Goal: Task Accomplishment & Management: Manage account settings

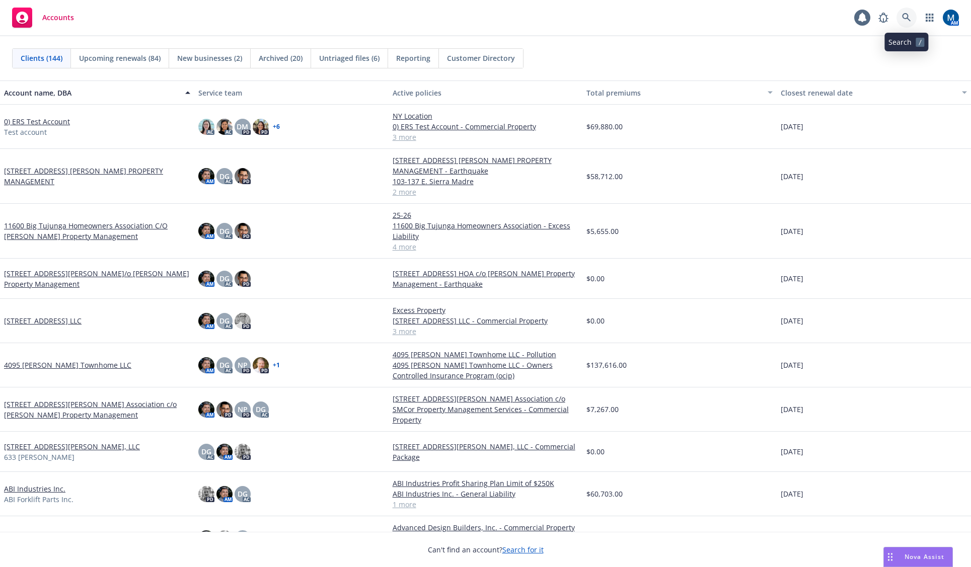
click at [906, 11] on link at bounding box center [907, 18] width 20 height 20
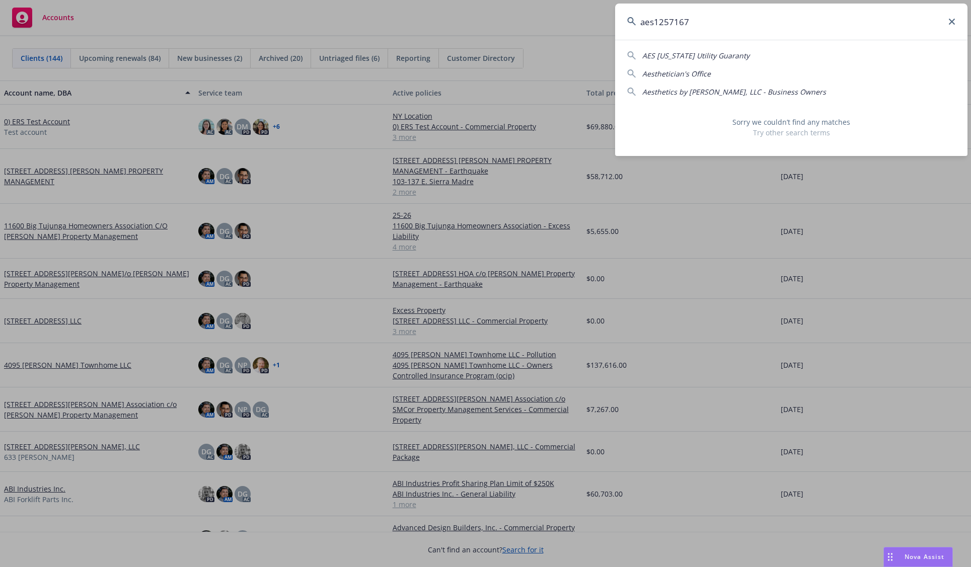
type input "aes1257167"
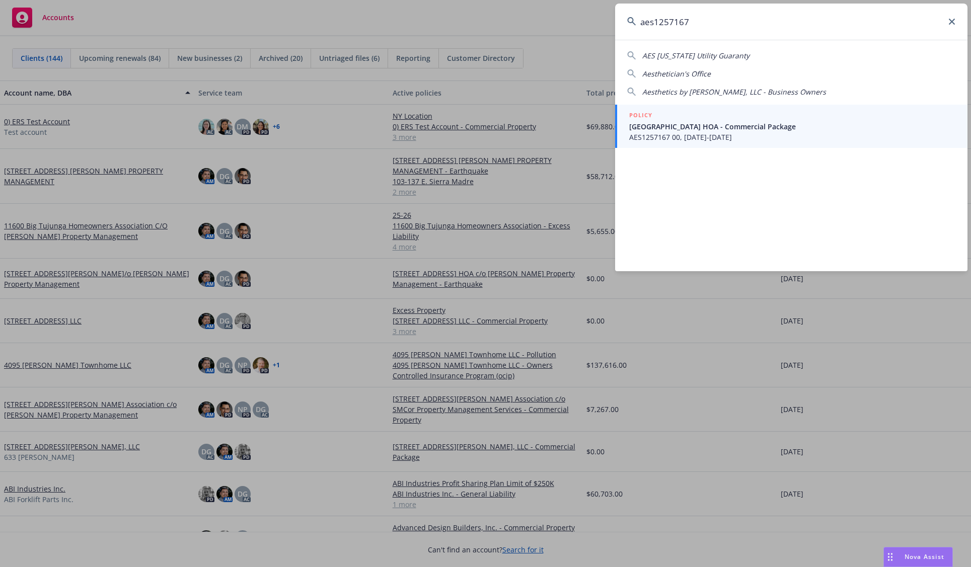
click at [730, 129] on span "[GEOGRAPHIC_DATA] HOA - Commercial Package" at bounding box center [792, 126] width 326 height 11
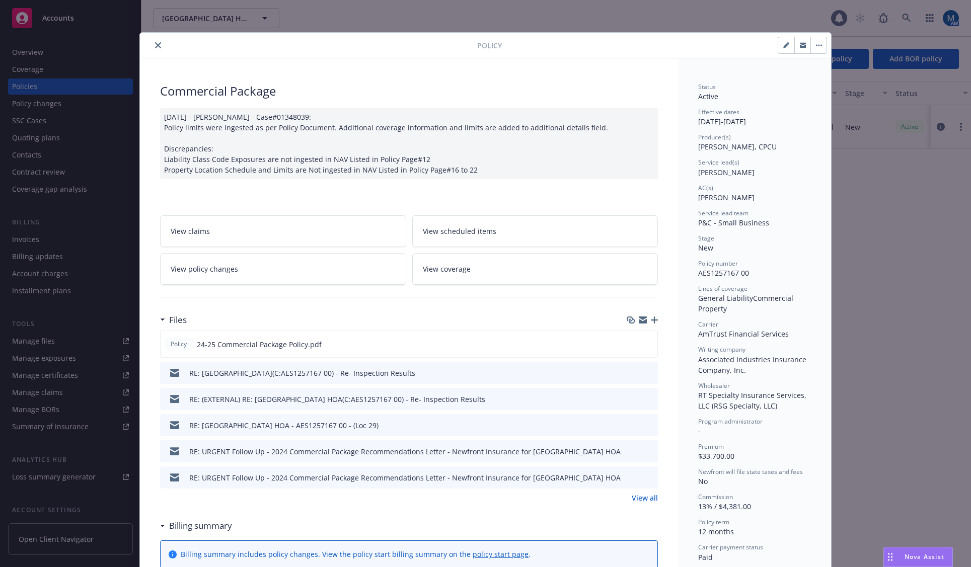
click at [158, 44] on button "close" at bounding box center [158, 45] width 12 height 12
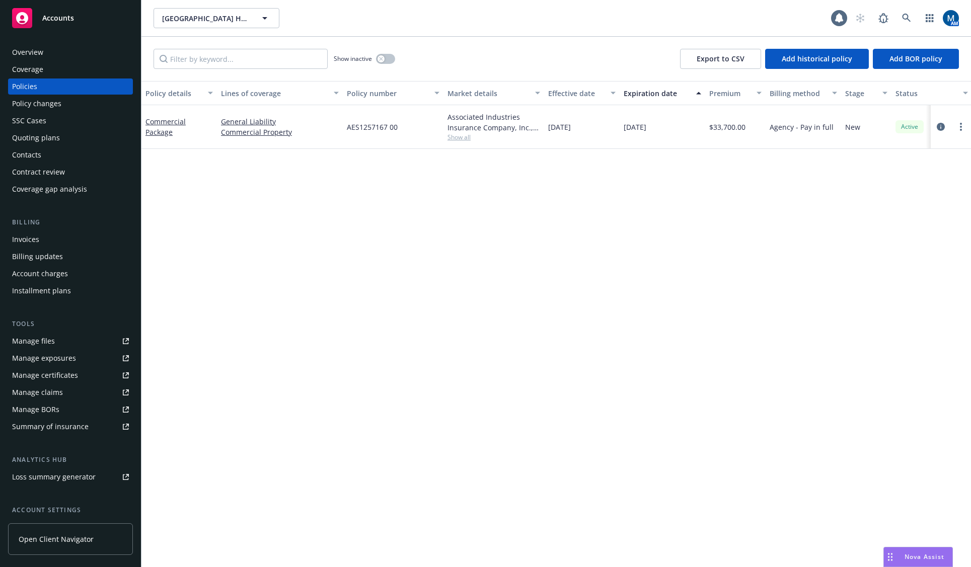
click at [41, 58] on div "Overview" at bounding box center [27, 52] width 31 height 16
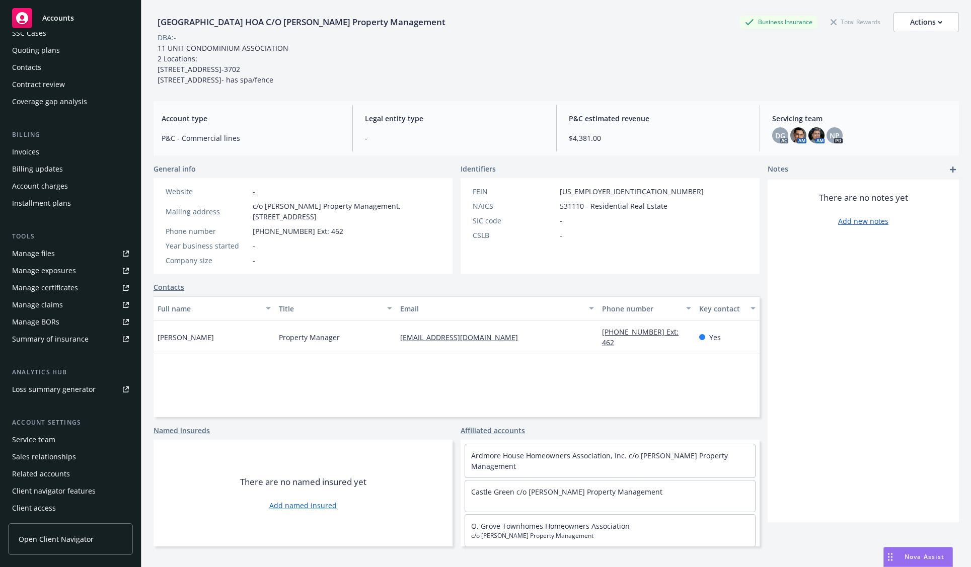
scroll to position [89, 0]
click at [55, 441] on div "Service team" at bounding box center [70, 439] width 117 height 16
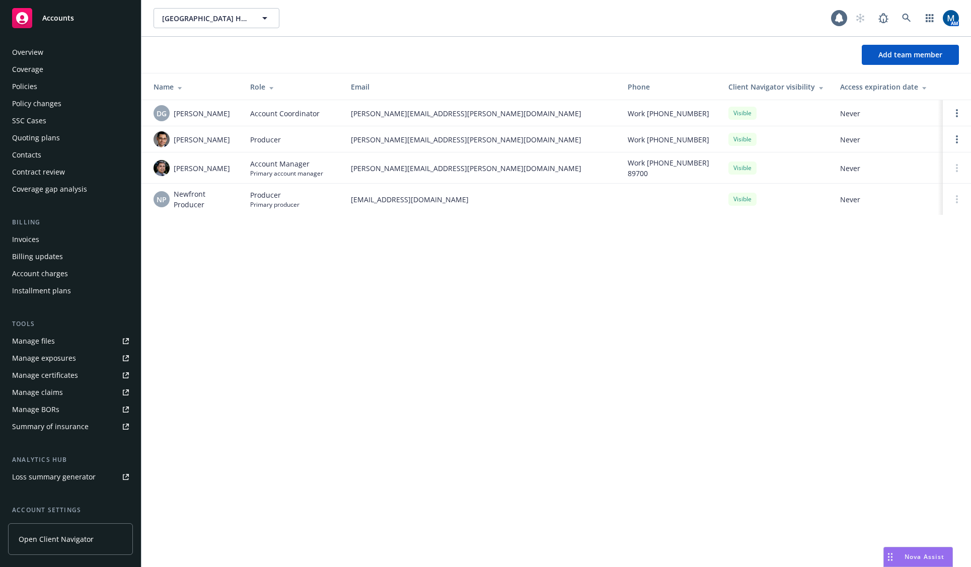
click at [50, 87] on div "Policies" at bounding box center [70, 87] width 117 height 16
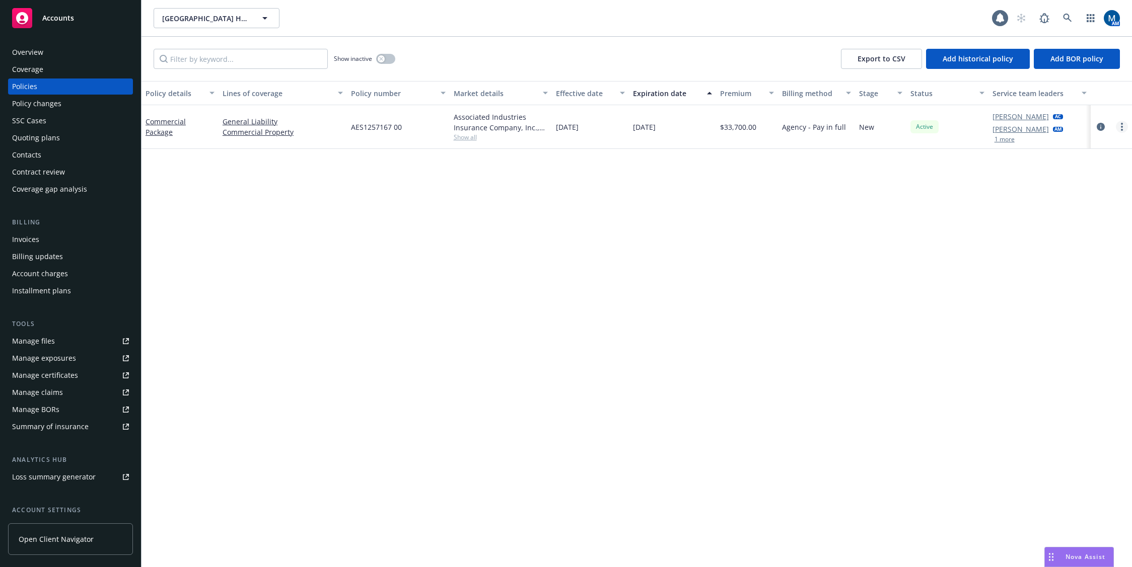
click at [971, 126] on link "more" at bounding box center [1122, 127] width 12 height 12
click at [971, 269] on link "Copy logging email" at bounding box center [1068, 268] width 118 height 20
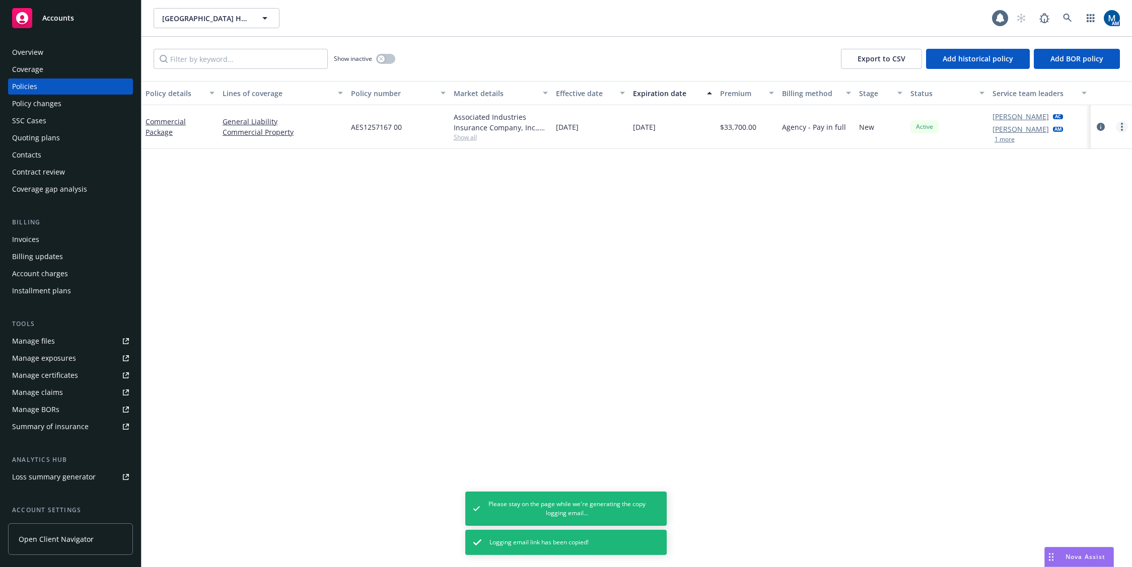
click at [971, 129] on link "more" at bounding box center [1122, 127] width 12 height 12
click at [971, 268] on link "Copy logging email" at bounding box center [1068, 268] width 118 height 20
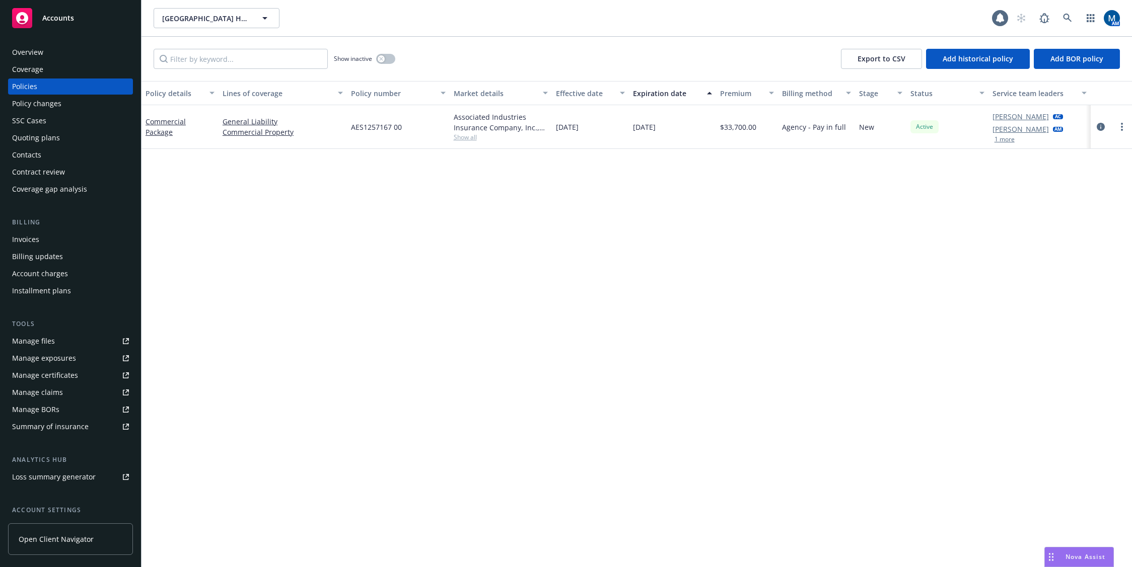
click at [523, 280] on div "Policy details Lines of coverage Policy number Market details Effective date Ex…" at bounding box center [636, 324] width 990 height 486
click at [971, 124] on icon "more" at bounding box center [1122, 127] width 2 height 8
click at [971, 183] on link "End policy" at bounding box center [1068, 188] width 118 height 20
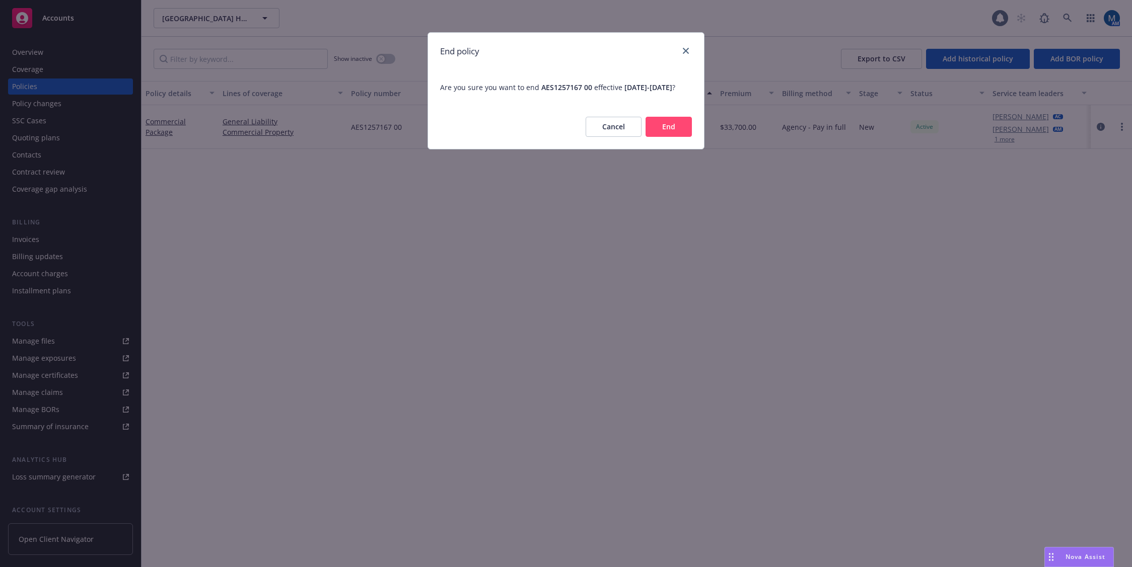
click at [602, 137] on button "Cancel" at bounding box center [613, 127] width 56 height 20
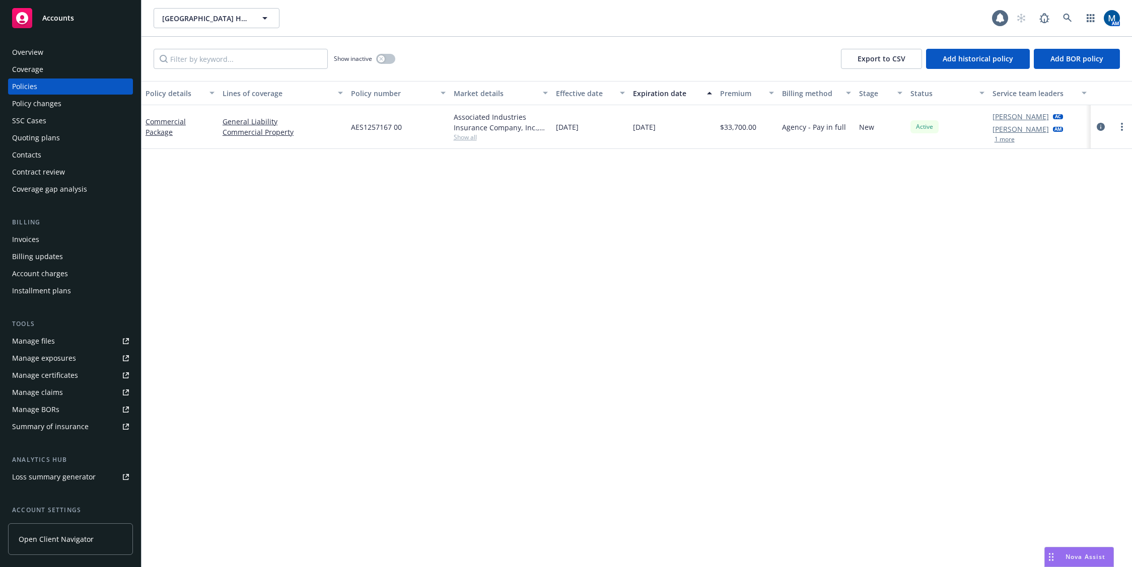
click at [59, 52] on div "Overview" at bounding box center [70, 52] width 117 height 16
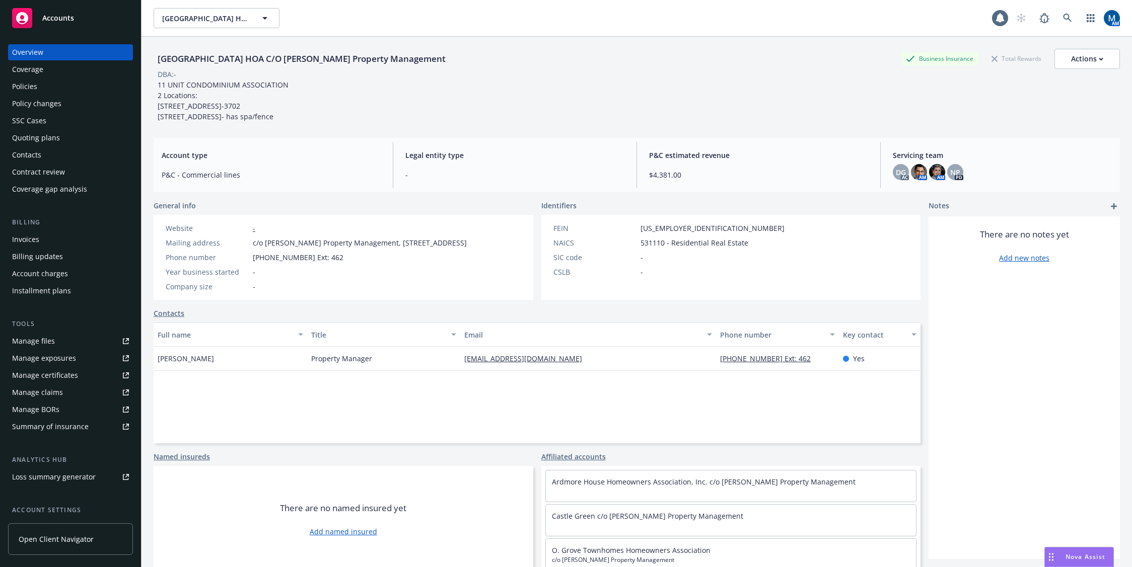
click at [28, 87] on div "Policies" at bounding box center [24, 87] width 25 height 16
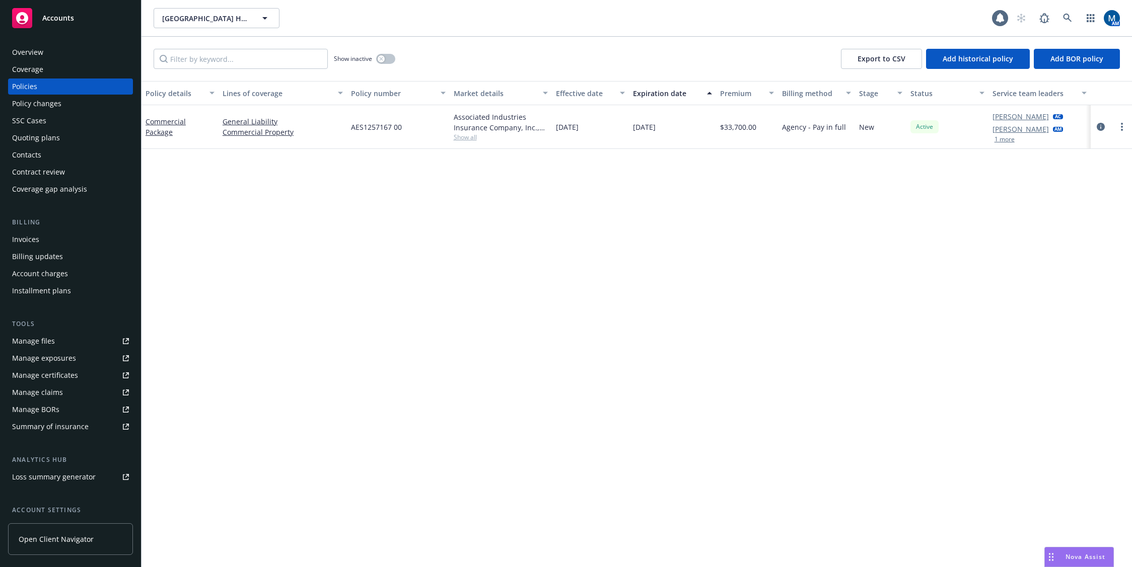
click at [422, 299] on div "Policy details Lines of coverage Policy number Market details Effective date Ex…" at bounding box center [636, 324] width 990 height 486
click at [74, 55] on div "Overview" at bounding box center [70, 52] width 117 height 16
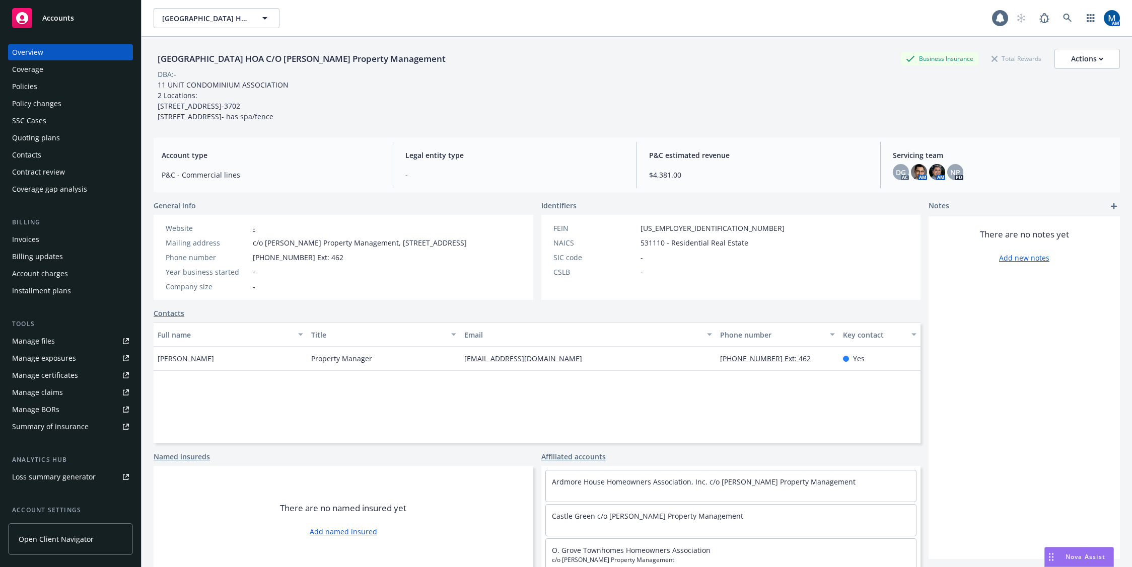
click at [383, 93] on div "[GEOGRAPHIC_DATA] HOA C/O [PERSON_NAME] Property Management Business Insurance …" at bounding box center [637, 85] width 966 height 73
click at [26, 87] on div "Policies" at bounding box center [24, 87] width 25 height 16
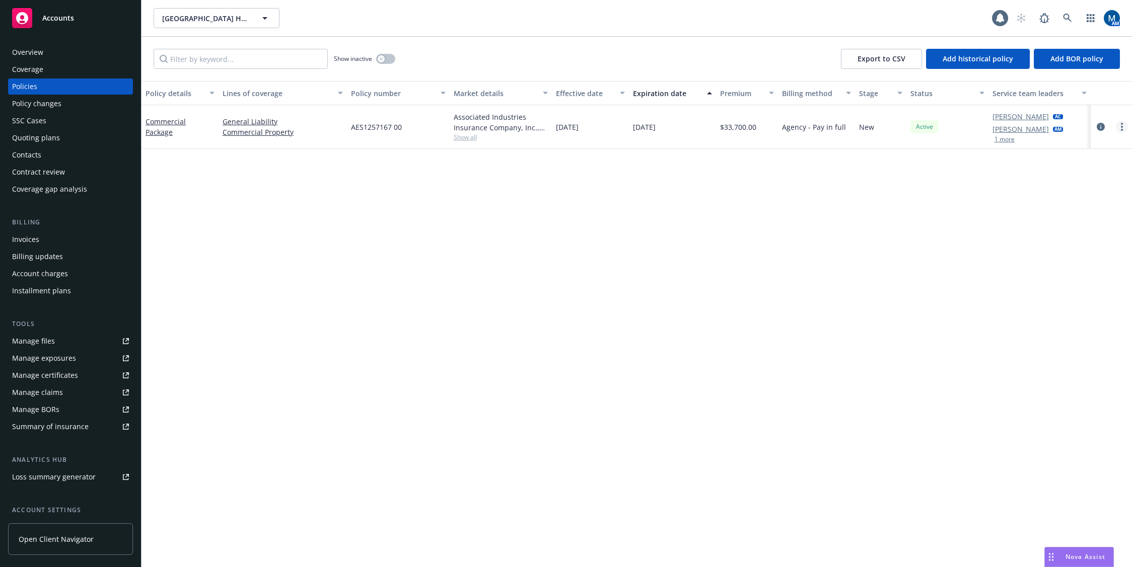
click at [971, 128] on icon "more" at bounding box center [1122, 127] width 2 height 8
click at [971, 191] on link "End policy" at bounding box center [1068, 188] width 118 height 20
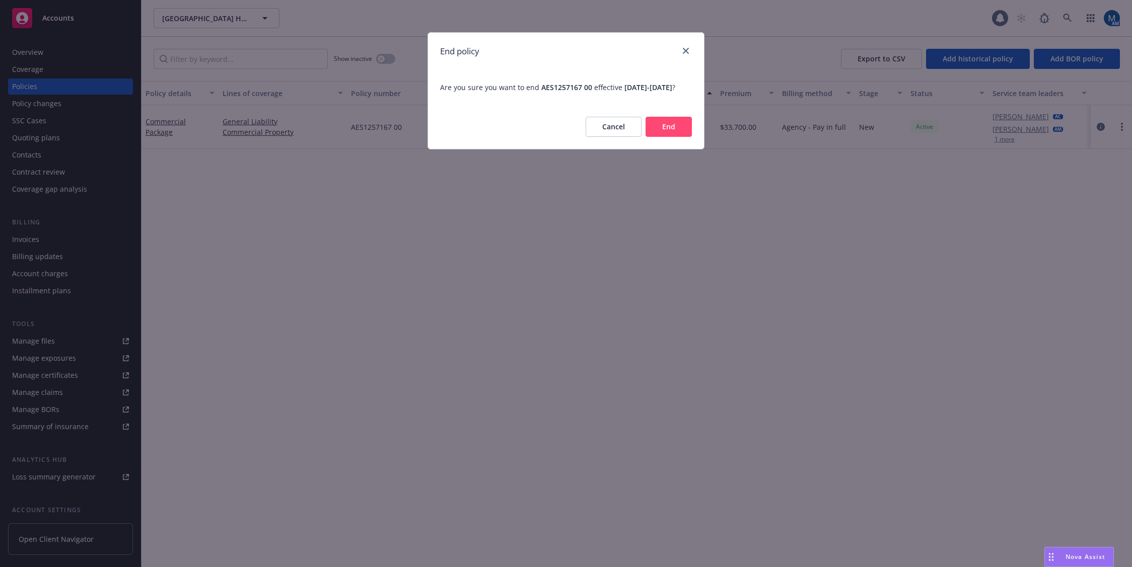
click at [668, 137] on button "End" at bounding box center [668, 127] width 46 height 20
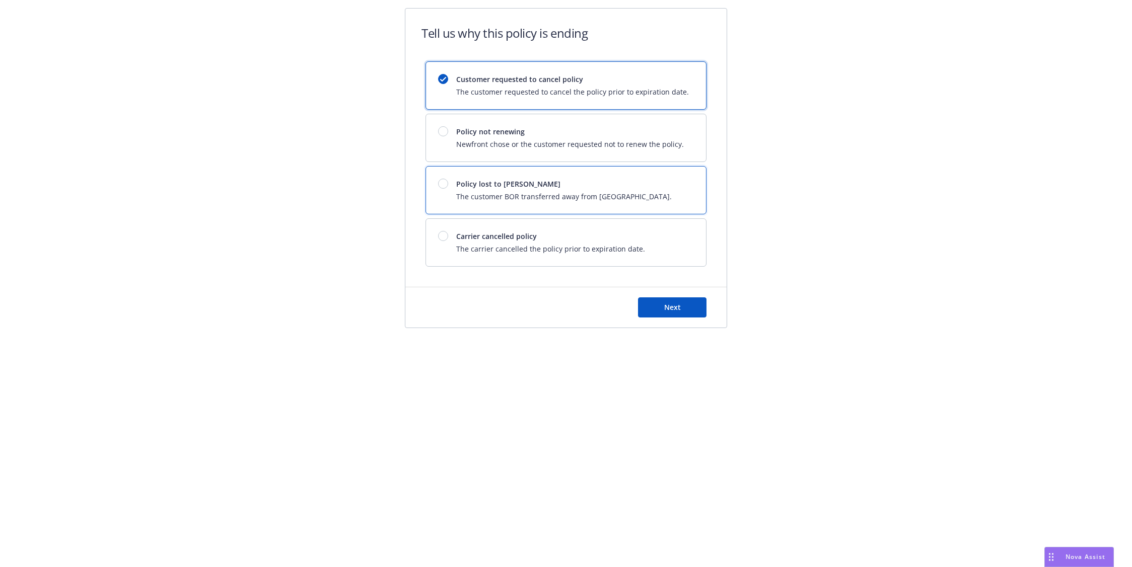
click at [553, 195] on span "The customer BOR transferred away from [GEOGRAPHIC_DATA]." at bounding box center [563, 196] width 215 height 11
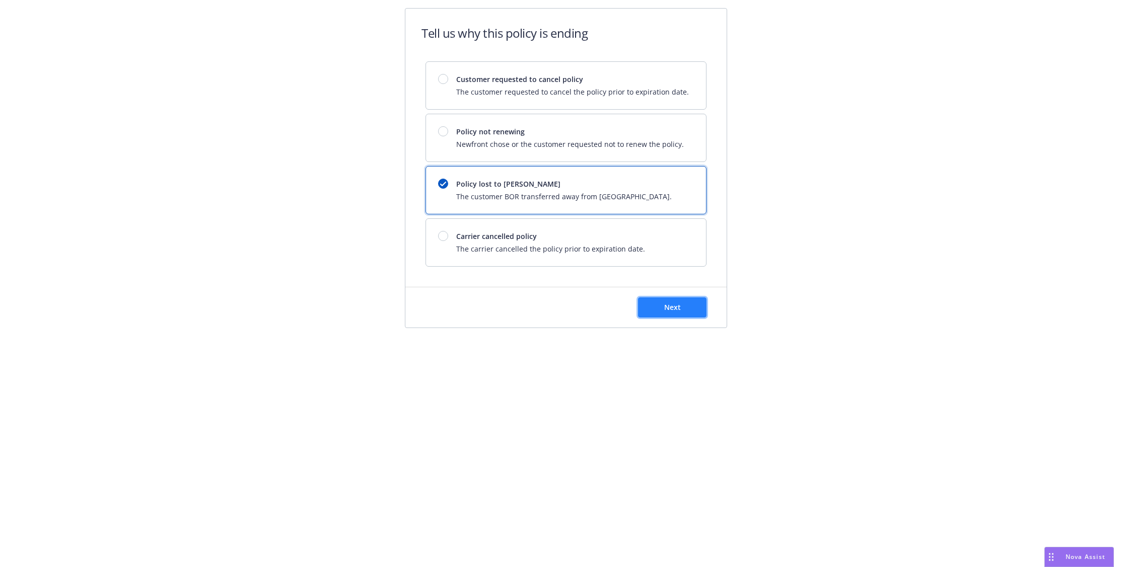
click at [671, 303] on span "Next" at bounding box center [672, 308] width 17 height 10
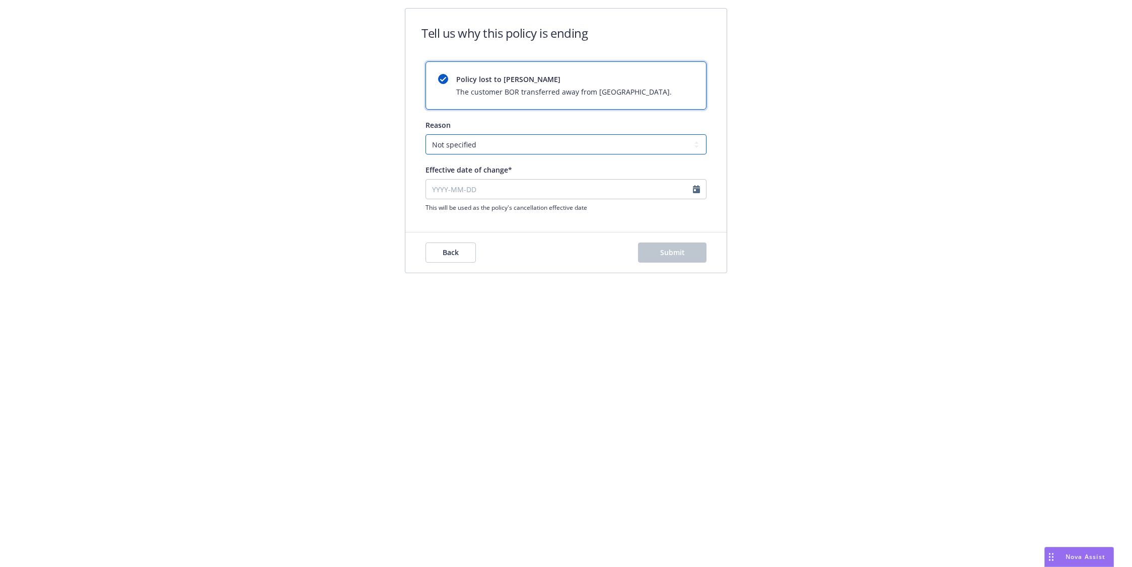
click at [566, 150] on select "Not specified Service Pricing Buyer change M&A, Bankruptcy, or Out of business …" at bounding box center [565, 144] width 281 height 20
select select "Producer left Newfront"
click at [425, 134] on select "Not specified Service Pricing Buyer change M&A, Bankruptcy, or Out of business …" at bounding box center [565, 144] width 281 height 20
click at [524, 196] on input "Effective date of change*" at bounding box center [565, 189] width 281 height 20
select select "August"
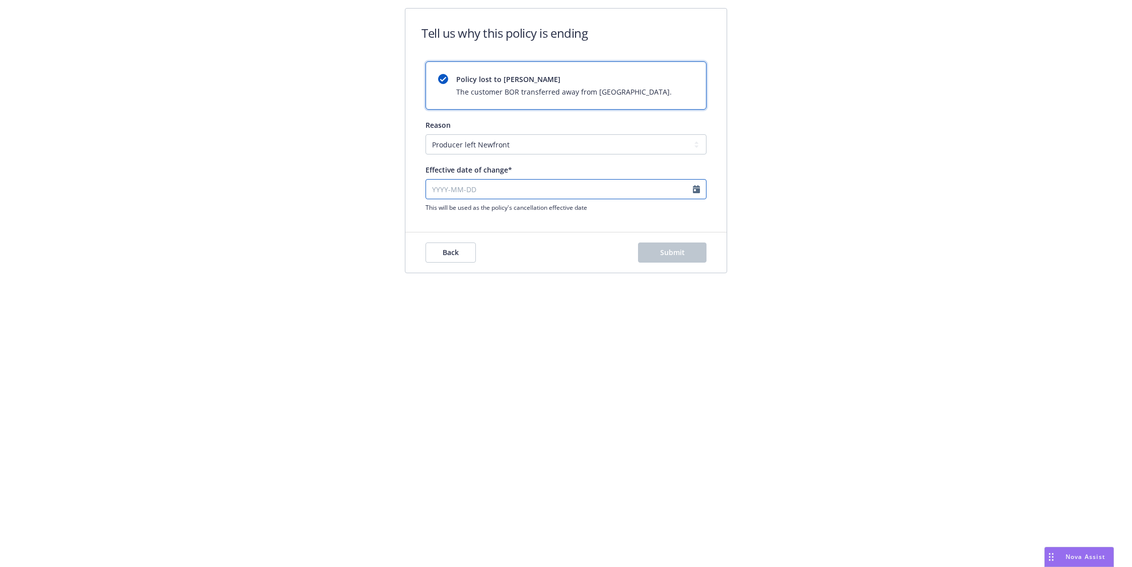
select select "2025"
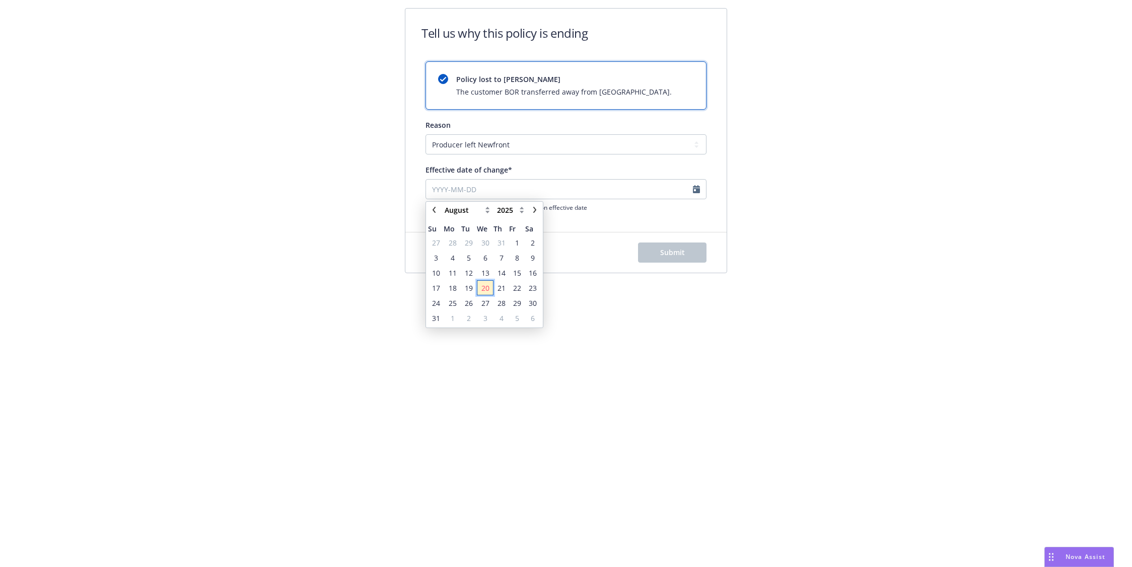
click at [488, 285] on span "20" at bounding box center [485, 288] width 8 height 11
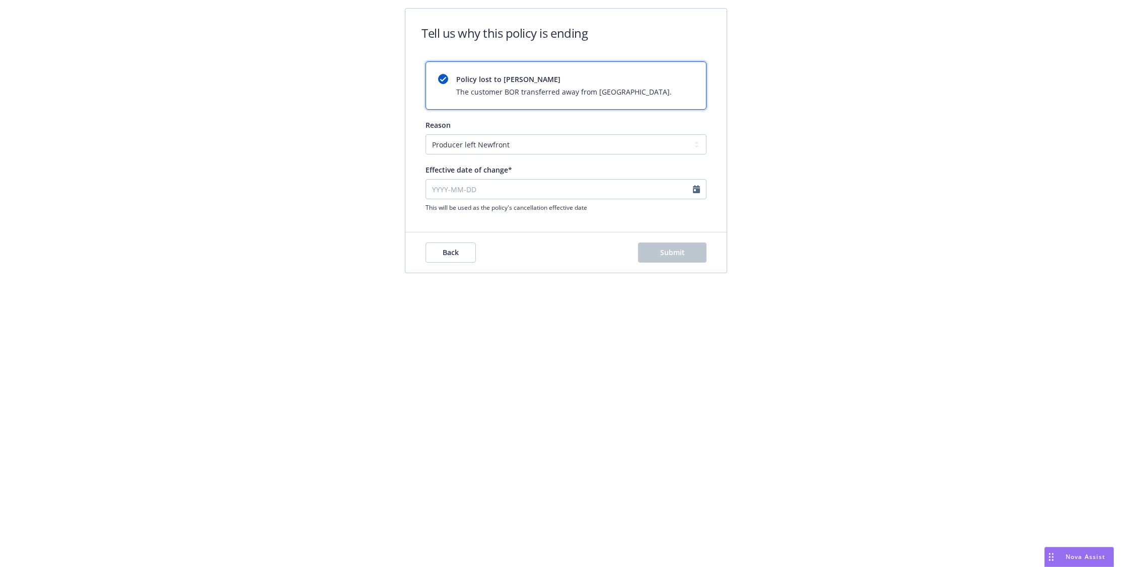
type input "[DATE]"
click at [662, 255] on span "Submit" at bounding box center [672, 253] width 25 height 10
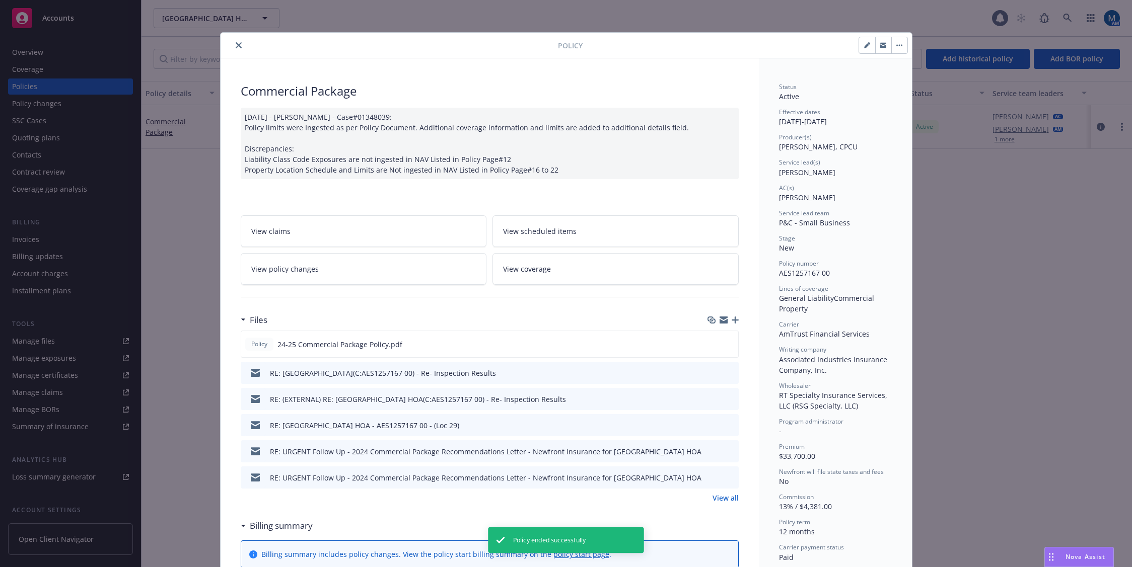
scroll to position [30, 0]
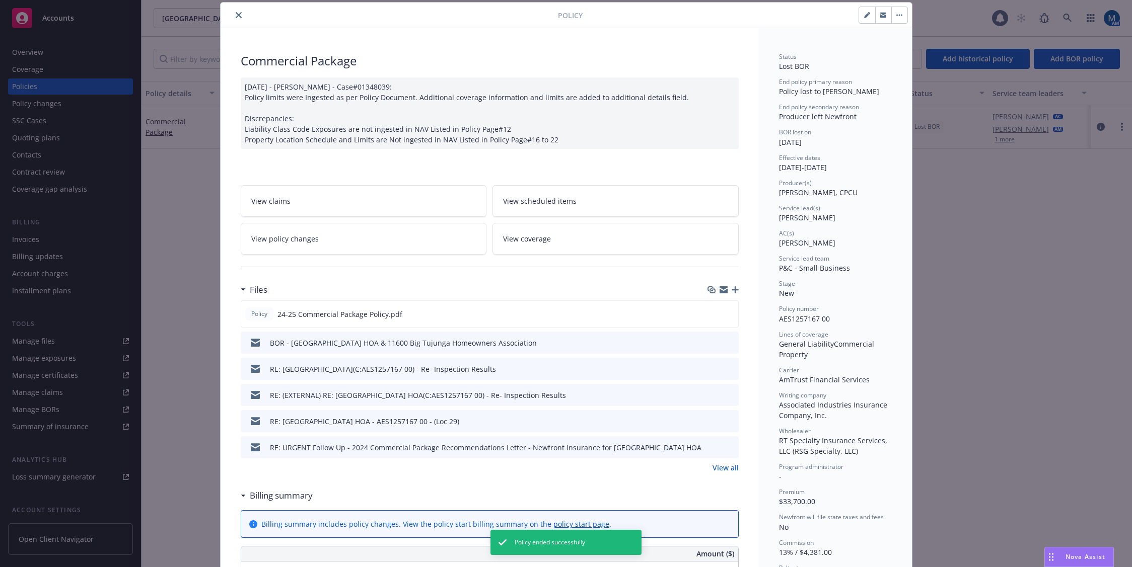
click at [238, 14] on button "close" at bounding box center [239, 15] width 12 height 12
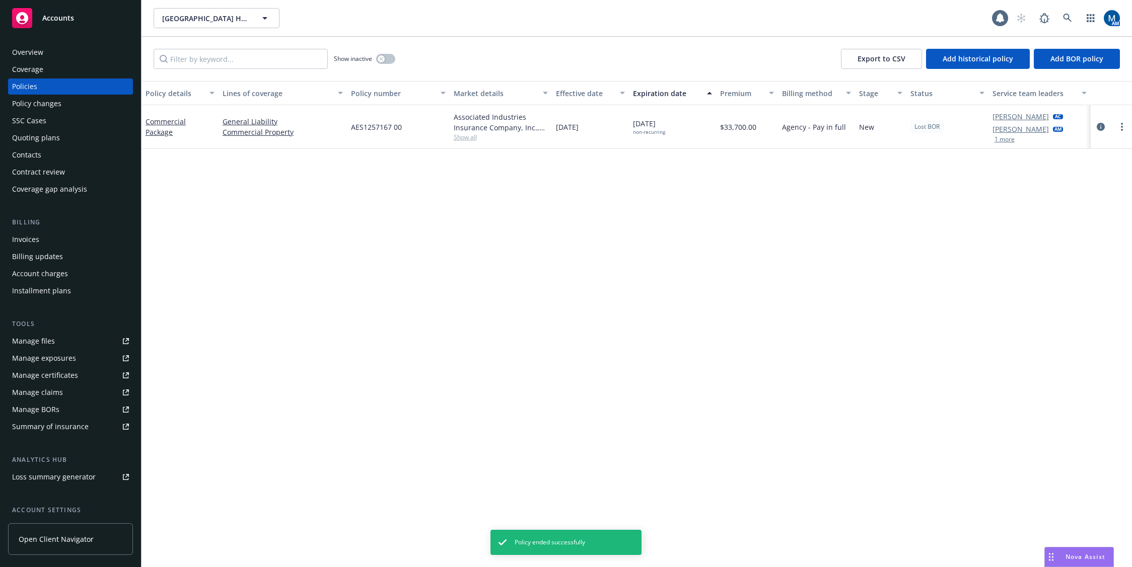
click at [680, 275] on div "Policy details Lines of coverage Policy number Market details Effective date Ex…" at bounding box center [636, 324] width 990 height 486
click at [90, 52] on div "Overview" at bounding box center [70, 52] width 117 height 16
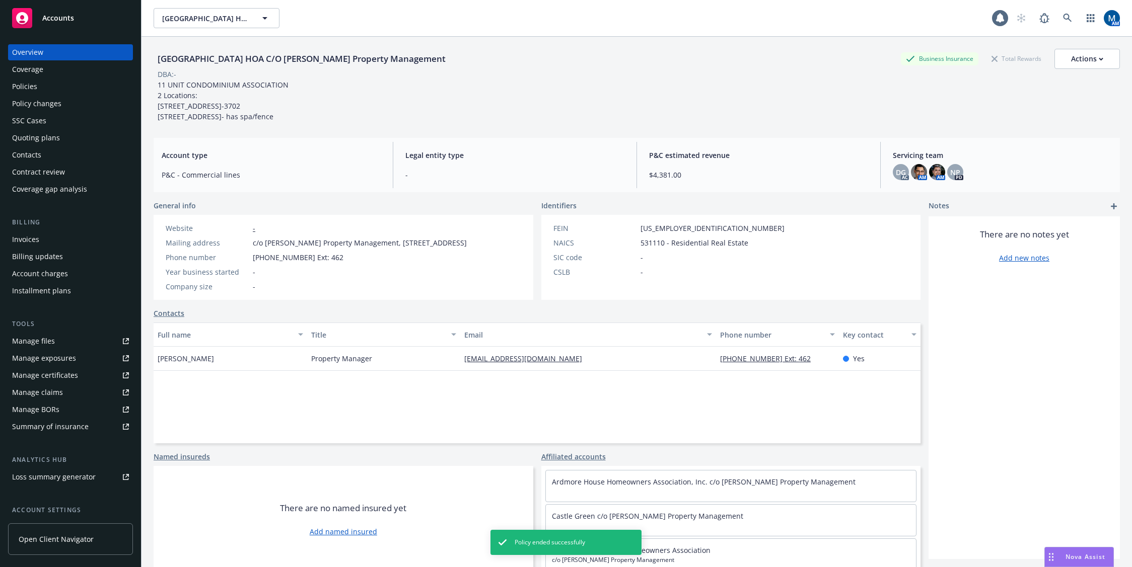
click at [62, 19] on span "Accounts" at bounding box center [58, 18] width 32 height 8
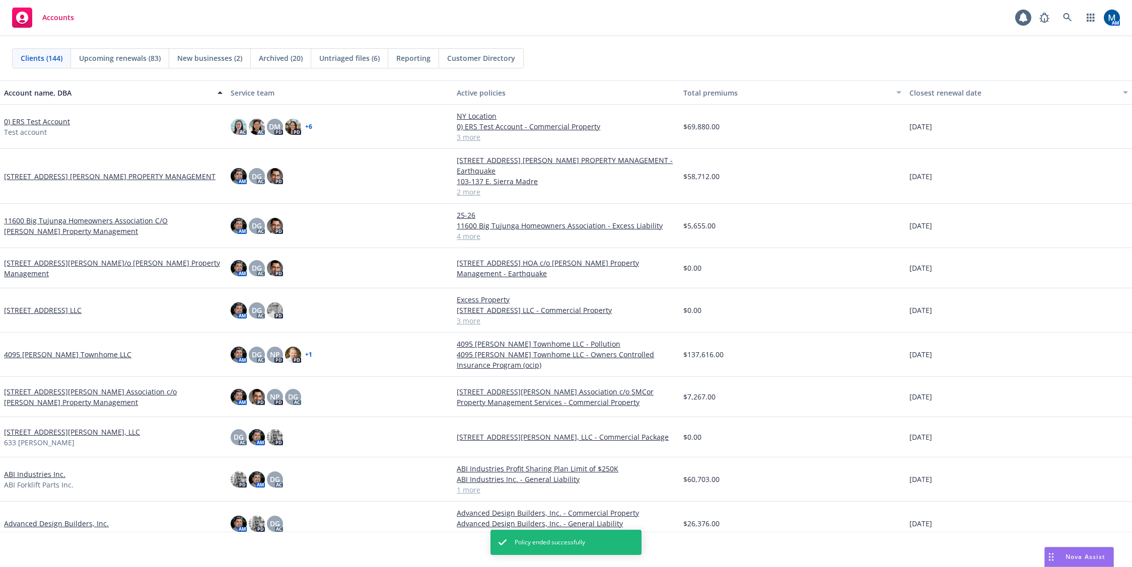
click at [52, 222] on link "11600 Big Tujunga Homeowners Association C/O [PERSON_NAME] Property Management" at bounding box center [113, 225] width 218 height 21
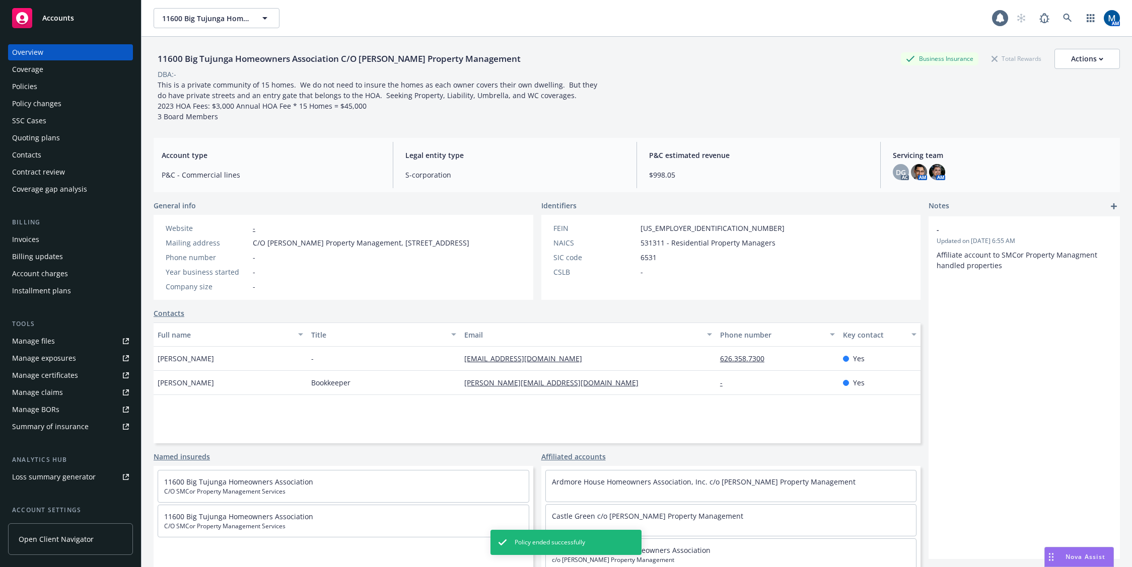
click at [46, 89] on div "Policies" at bounding box center [70, 87] width 117 height 16
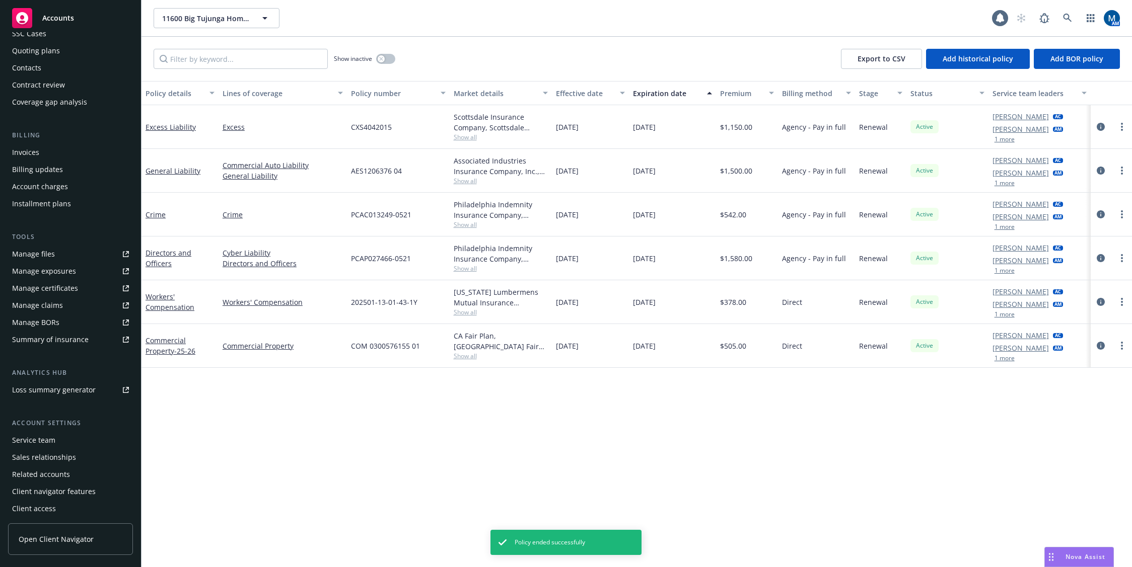
scroll to position [89, 0]
click at [55, 434] on div "Service team" at bounding box center [70, 439] width 117 height 16
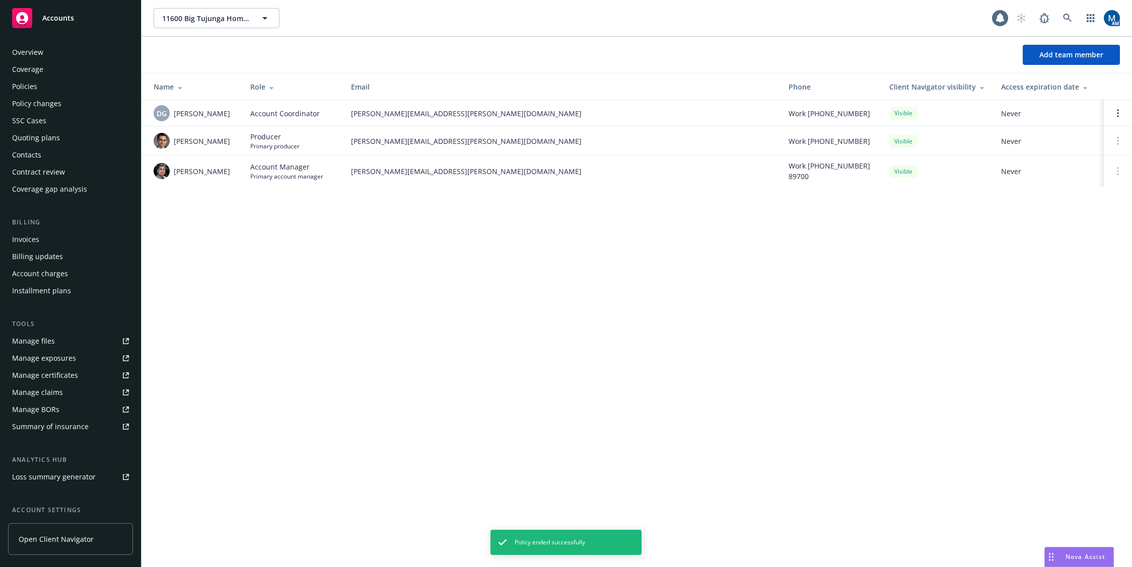
scroll to position [89, 0]
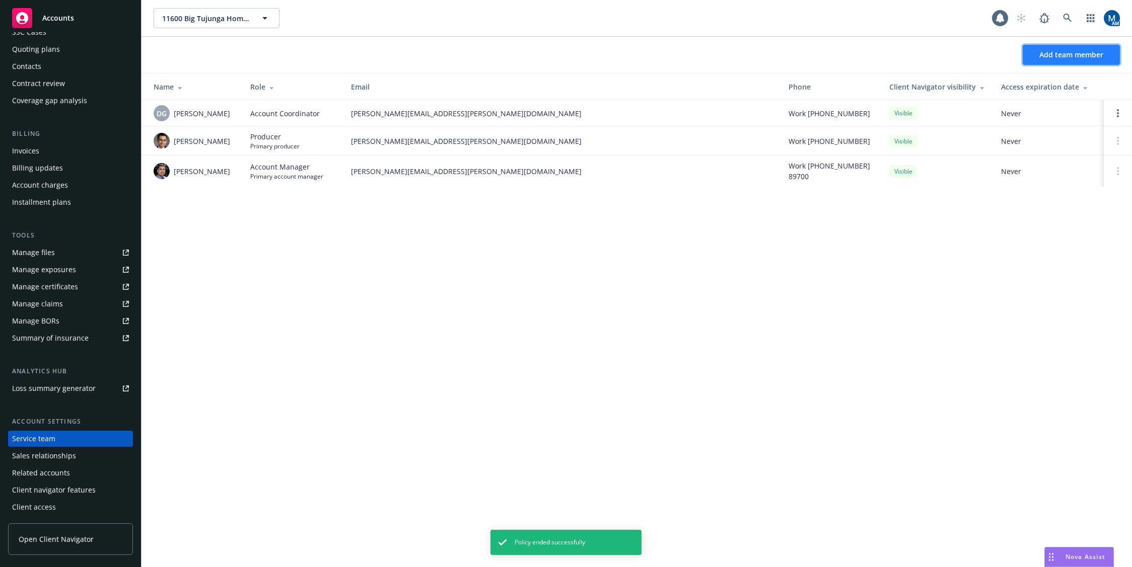
click at [971, 59] on span "Add team member" at bounding box center [1071, 55] width 64 height 10
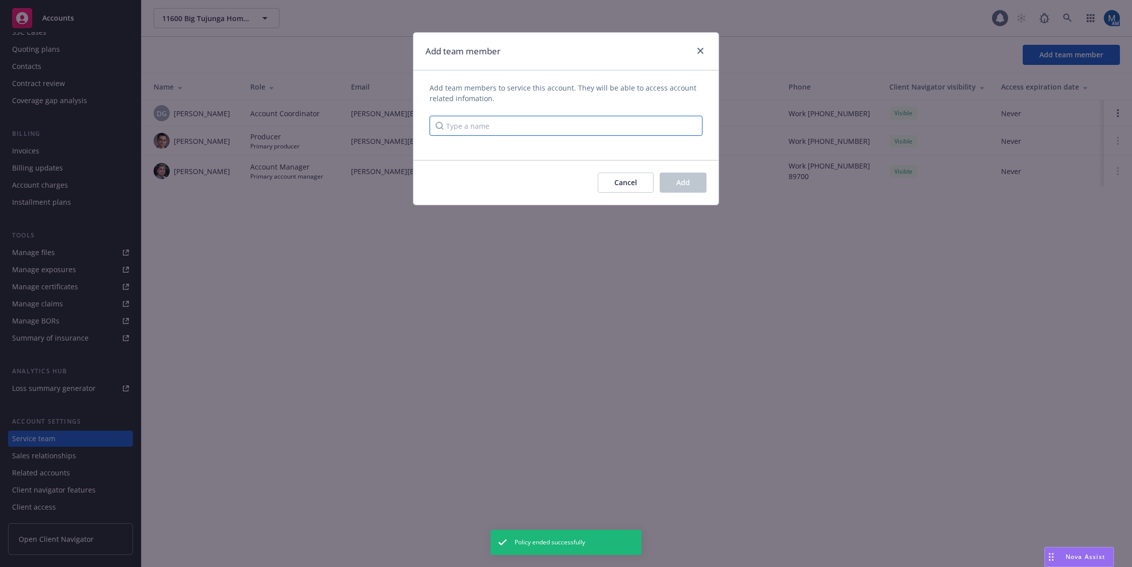
click at [544, 129] on input "Type a name" at bounding box center [565, 126] width 273 height 20
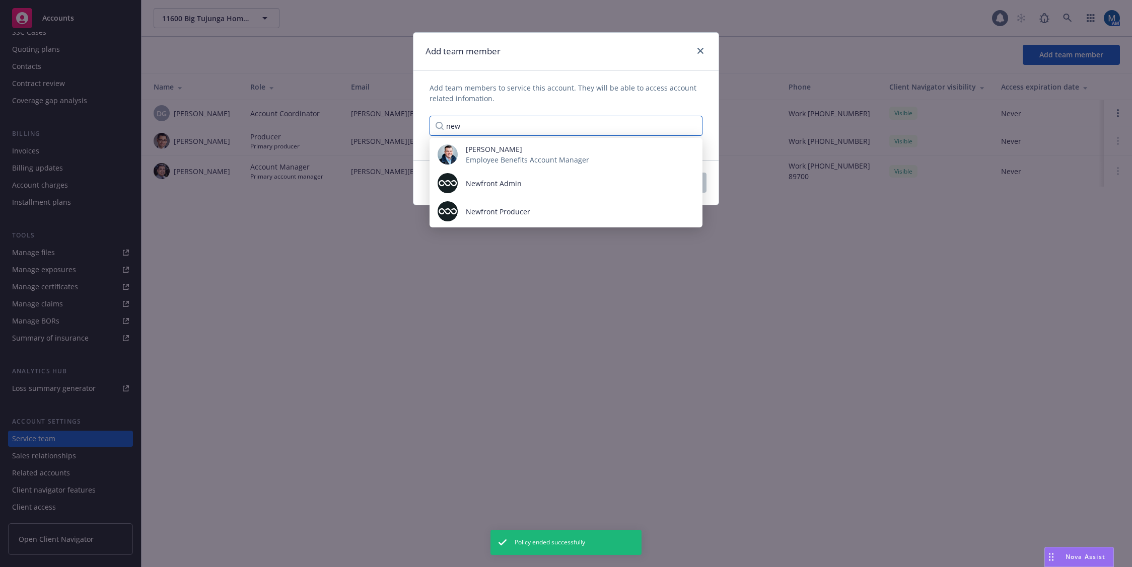
type input "new"
click at [532, 208] on div "Newfront Producer" at bounding box center [498, 211] width 81 height 11
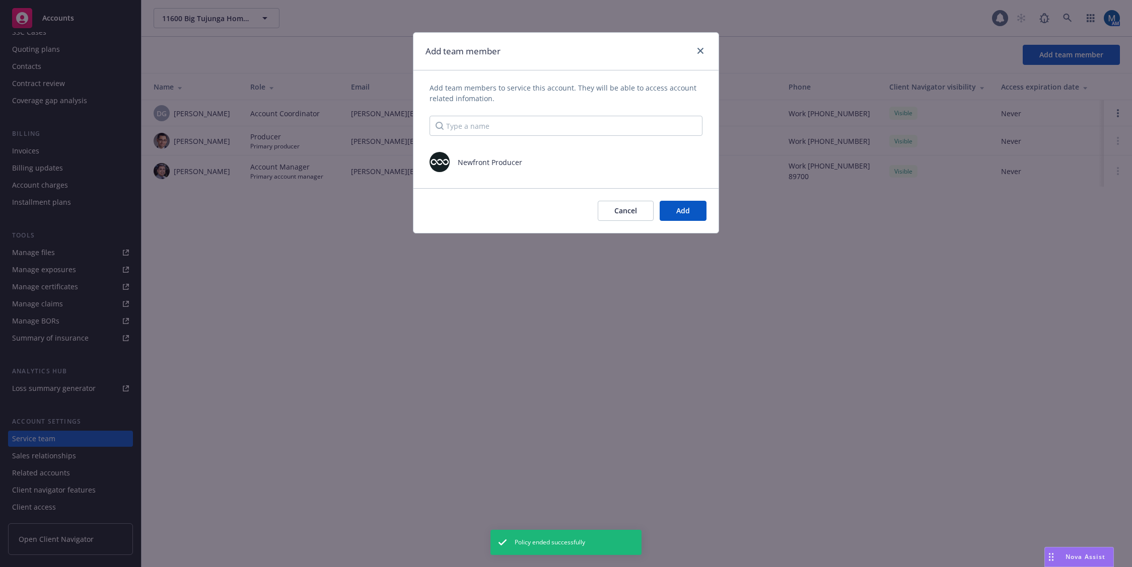
click at [612, 89] on span "Add team members to service this account. They will be able to access account r…" at bounding box center [565, 93] width 273 height 21
click at [679, 207] on span "Add" at bounding box center [683, 211] width 14 height 10
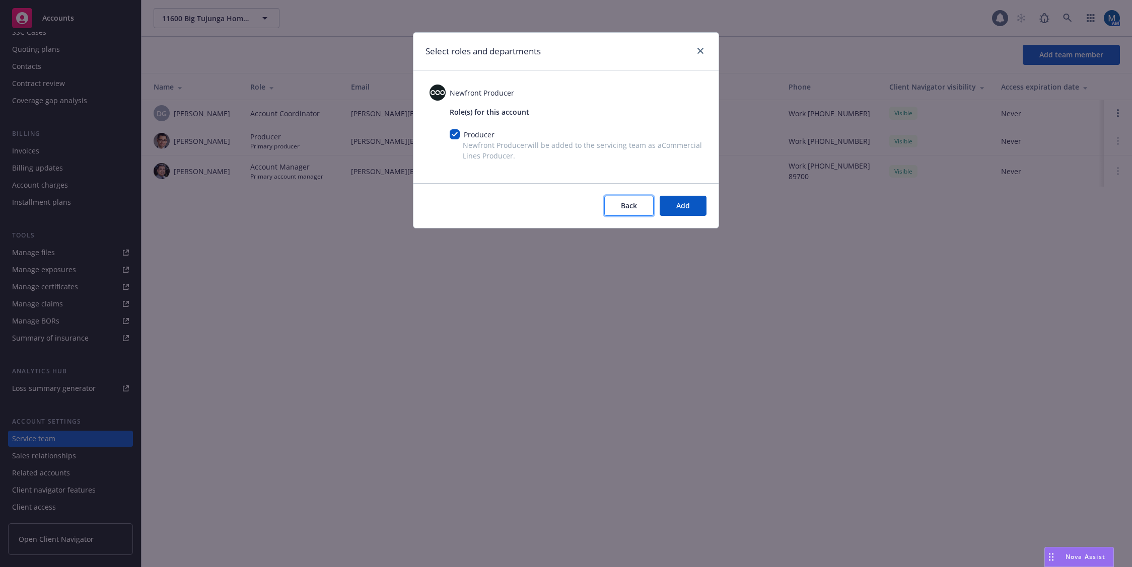
click at [636, 207] on span "Back" at bounding box center [629, 206] width 16 height 10
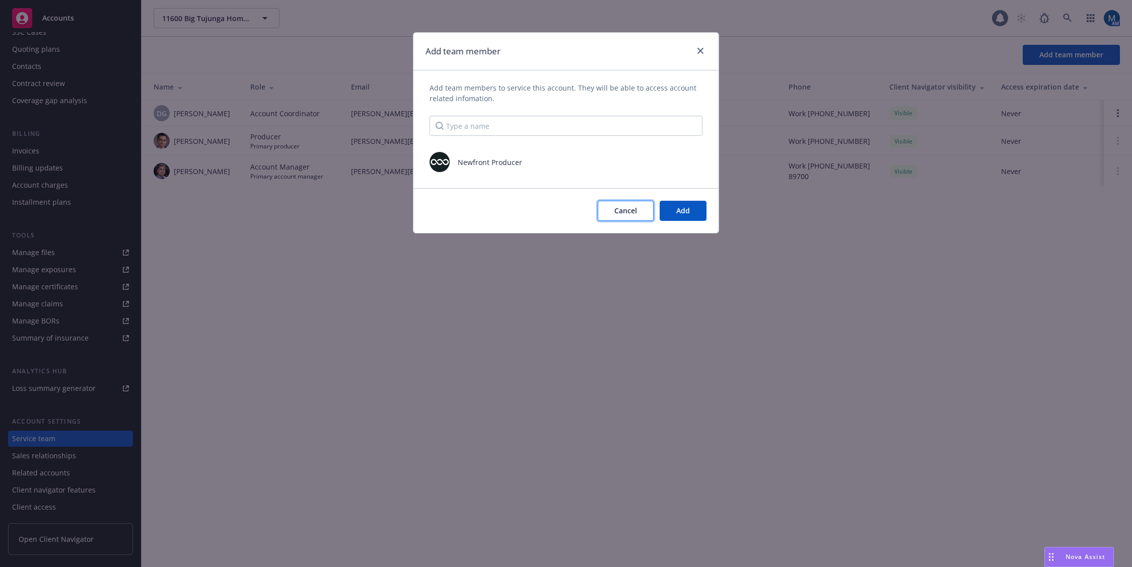
click at [614, 209] on button "Cancel" at bounding box center [626, 211] width 56 height 20
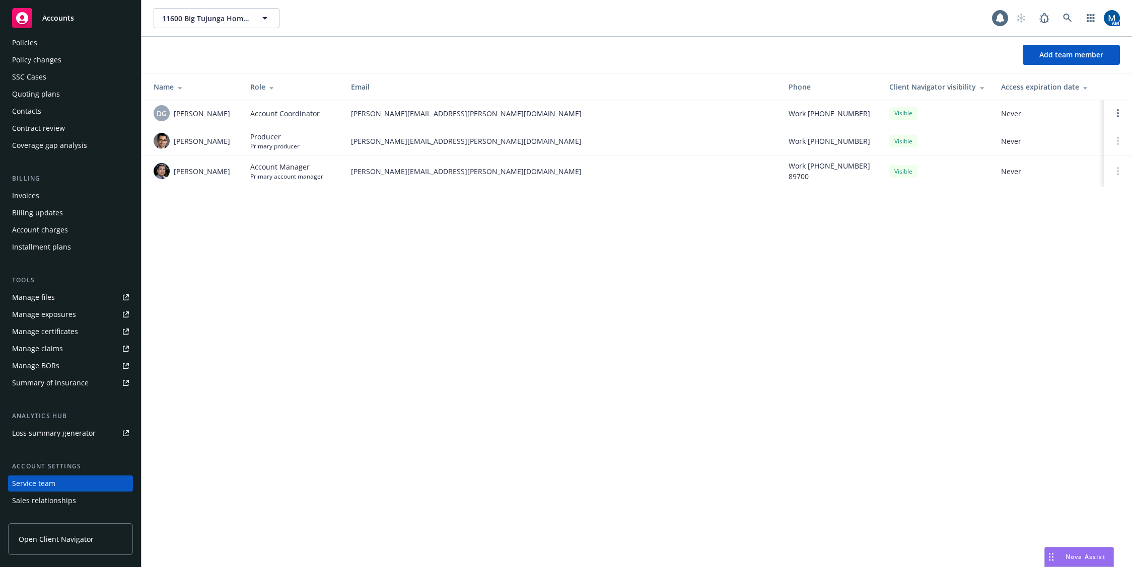
scroll to position [0, 0]
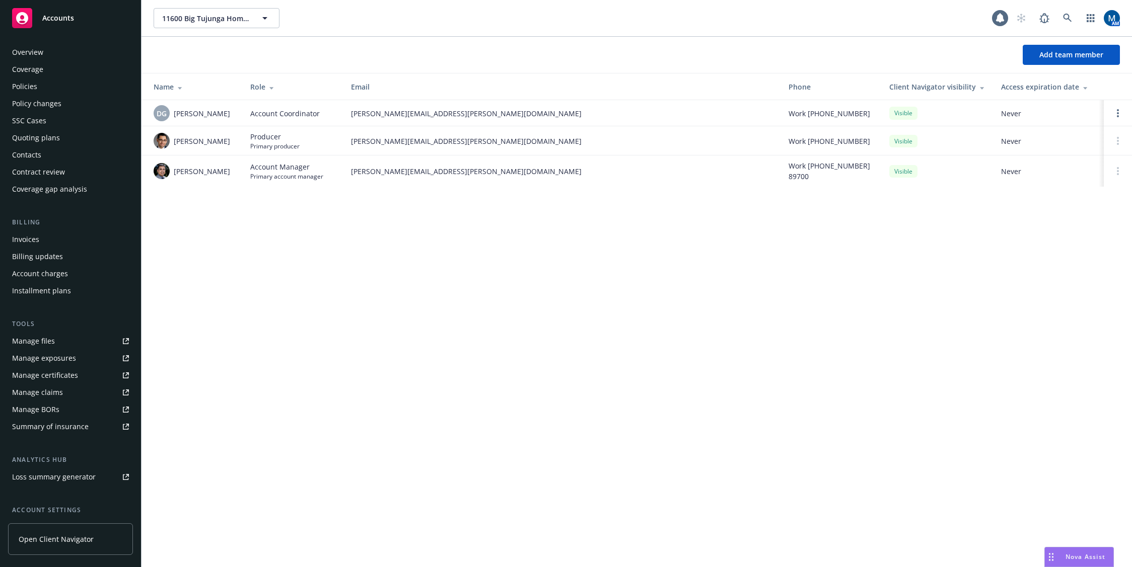
click at [61, 89] on div "Policies" at bounding box center [70, 87] width 117 height 16
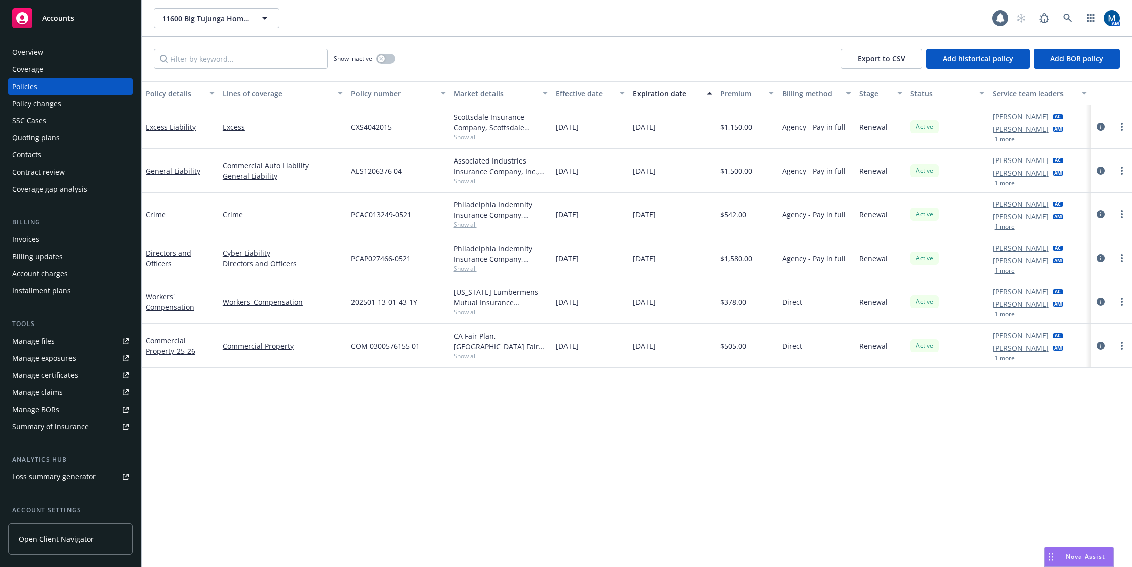
click at [620, 404] on div "Policy details Lines of coverage Policy number Market details Effective date Ex…" at bounding box center [636, 324] width 990 height 486
click at [971, 171] on icon "circleInformation" at bounding box center [1100, 171] width 8 height 8
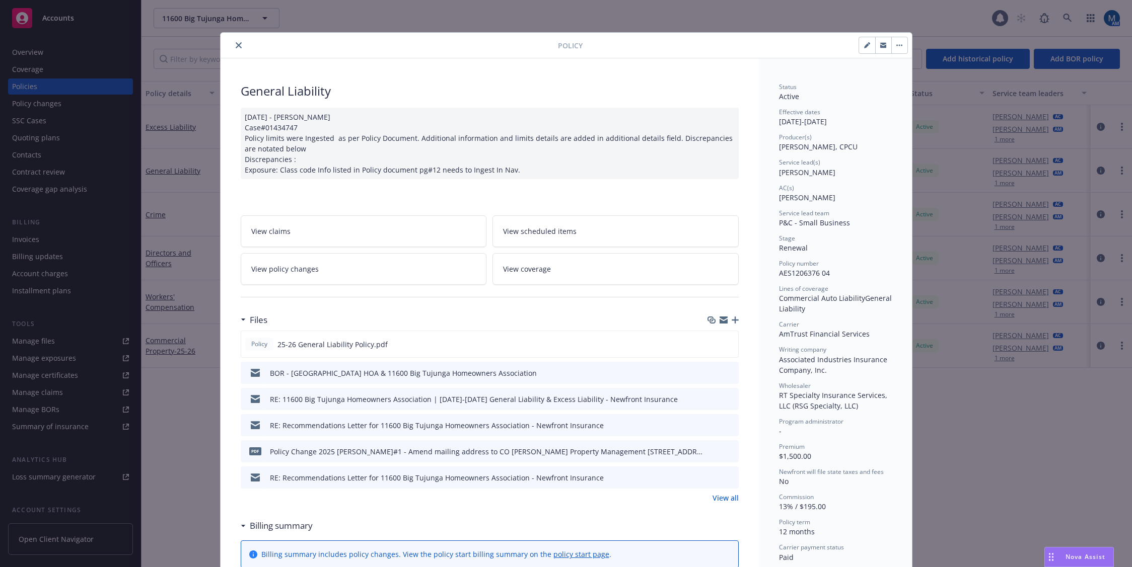
click at [866, 45] on button "button" at bounding box center [867, 45] width 16 height 16
select select "RENEWAL"
select select "12"
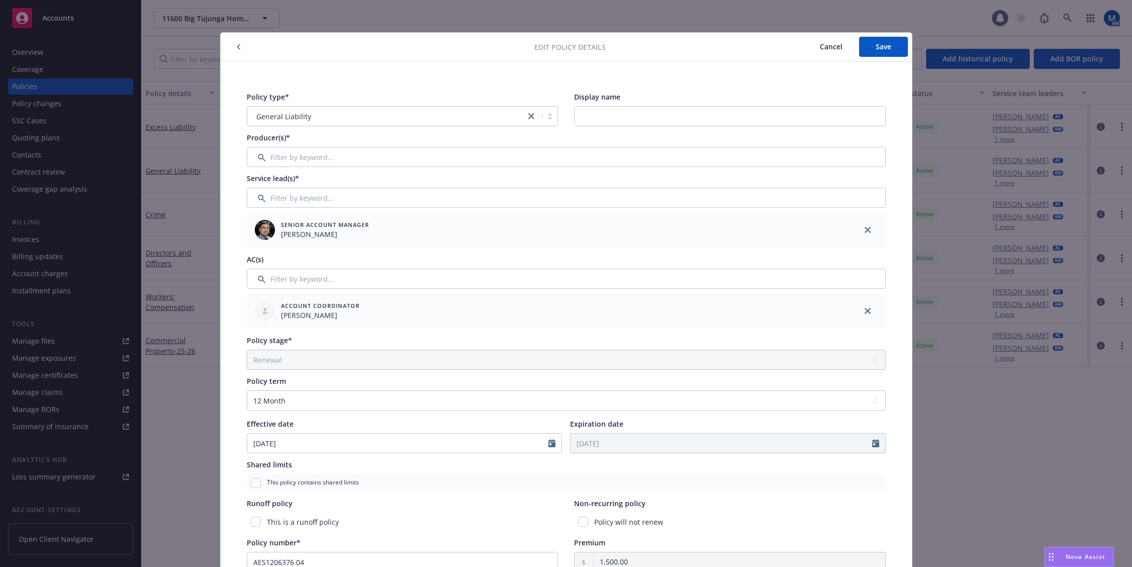
click at [820, 48] on span "Cancel" at bounding box center [831, 47] width 23 height 10
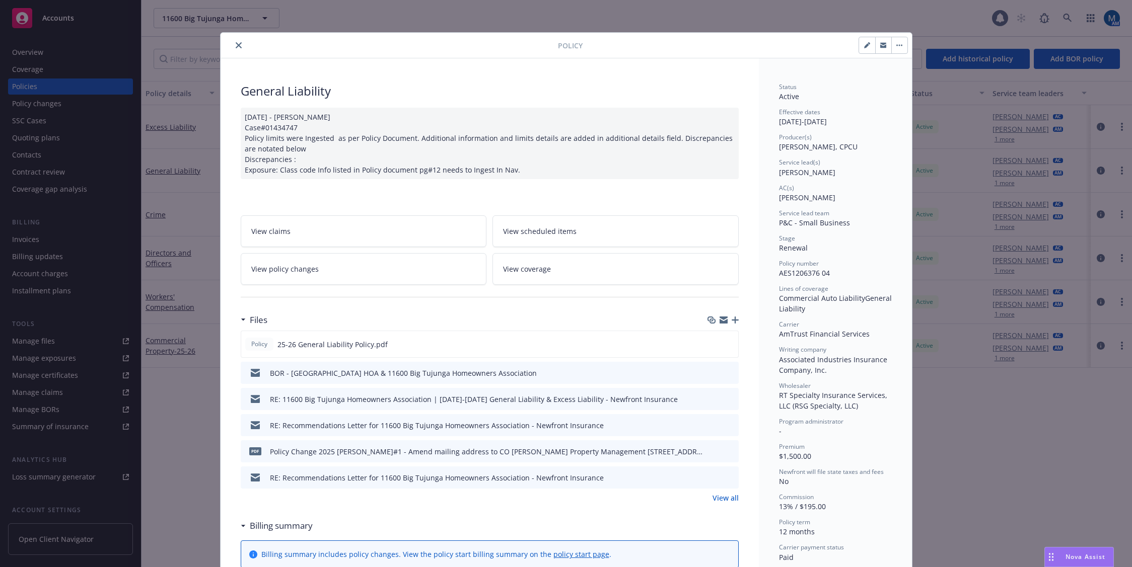
click at [898, 48] on button "button" at bounding box center [899, 45] width 16 height 16
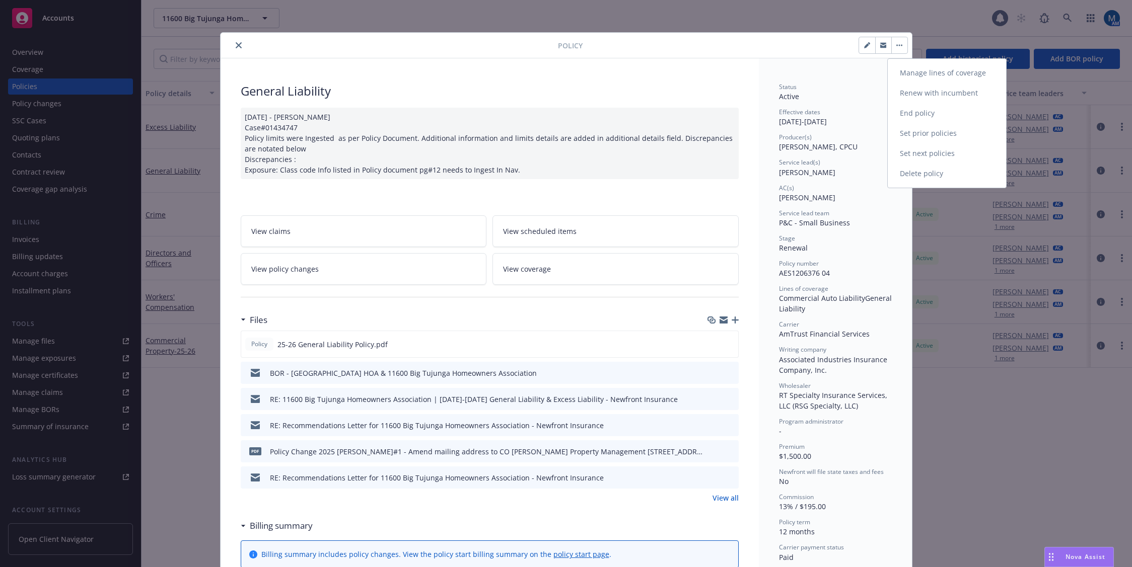
click at [924, 110] on link "End policy" at bounding box center [947, 113] width 118 height 20
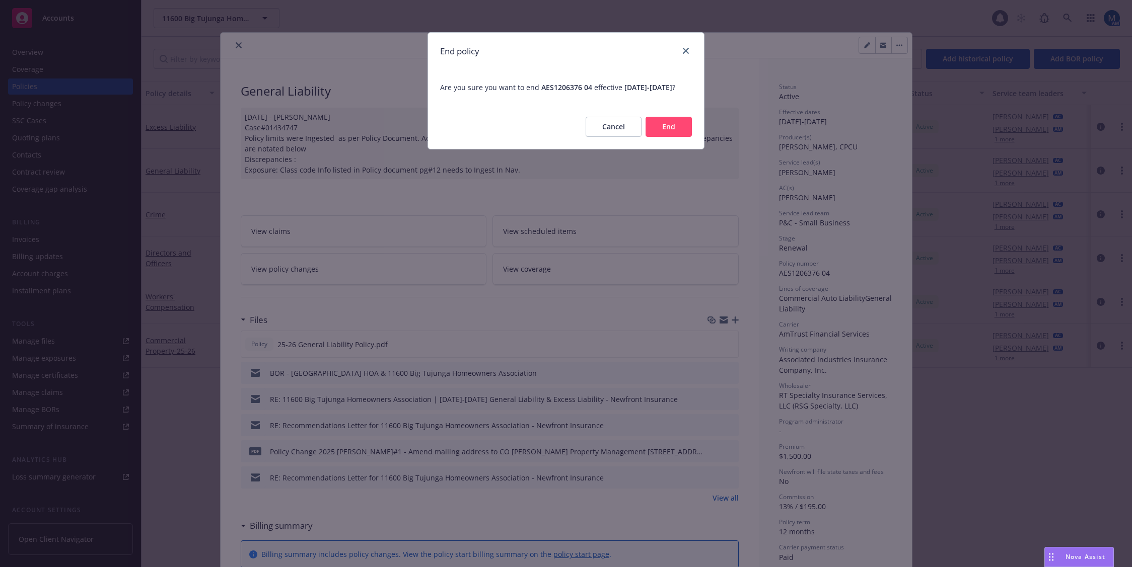
click at [670, 132] on button "End" at bounding box center [668, 127] width 46 height 20
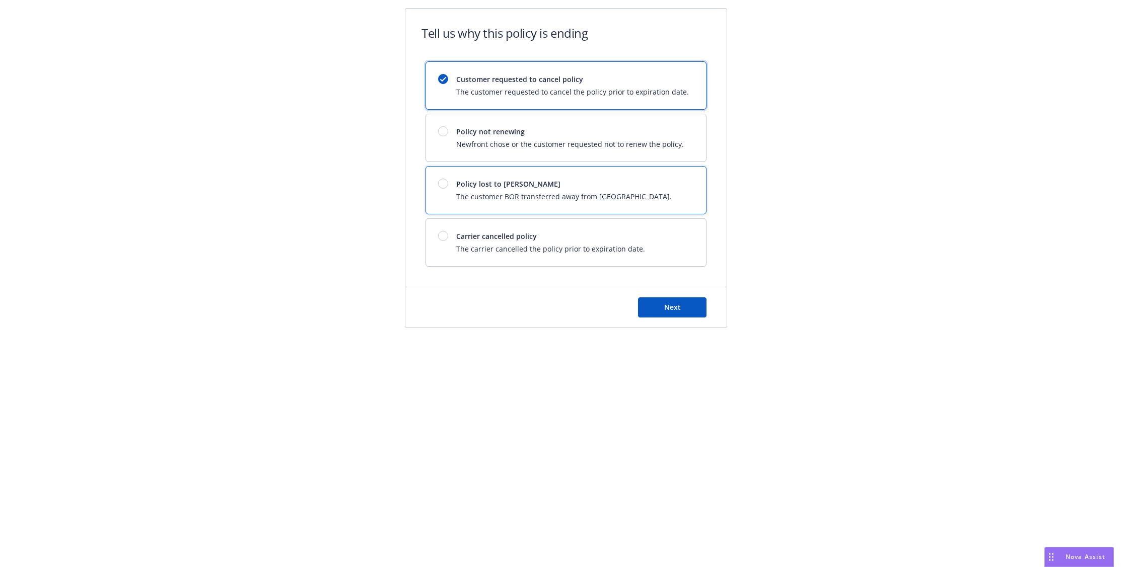
click at [522, 182] on span "Policy lost to [PERSON_NAME]" at bounding box center [563, 184] width 215 height 11
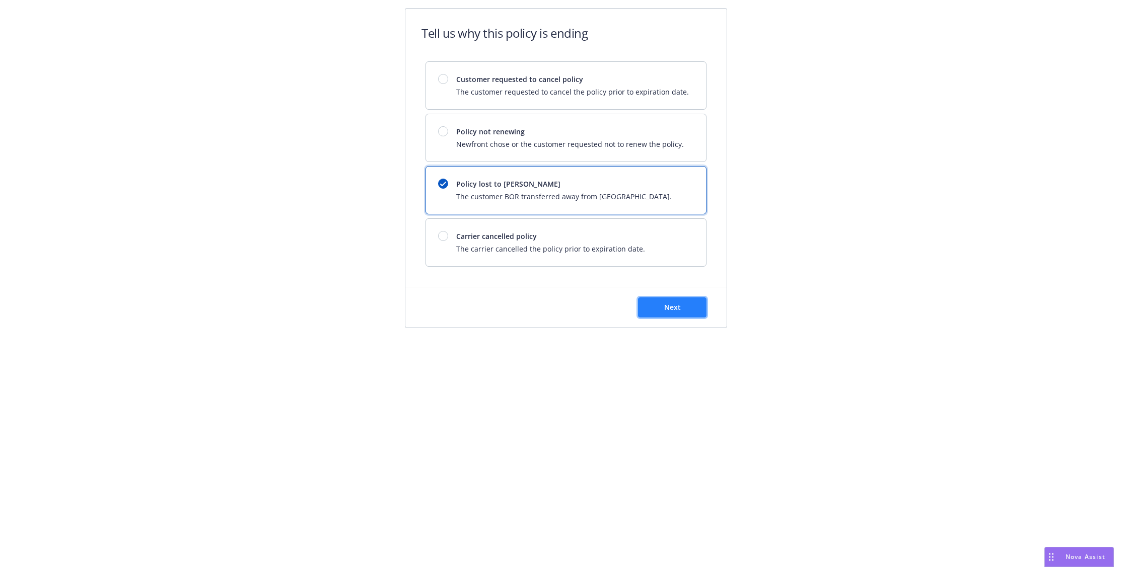
click at [688, 308] on button "Next" at bounding box center [672, 308] width 68 height 20
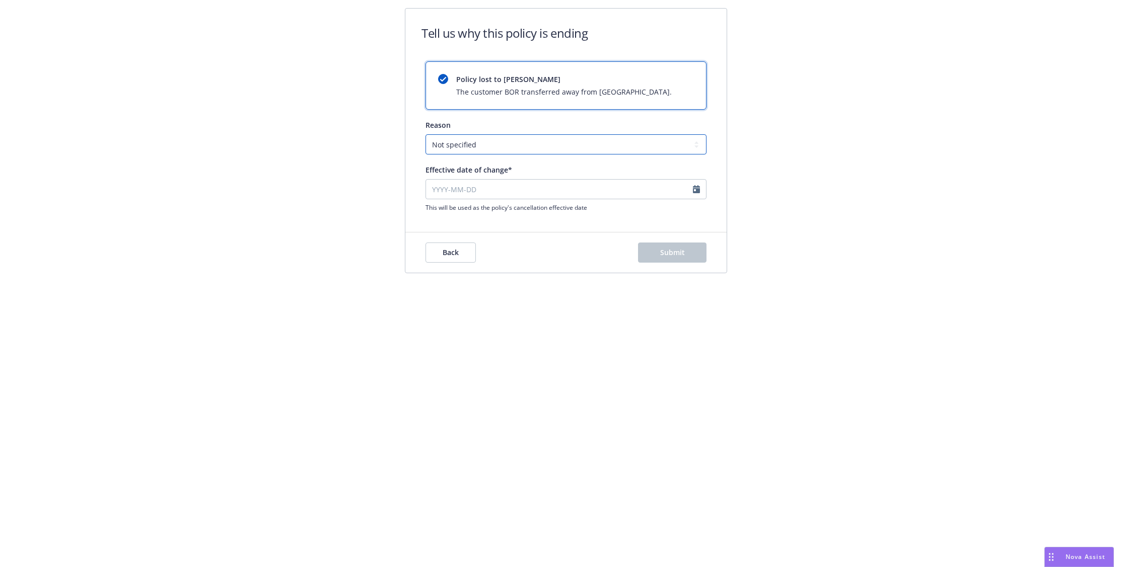
drag, startPoint x: 525, startPoint y: 141, endPoint x: 526, endPoint y: 154, distance: 13.2
click at [525, 141] on select "Not specified Service Pricing Buyer change M&A, Bankruptcy, or Out of business …" at bounding box center [565, 144] width 281 height 20
select select "Producer left Newfront"
click at [425, 134] on select "Not specified Service Pricing Buyer change M&A, Bankruptcy, or Out of business …" at bounding box center [565, 144] width 281 height 20
click at [512, 195] on input "Effective date of change*" at bounding box center [565, 189] width 281 height 20
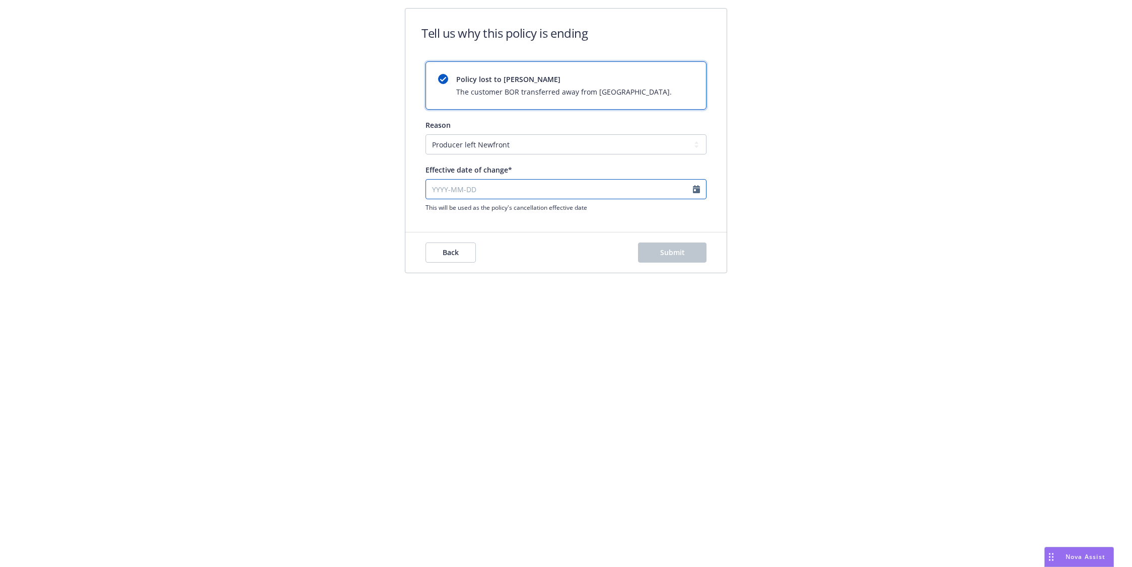
select select "August"
select select "2025"
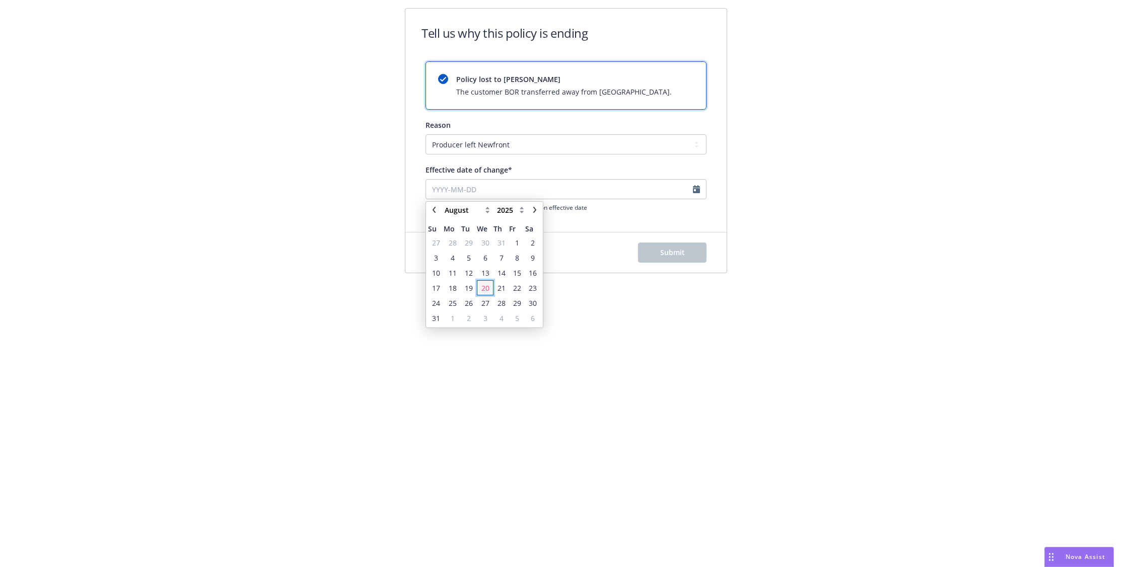
click at [485, 288] on span "20" at bounding box center [485, 288] width 8 height 11
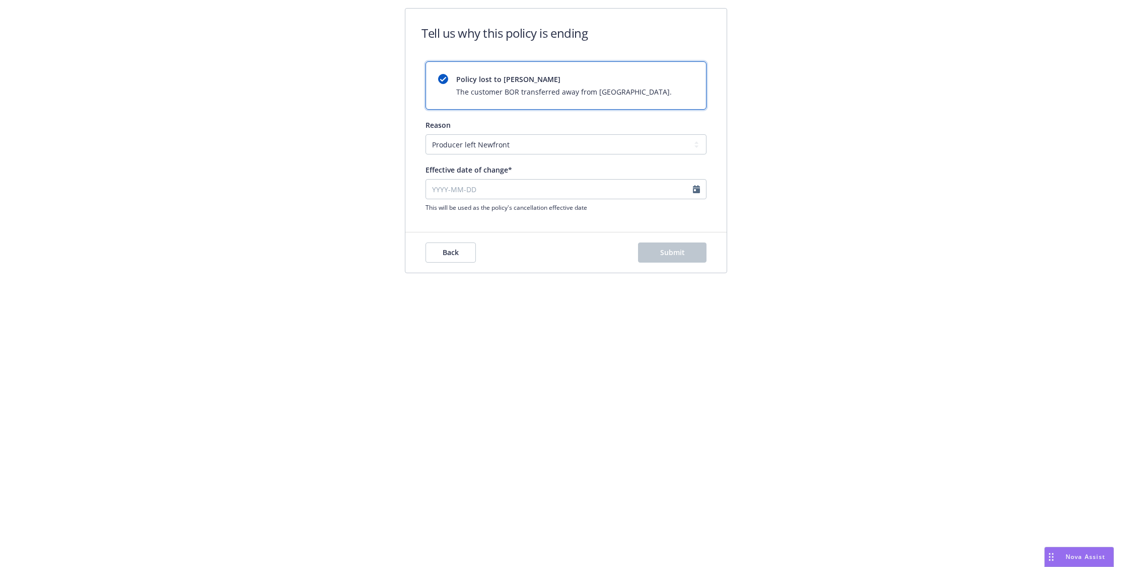
type input "[DATE]"
click at [658, 255] on button "Submit" at bounding box center [672, 253] width 68 height 20
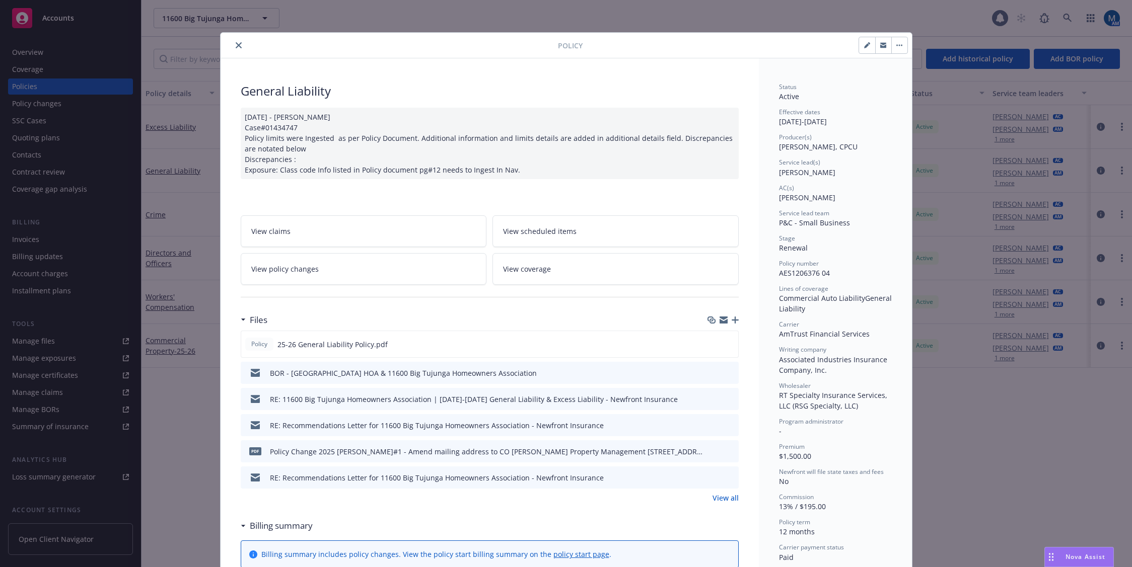
scroll to position [30, 0]
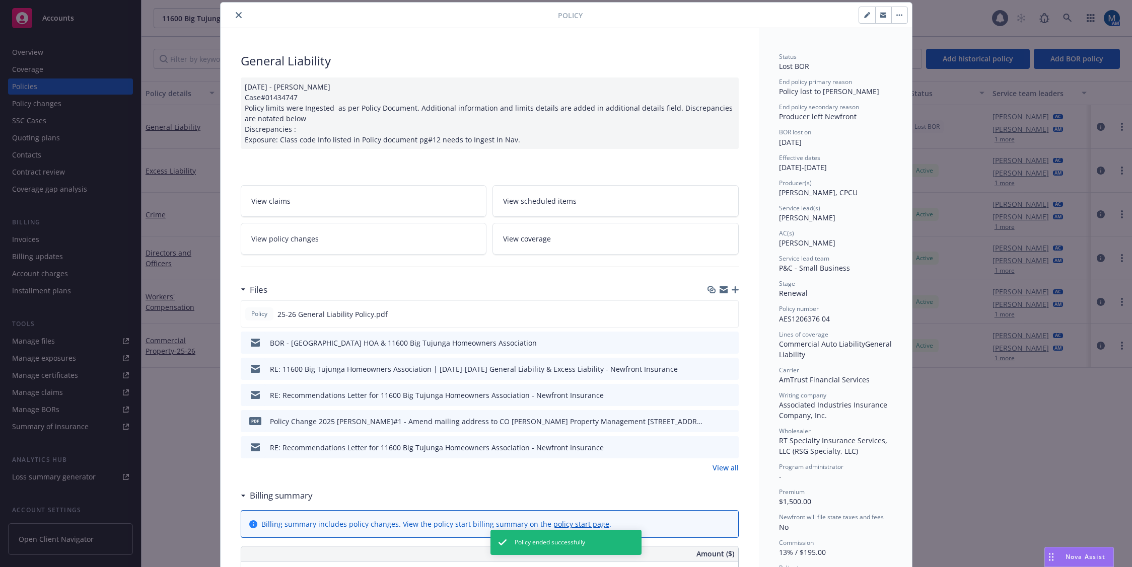
click at [235, 12] on button "close" at bounding box center [239, 15] width 12 height 12
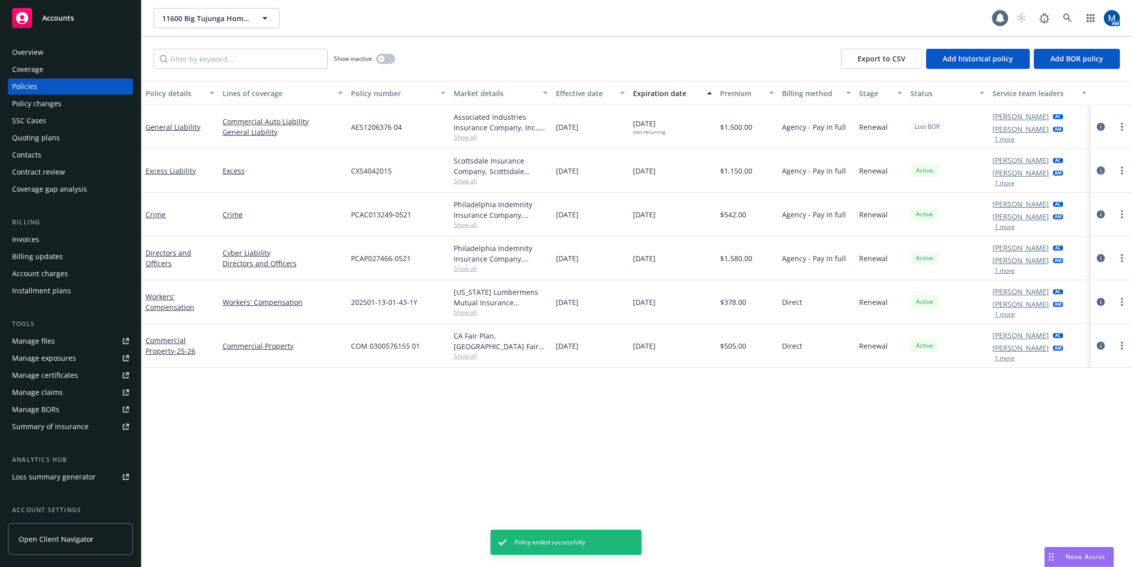
click at [971, 170] on icon "circleInformation" at bounding box center [1100, 171] width 8 height 8
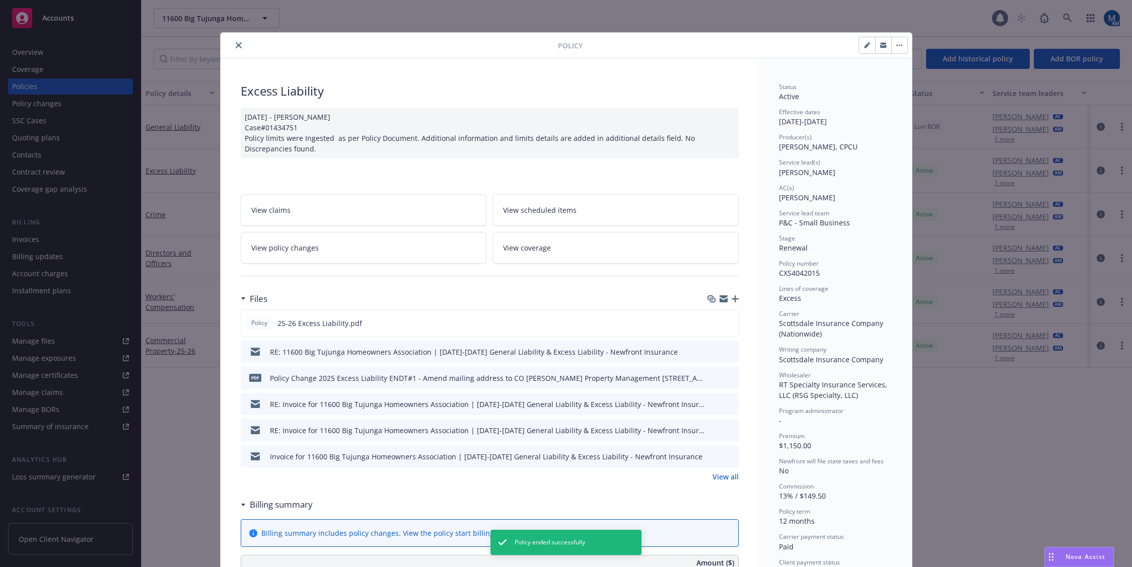
click at [863, 42] on button "button" at bounding box center [867, 45] width 16 height 16
select select "RENEWAL"
select select "12"
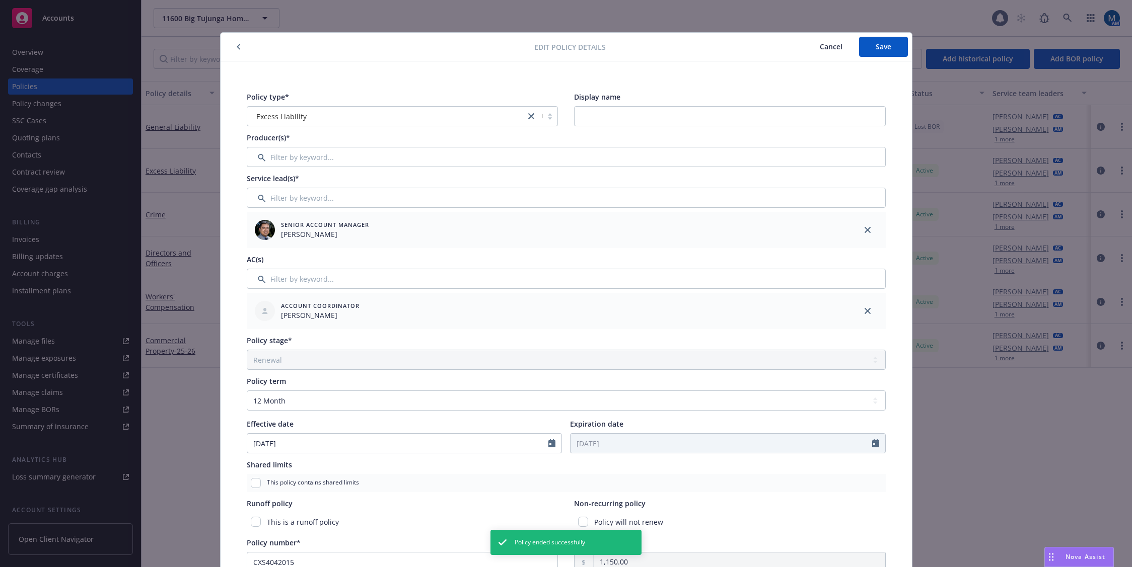
click at [820, 46] on span "Cancel" at bounding box center [831, 47] width 23 height 10
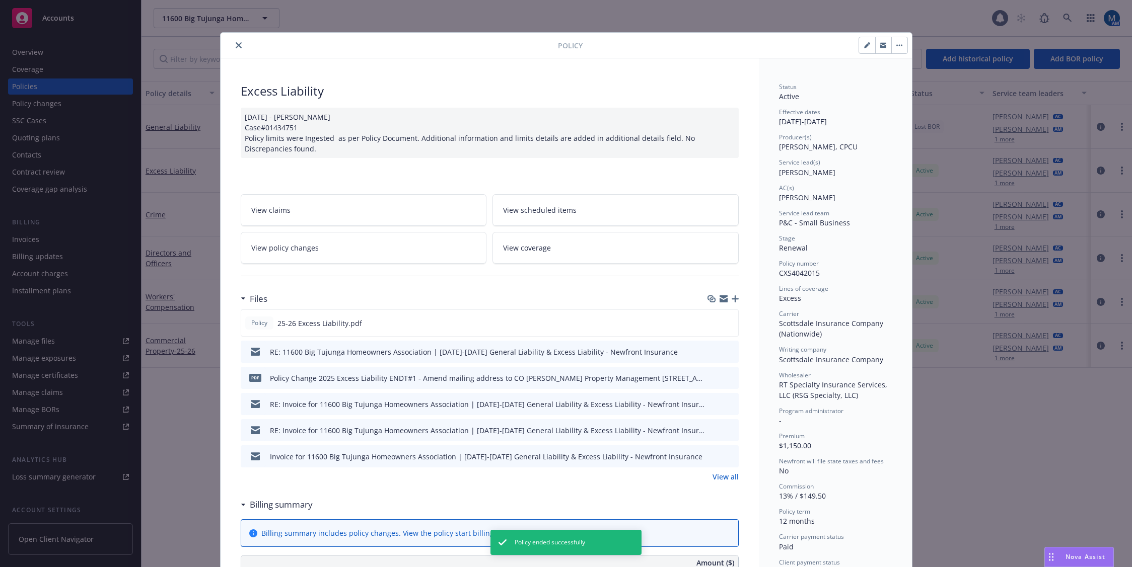
click at [891, 51] on button "button" at bounding box center [899, 45] width 16 height 16
click at [914, 110] on link "End policy" at bounding box center [947, 113] width 118 height 20
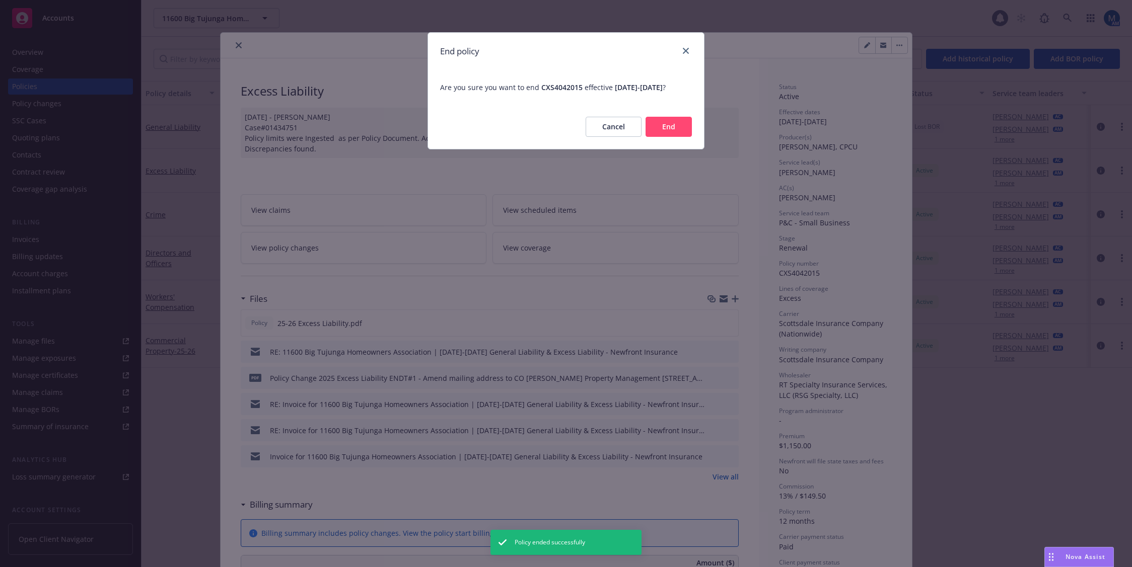
click at [668, 127] on button "End" at bounding box center [668, 127] width 46 height 20
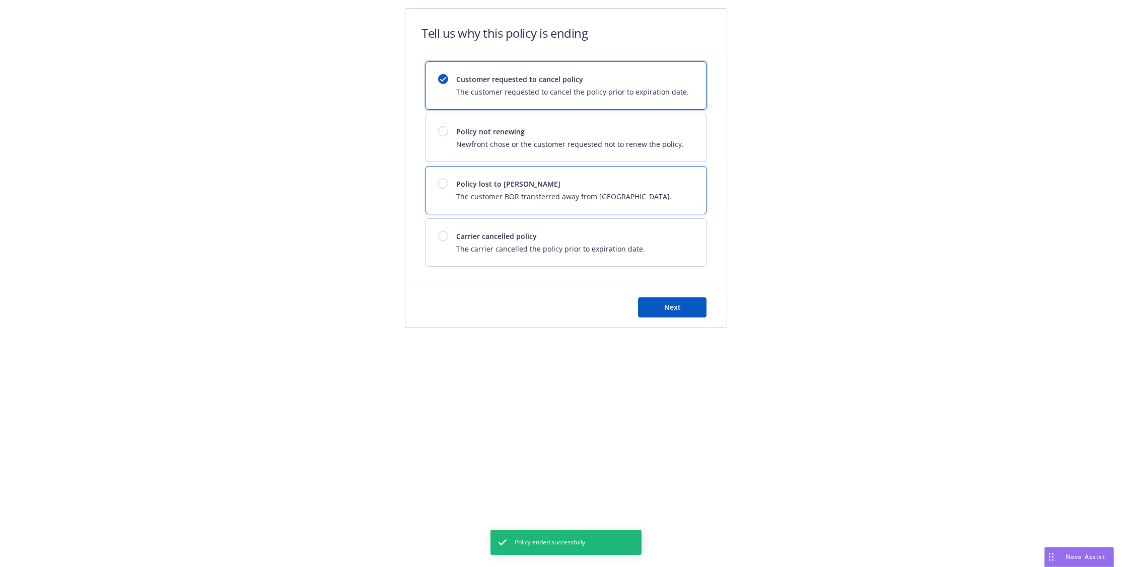
click at [518, 184] on span "Policy lost to [PERSON_NAME]" at bounding box center [563, 184] width 215 height 11
click at [653, 304] on button "Next" at bounding box center [672, 308] width 68 height 20
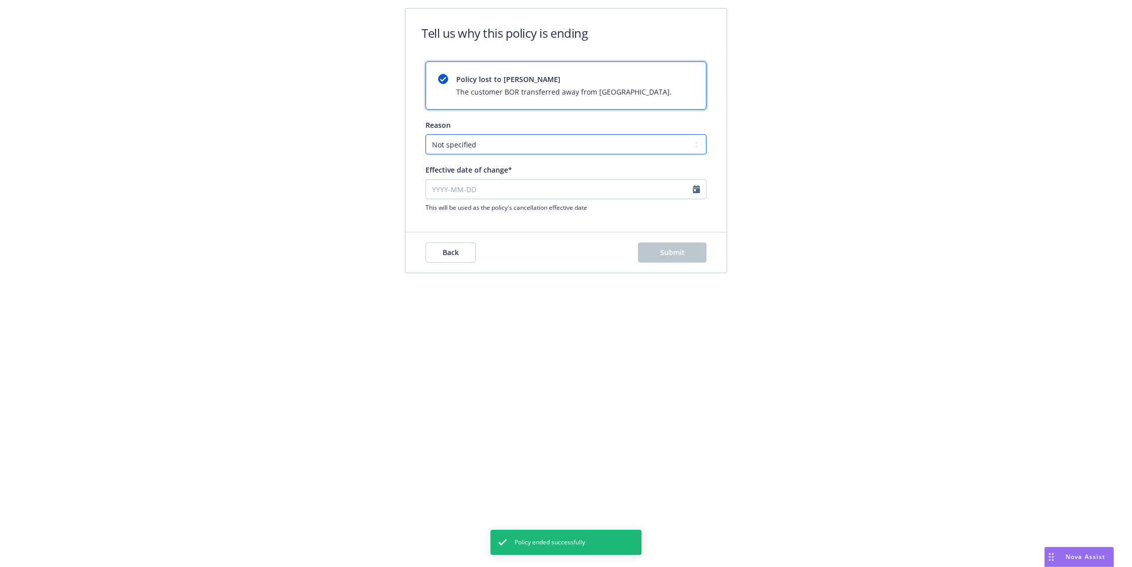
click at [519, 153] on select "Not specified Service Pricing Buyer change M&A, Bankruptcy, or Out of business …" at bounding box center [565, 144] width 281 height 20
select select "Producer left Newfront"
click at [425, 134] on select "Not specified Service Pricing Buyer change M&A, Bankruptcy, or Out of business …" at bounding box center [565, 144] width 281 height 20
click at [509, 188] on input "Effective date of change*" at bounding box center [565, 189] width 281 height 20
select select "August"
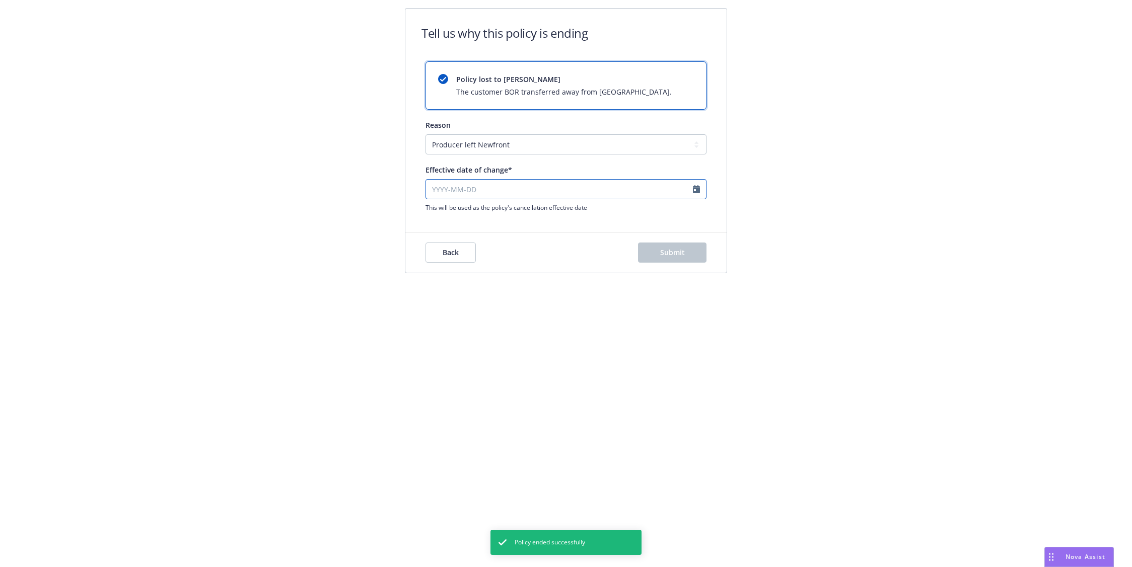
select select "2025"
click at [484, 290] on span "20" at bounding box center [485, 288] width 8 height 11
type input "[DATE]"
click at [670, 255] on span "Submit" at bounding box center [672, 253] width 25 height 10
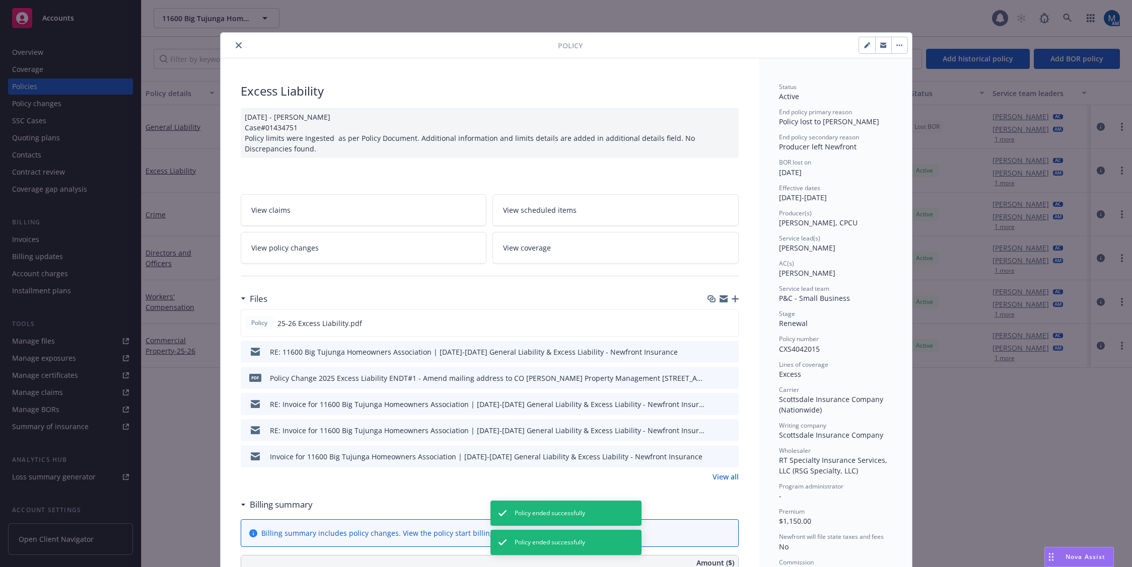
scroll to position [30, 0]
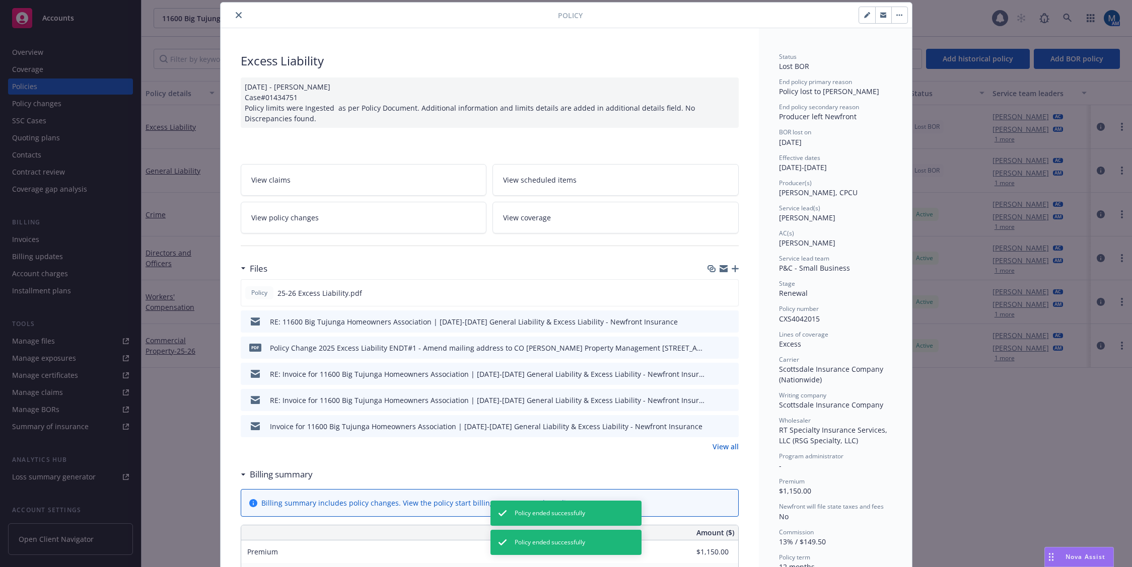
click at [237, 14] on icon "close" at bounding box center [239, 15] width 6 height 6
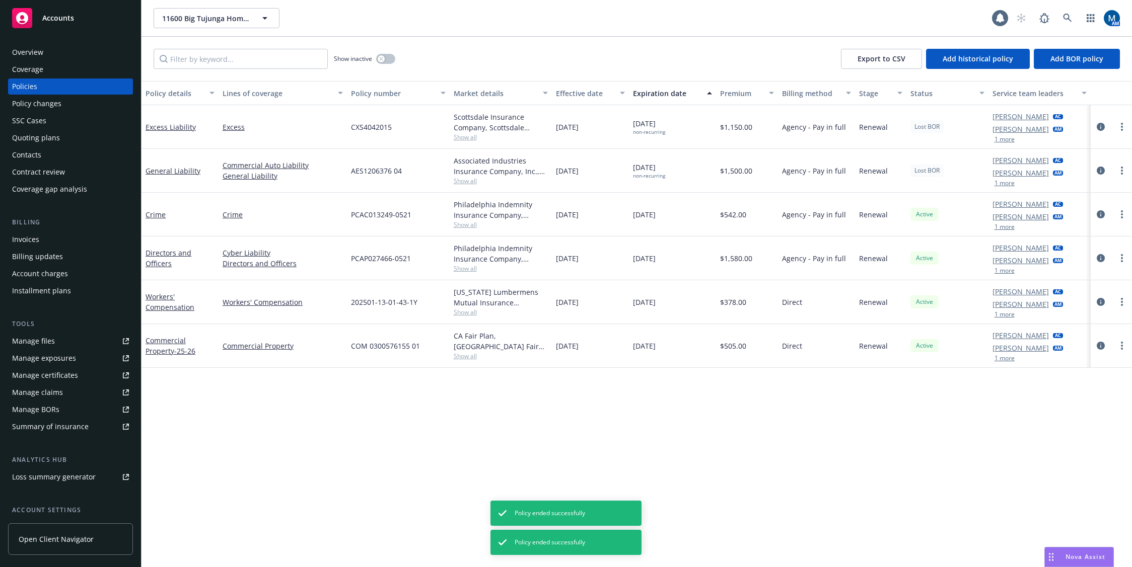
click at [531, 400] on div "Policy details Lines of coverage Policy number Market details Effective date Ex…" at bounding box center [636, 324] width 990 height 486
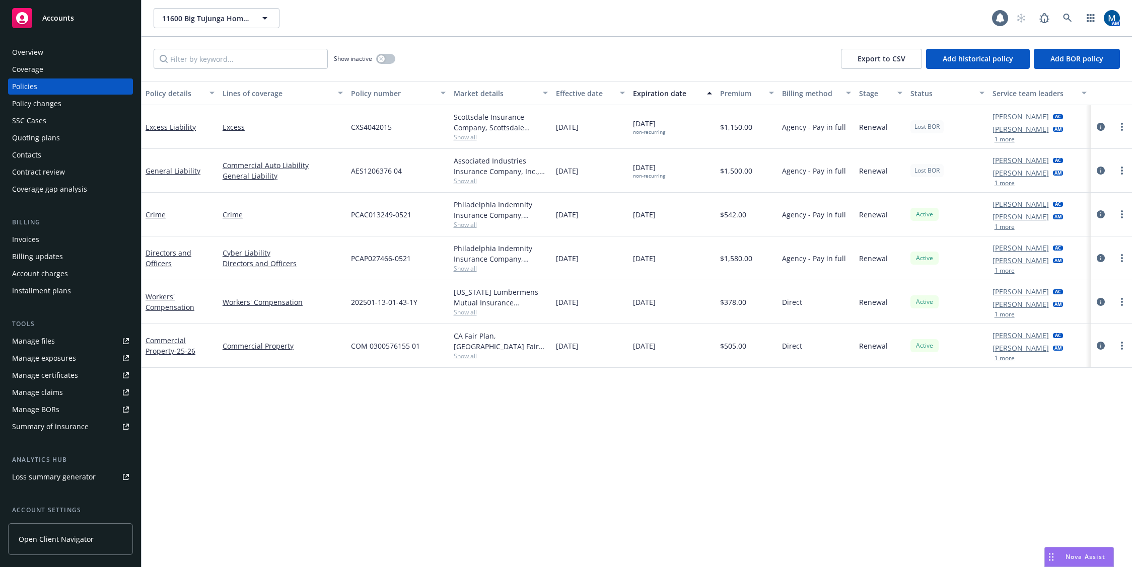
click at [452, 461] on div "Policy details Lines of coverage Policy number Market details Effective date Ex…" at bounding box center [636, 324] width 990 height 486
click at [59, 21] on span "Accounts" at bounding box center [58, 18] width 32 height 8
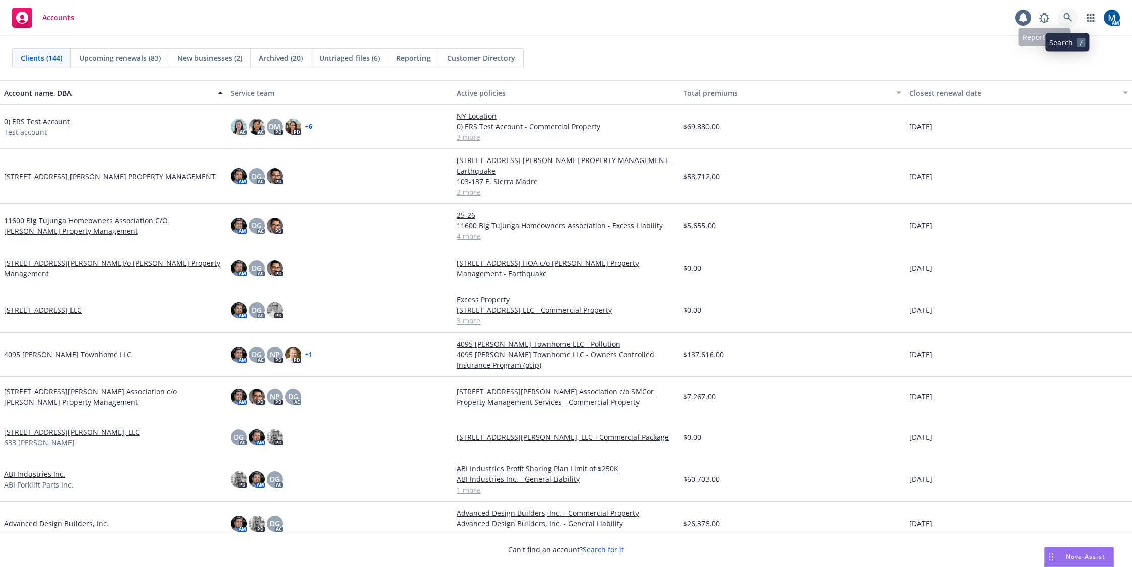
click at [971, 16] on icon at bounding box center [1067, 17] width 9 height 9
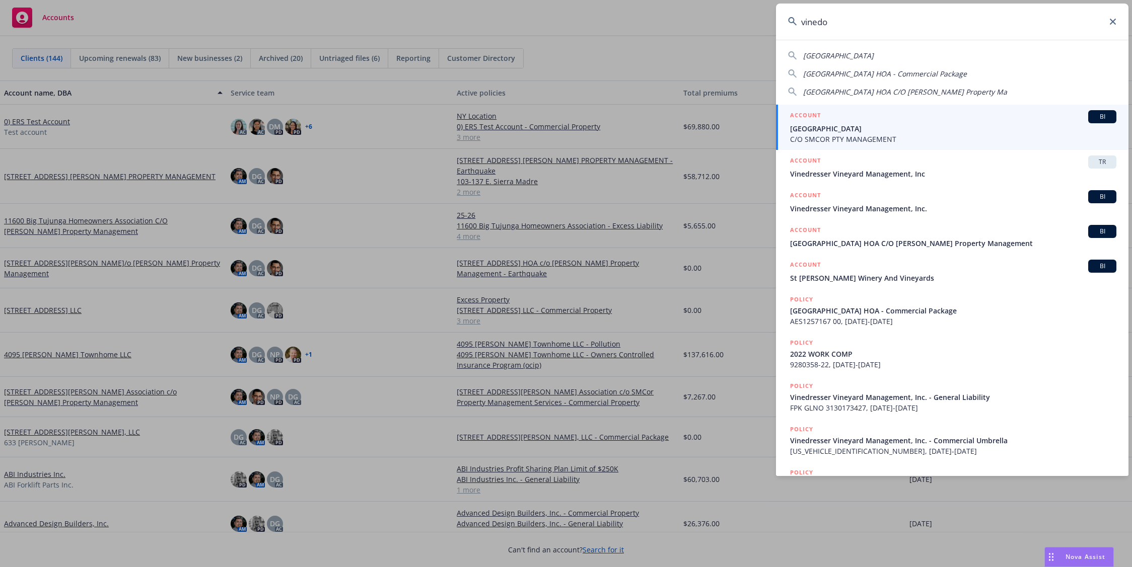
type input "vinedo"
click at [877, 133] on span "[GEOGRAPHIC_DATA]" at bounding box center [953, 128] width 326 height 11
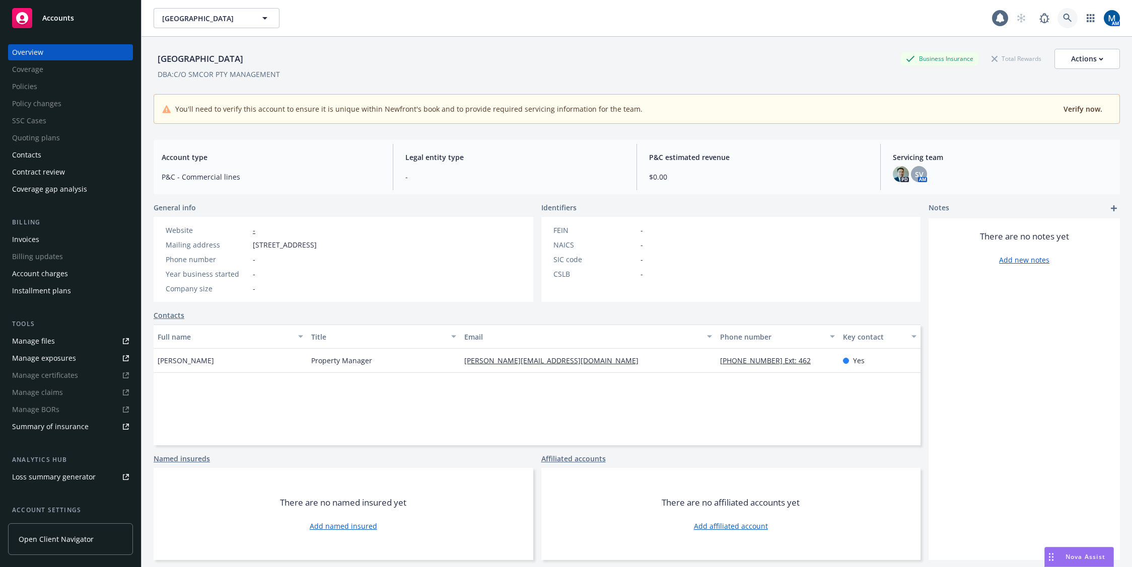
click at [971, 22] on link at bounding box center [1067, 18] width 20 height 20
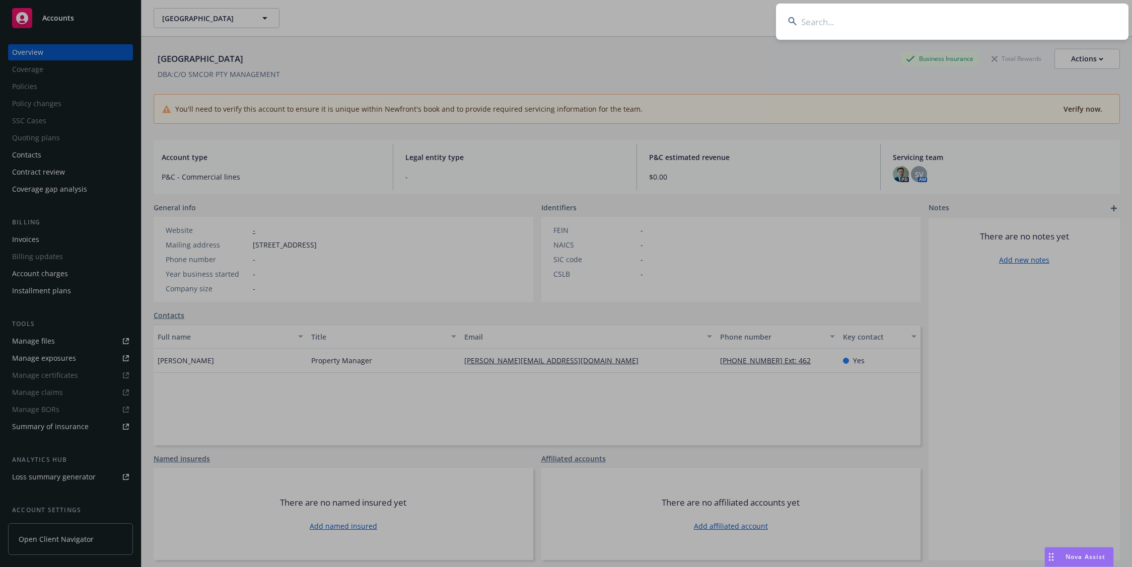
click at [839, 19] on input at bounding box center [952, 22] width 352 height 36
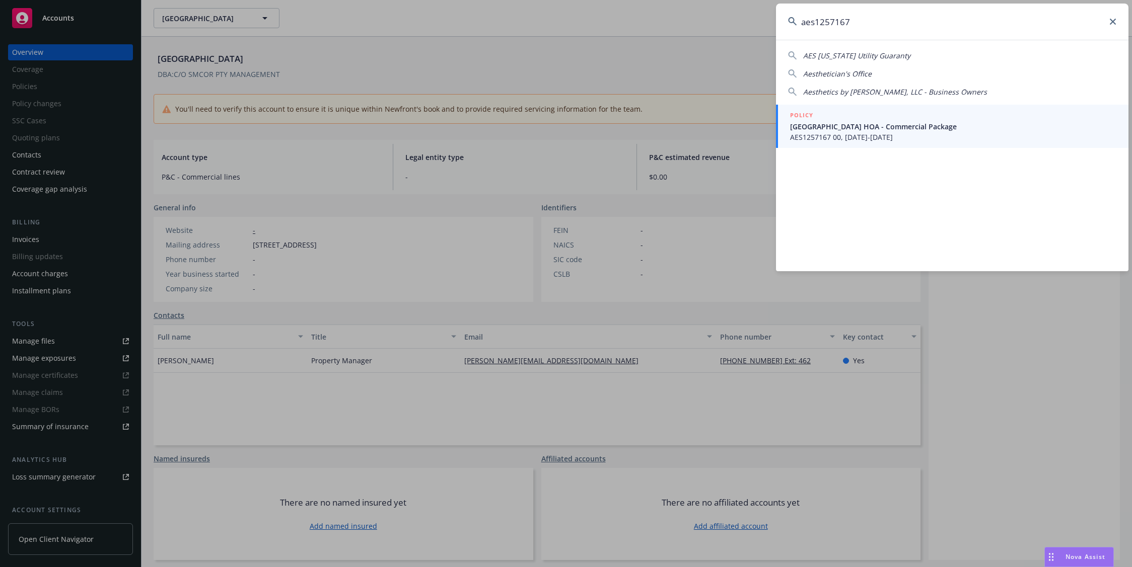
type input "aes1257167"
click at [835, 125] on span "[GEOGRAPHIC_DATA] HOA - Commercial Package" at bounding box center [953, 126] width 326 height 11
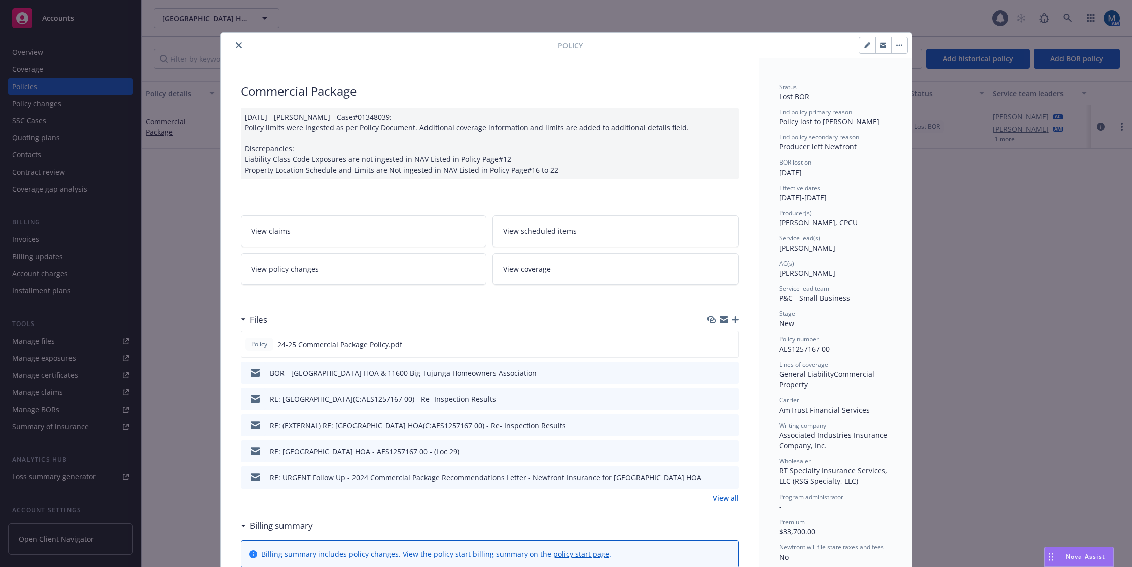
scroll to position [30, 0]
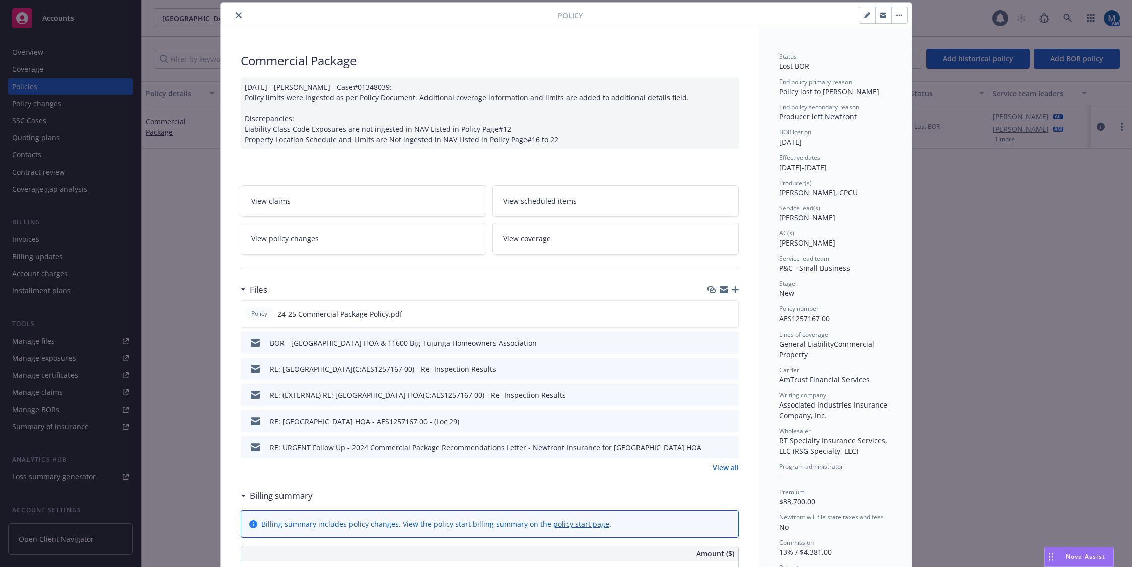
click at [236, 13] on icon "close" at bounding box center [239, 15] width 6 height 6
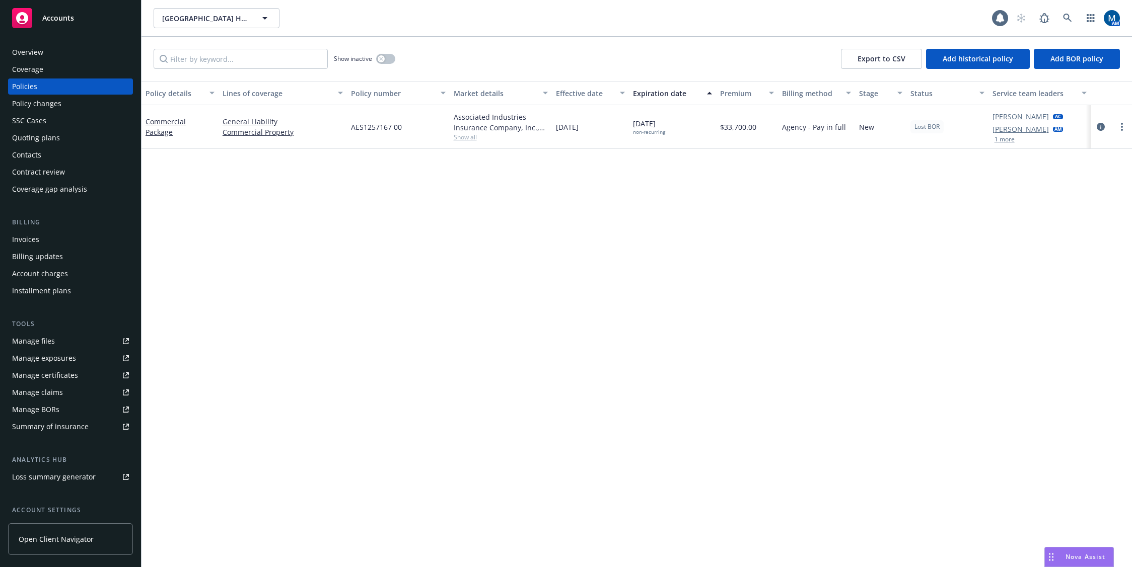
click at [56, 55] on div "Overview" at bounding box center [70, 52] width 117 height 16
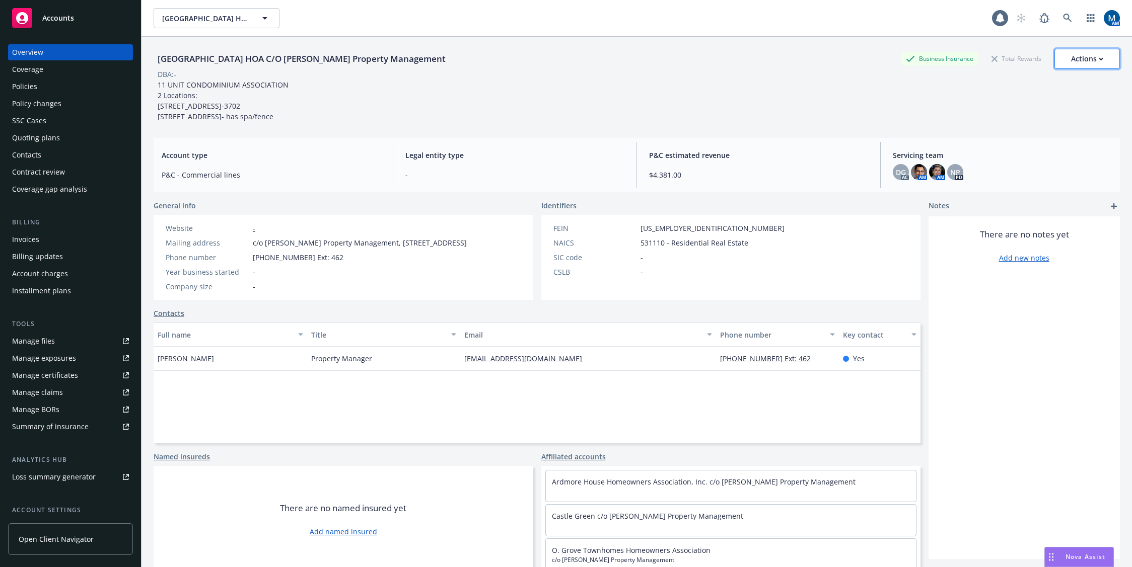
click at [971, 61] on button "Actions" at bounding box center [1086, 59] width 65 height 20
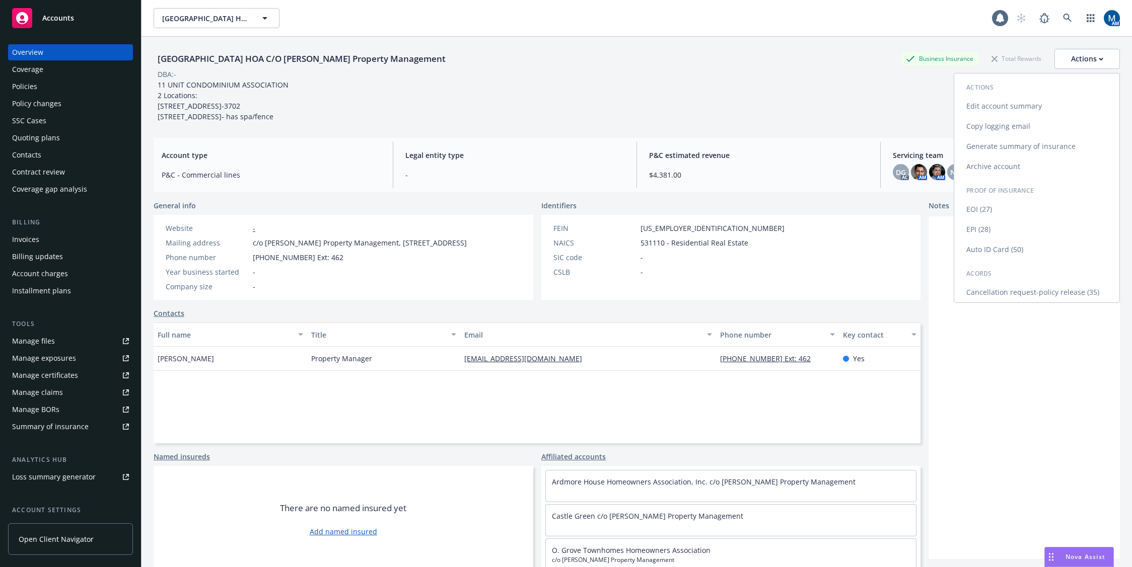
click at [971, 165] on link "Archive account" at bounding box center [1036, 167] width 165 height 20
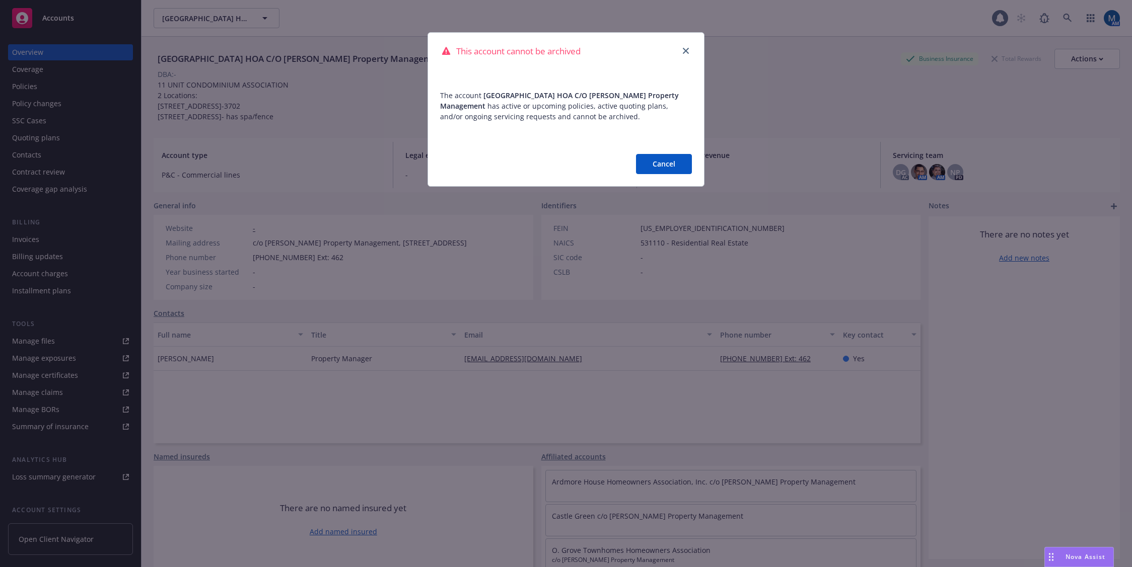
click at [663, 162] on button "Cancel" at bounding box center [664, 164] width 56 height 20
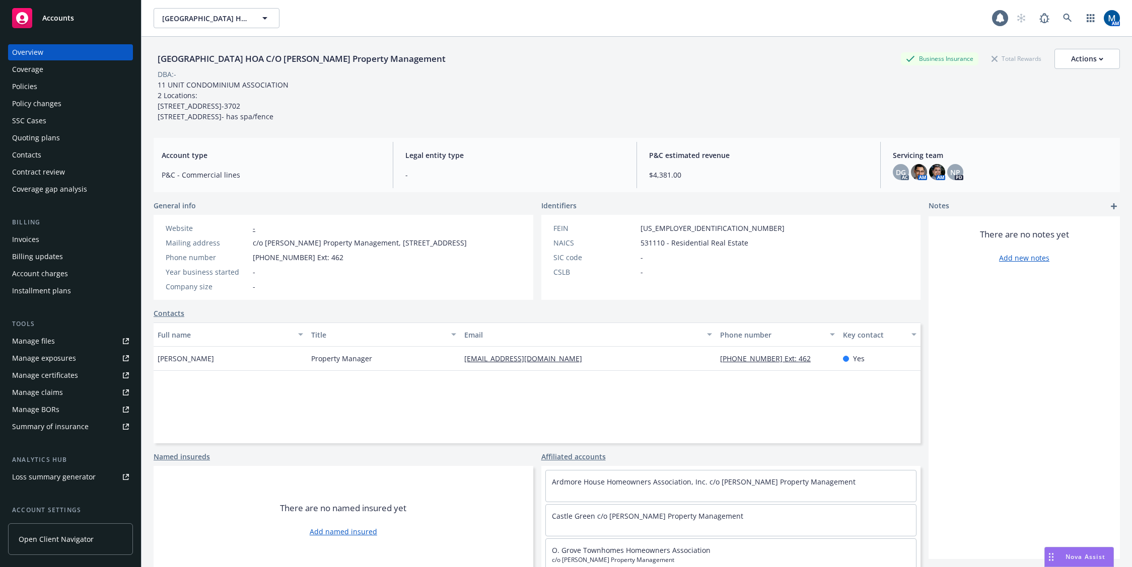
click at [72, 140] on div "Quoting plans" at bounding box center [70, 138] width 117 height 16
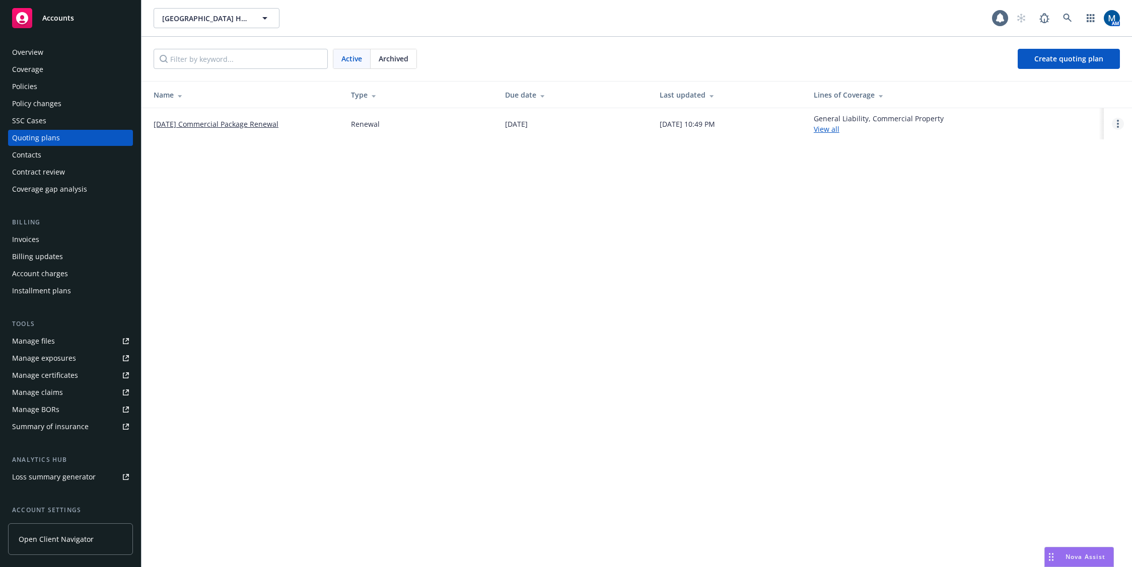
click at [971, 122] on link "Open options" at bounding box center [1118, 124] width 12 height 12
click at [971, 115] on span "Archive" at bounding box center [1046, 116] width 49 height 10
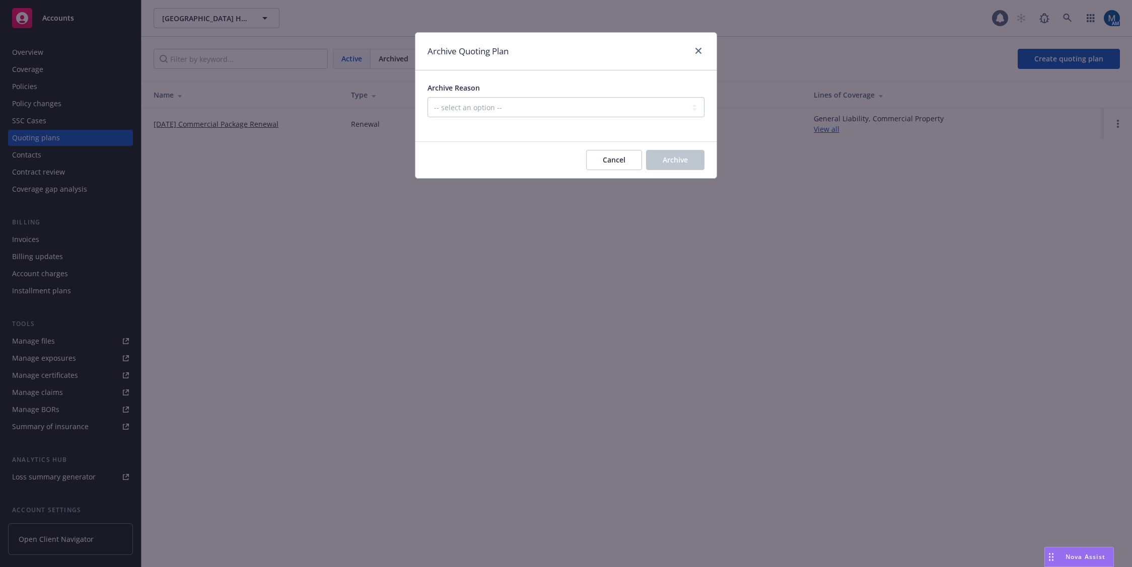
click at [577, 97] on div "Archive Reason -- select an option -- All policies in this renewal plan are aut…" at bounding box center [565, 100] width 277 height 35
click at [553, 114] on select "-- select an option -- All policies in this renewal plan are auto-renewed Creat…" at bounding box center [565, 107] width 277 height 20
click at [427, 97] on select "-- select an option -- All policies in this renewal plan are auto-renewed Creat…" at bounding box center [565, 107] width 277 height 20
drag, startPoint x: 647, startPoint y: 107, endPoint x: 629, endPoint y: 116, distance: 20.5
click at [647, 107] on select "-- select an option -- All policies in this renewal plan are auto-renewed Creat…" at bounding box center [565, 107] width 277 height 20
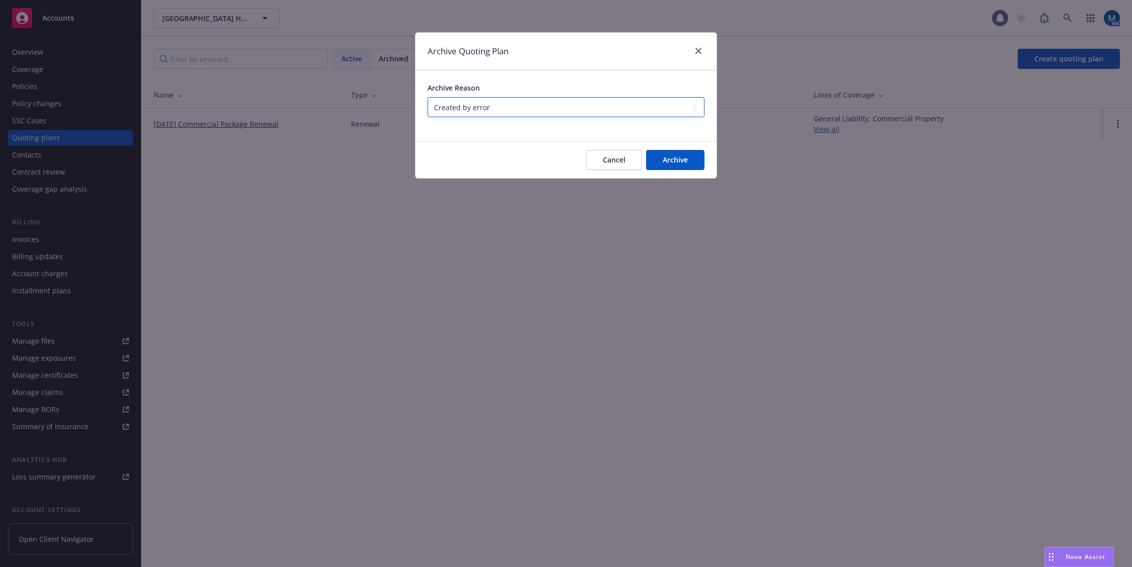
select select "ARCHIVED_RENEWAL_ACCOUNT_CHURNED"
click at [427, 97] on select "-- select an option -- All policies in this renewal plan are auto-renewed Creat…" at bounding box center [565, 107] width 277 height 20
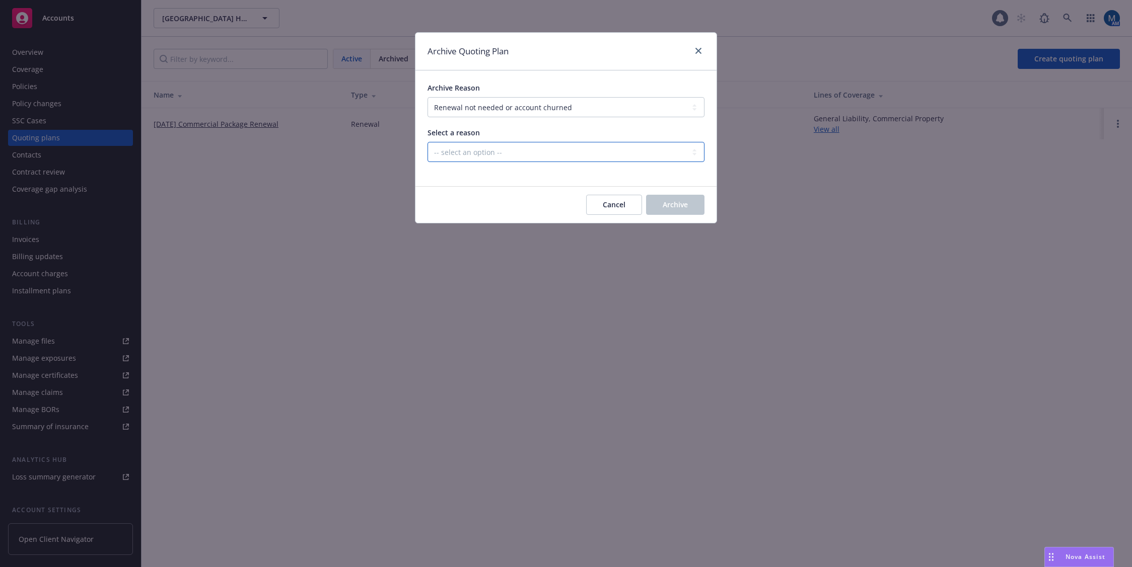
click at [571, 156] on select "-- select an option -- Blocked Client acquired, or no longer in business Client…" at bounding box center [565, 152] width 277 height 20
select select "ARCHIVED_RENEWAL_ACCOUNT_CHURNED_LOST_ON_BOR"
click at [427, 142] on select "-- select an option -- Blocked Client acquired, or no longer in business Client…" at bounding box center [565, 152] width 277 height 20
click at [665, 203] on span "Archive" at bounding box center [675, 205] width 25 height 10
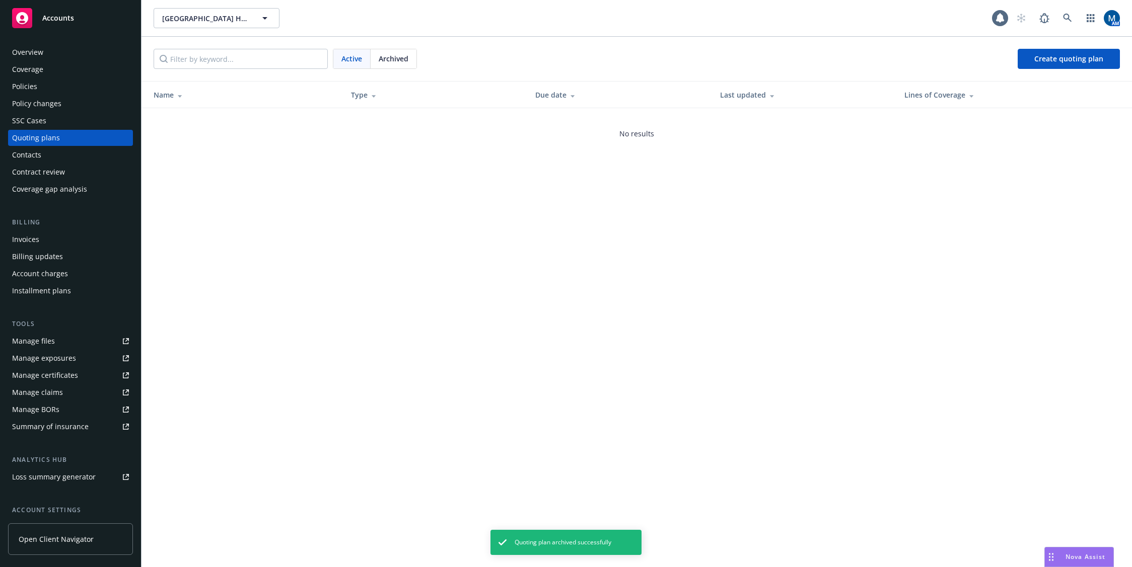
click at [62, 90] on div "Policies" at bounding box center [70, 87] width 117 height 16
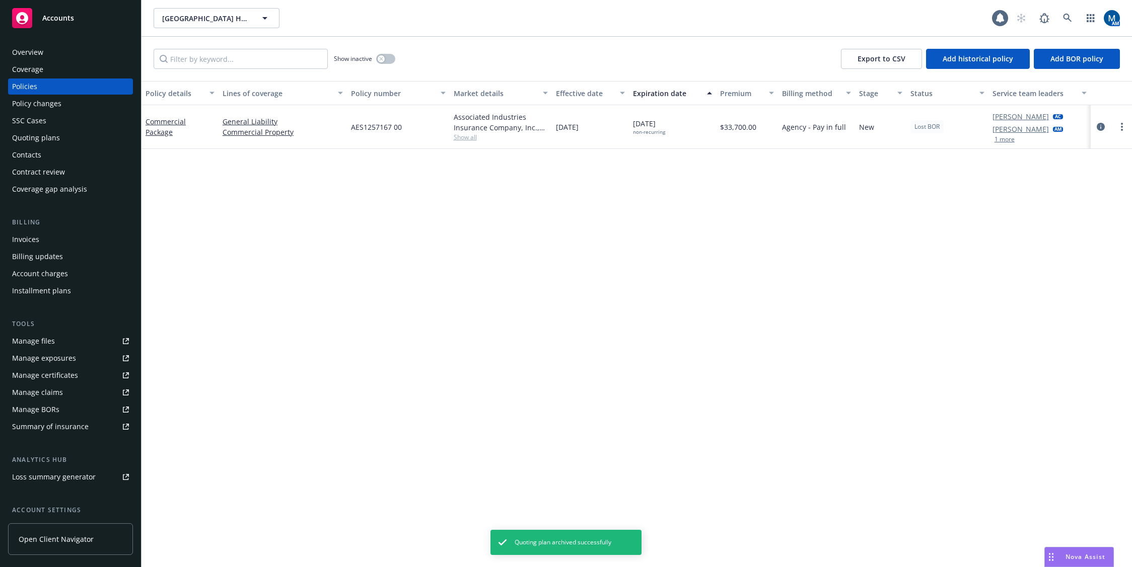
click at [81, 49] on div "Overview" at bounding box center [70, 52] width 117 height 16
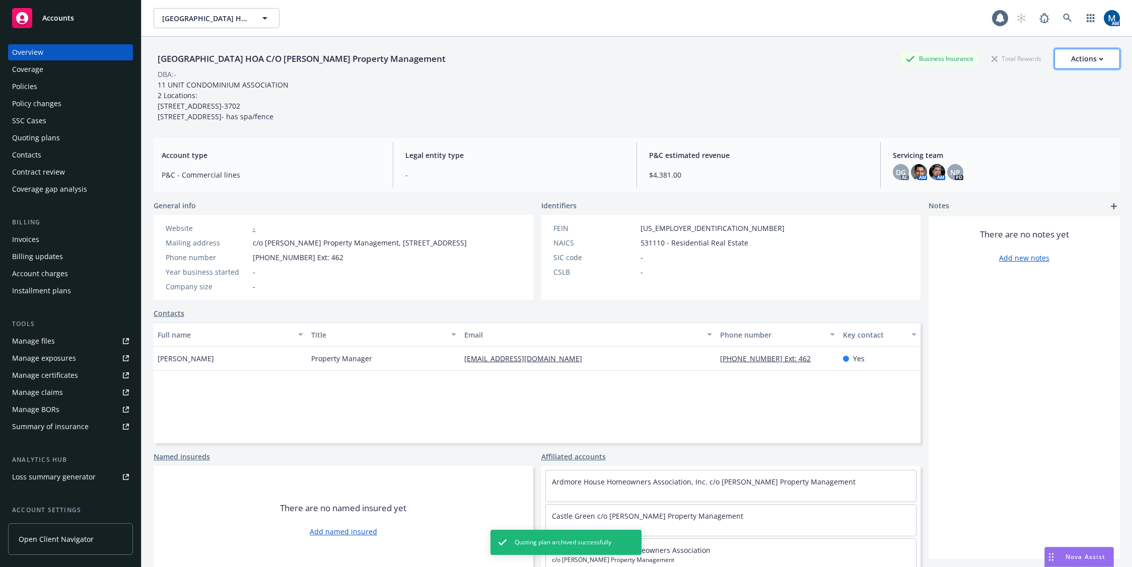
drag, startPoint x: 1090, startPoint y: 57, endPoint x: 1092, endPoint y: 64, distance: 7.3
click at [971, 57] on div "Actions" at bounding box center [1087, 58] width 32 height 19
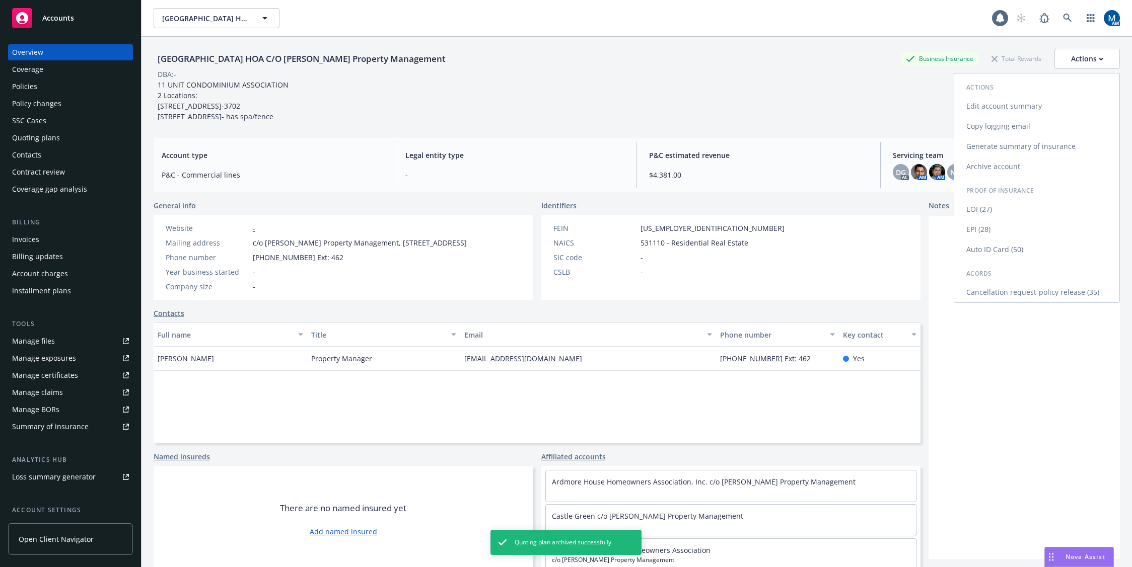
click at [971, 170] on link "Archive account" at bounding box center [1036, 167] width 165 height 20
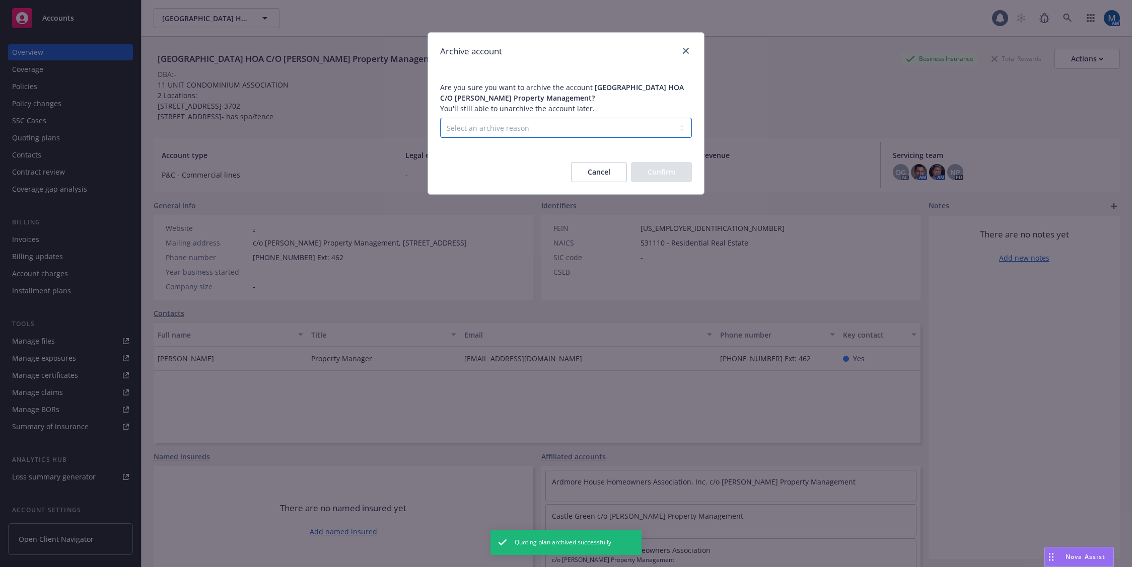
click at [527, 129] on select "Select an archive reason Client declined proposal Client went out of business C…" at bounding box center [566, 128] width 252 height 20
select select "LOST_TO_BOR"
click at [440, 118] on select "Select an archive reason Client declined proposal Client went out of business C…" at bounding box center [566, 128] width 252 height 20
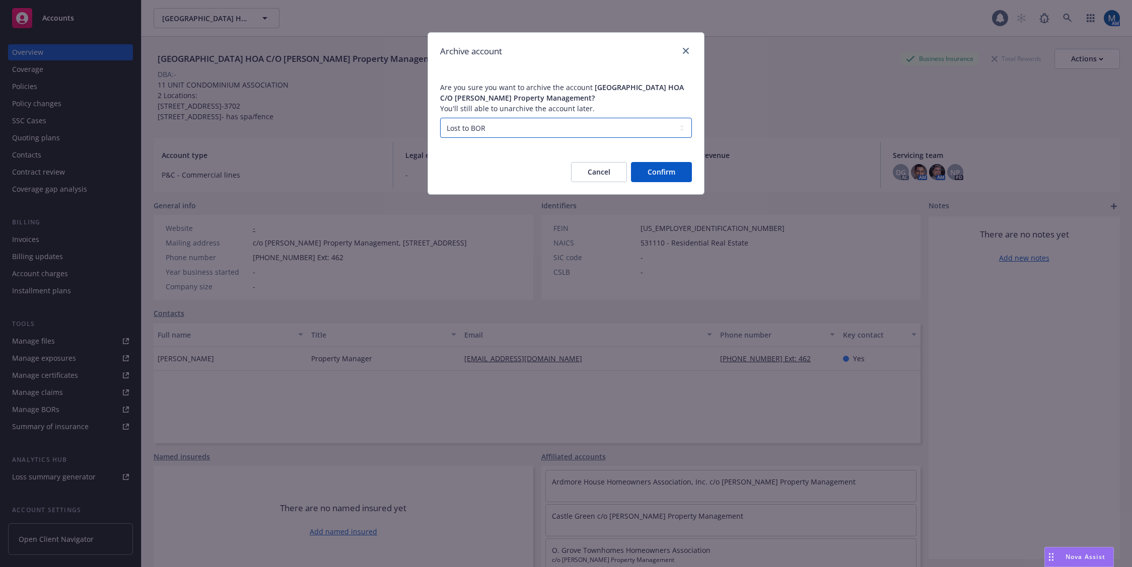
click at [597, 129] on select "Select an archive reason Client declined proposal Client went out of business C…" at bounding box center [566, 128] width 252 height 20
click at [634, 93] on span "Are you sure you want to archive the account [GEOGRAPHIC_DATA] HOA C/O [PERSON_…" at bounding box center [566, 110] width 276 height 80
click at [676, 175] on button "Confirm" at bounding box center [661, 172] width 61 height 20
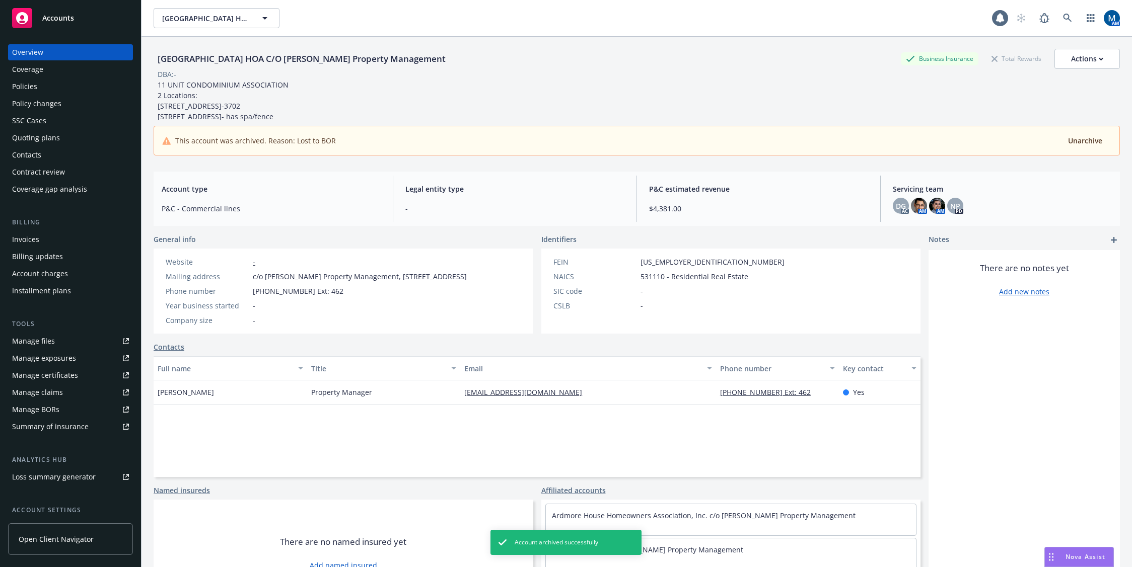
click at [50, 88] on div "Policies" at bounding box center [70, 87] width 117 height 16
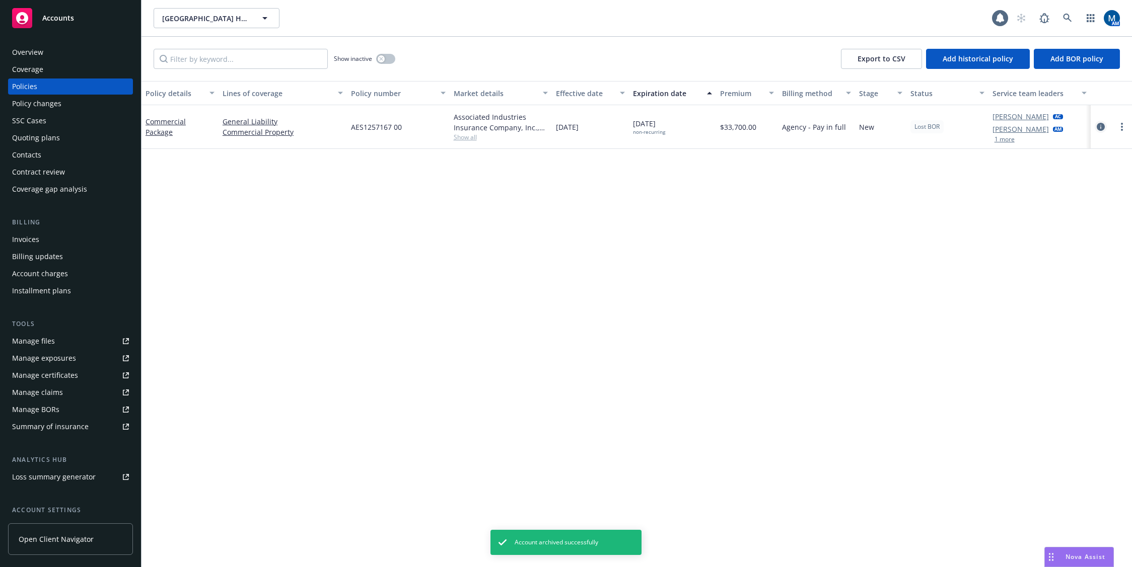
click at [971, 126] on icon "circleInformation" at bounding box center [1100, 127] width 8 height 8
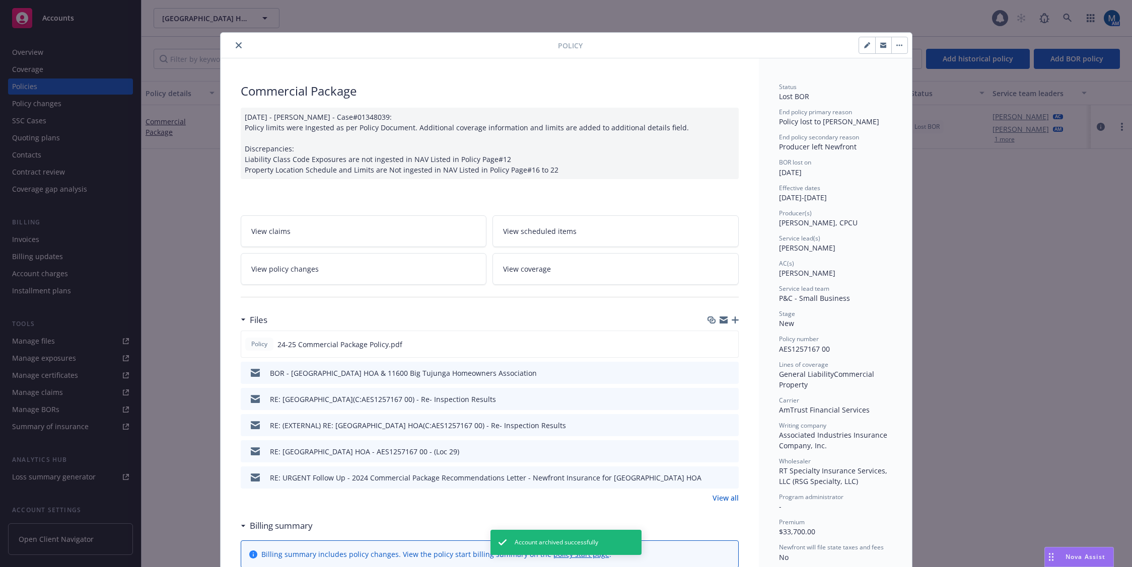
scroll to position [30, 0]
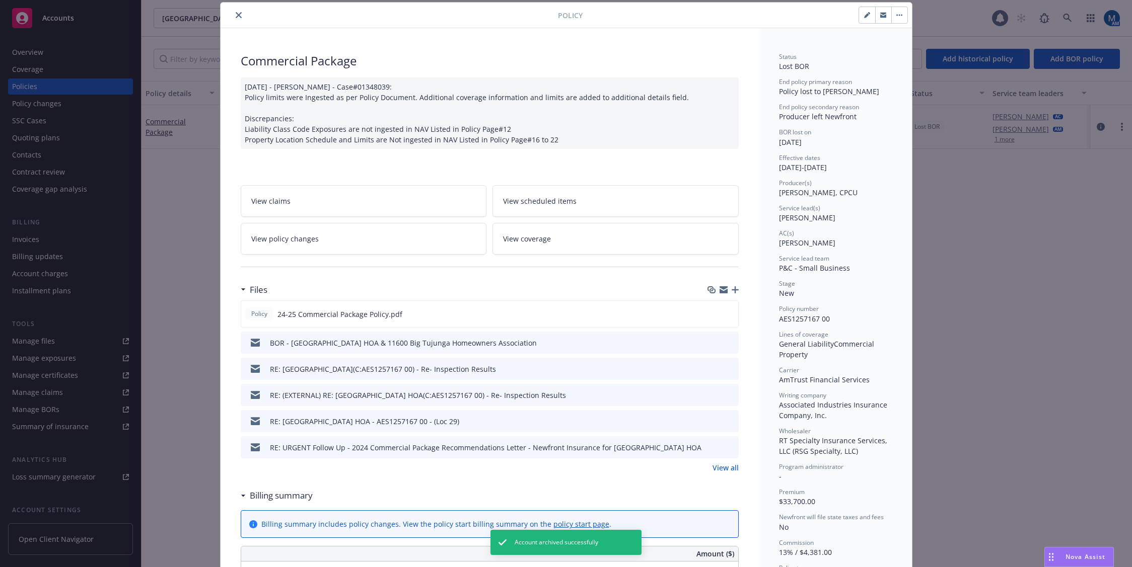
click at [729, 343] on icon "preview file" at bounding box center [728, 342] width 9 height 7
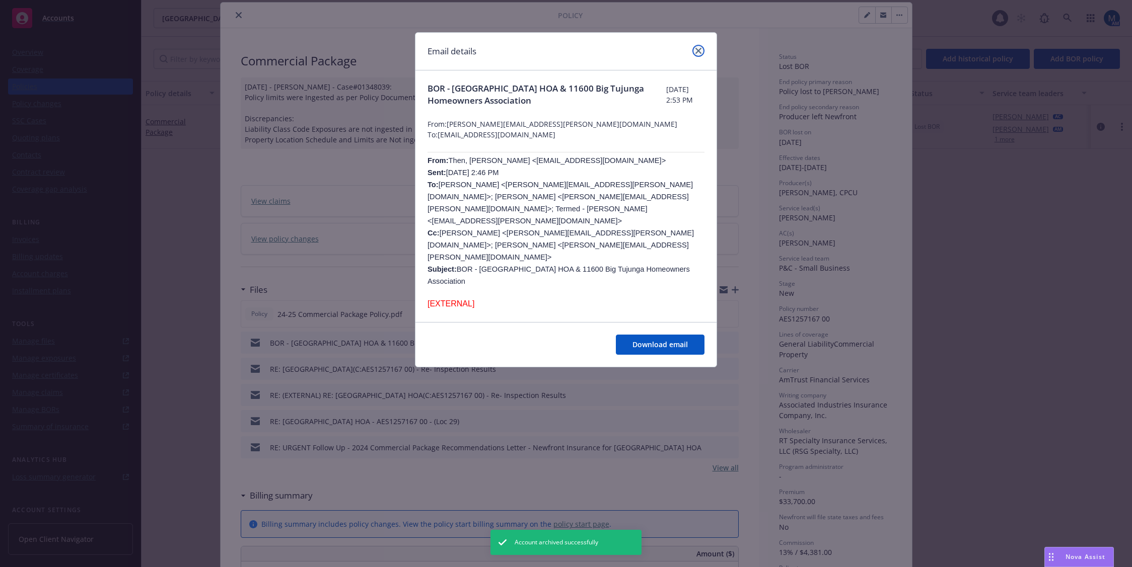
click at [701, 48] on icon "close" at bounding box center [698, 51] width 6 height 6
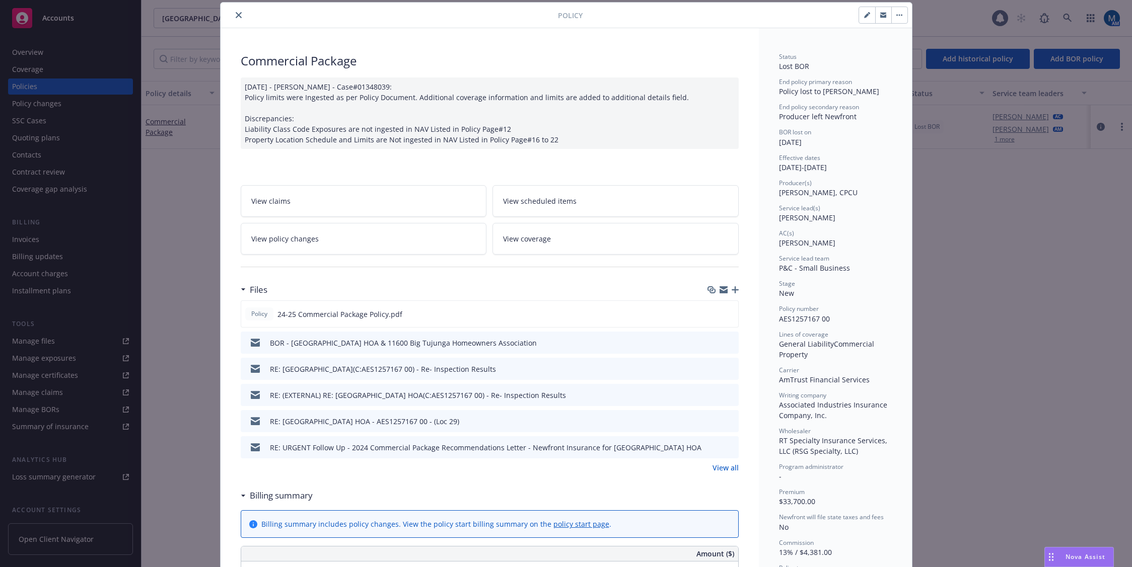
click at [727, 369] on icon "preview file" at bounding box center [728, 368] width 9 height 7
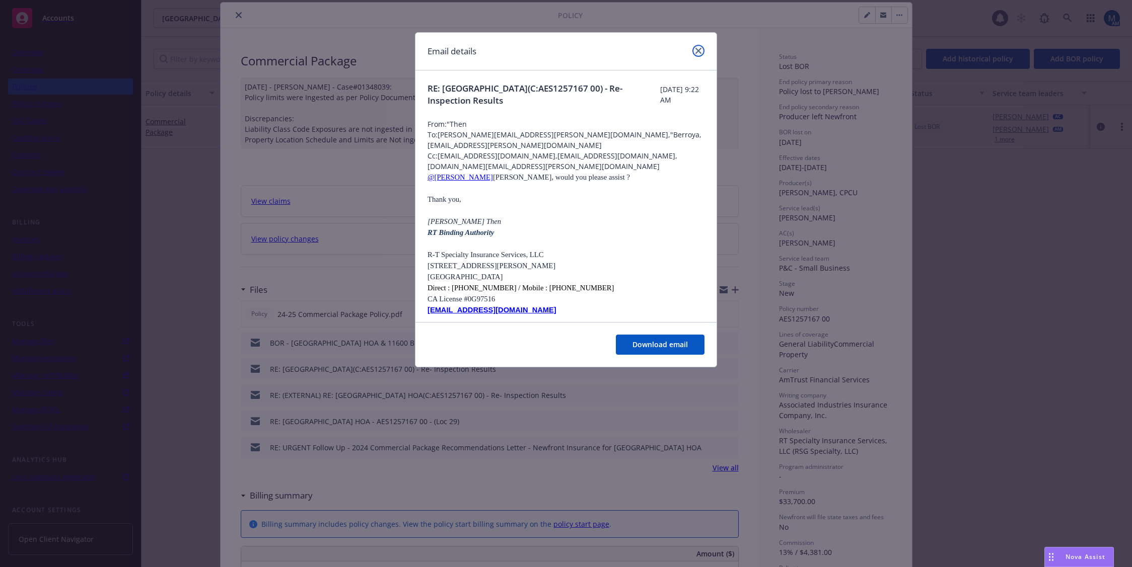
click at [700, 50] on icon "close" at bounding box center [698, 51] width 6 height 6
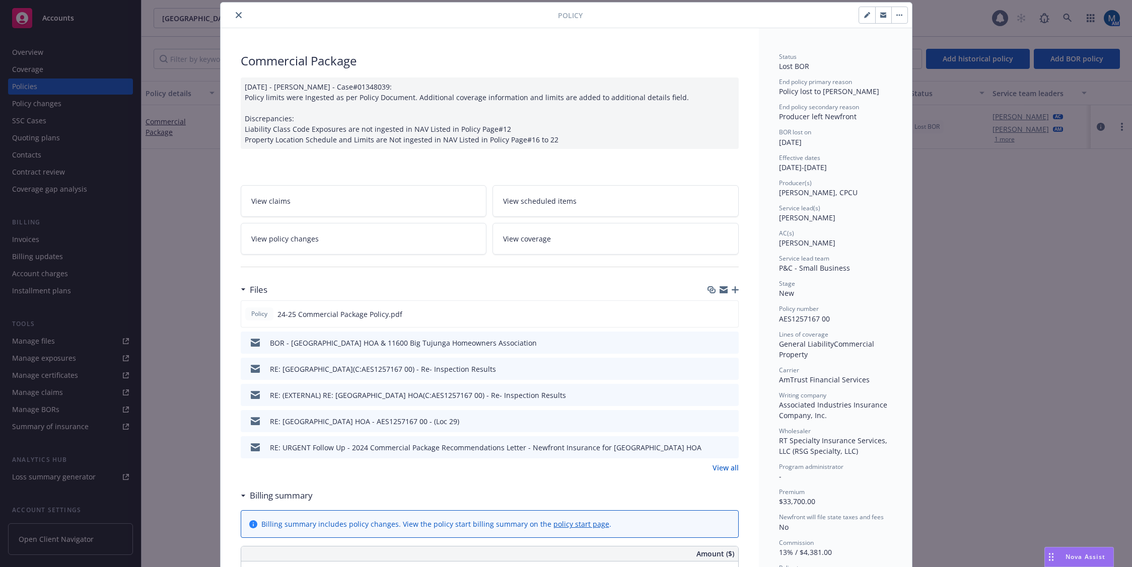
click at [725, 445] on icon "preview file" at bounding box center [728, 447] width 9 height 7
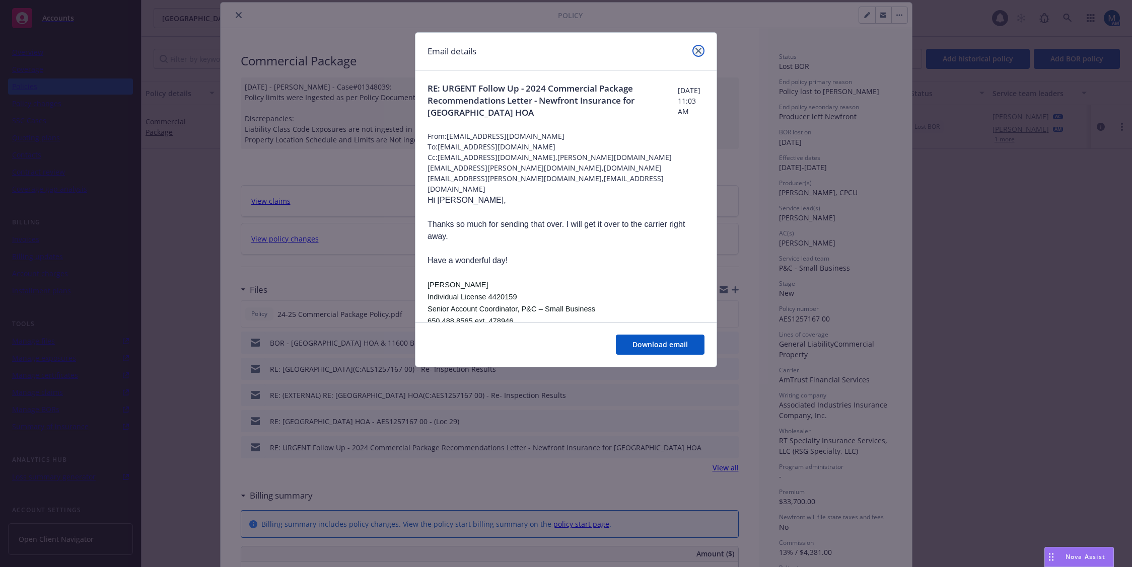
click at [698, 48] on icon "close" at bounding box center [698, 51] width 6 height 6
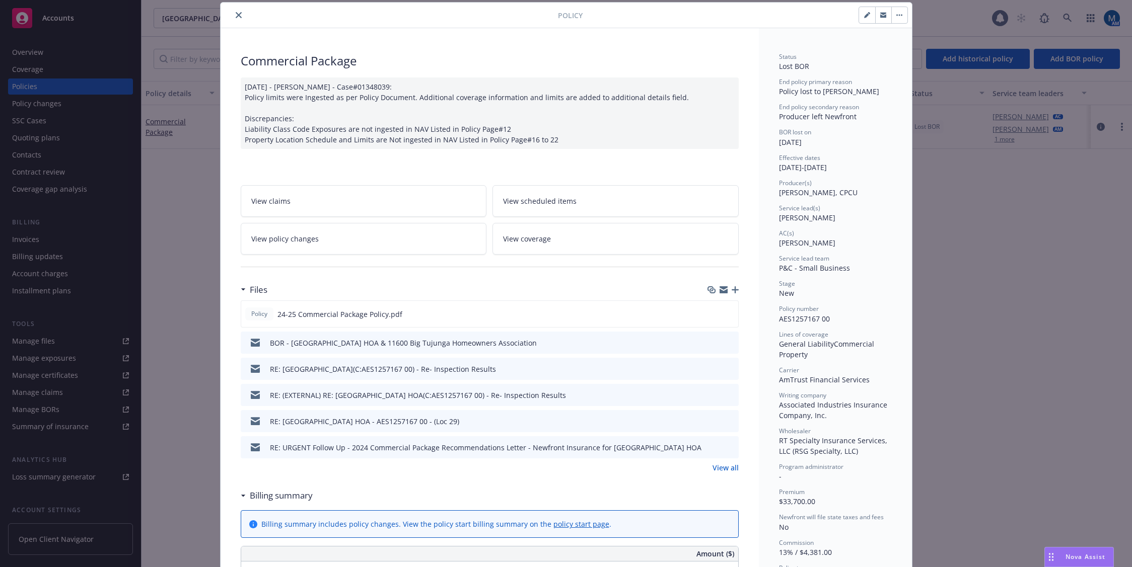
click at [235, 12] on button "close" at bounding box center [239, 15] width 12 height 12
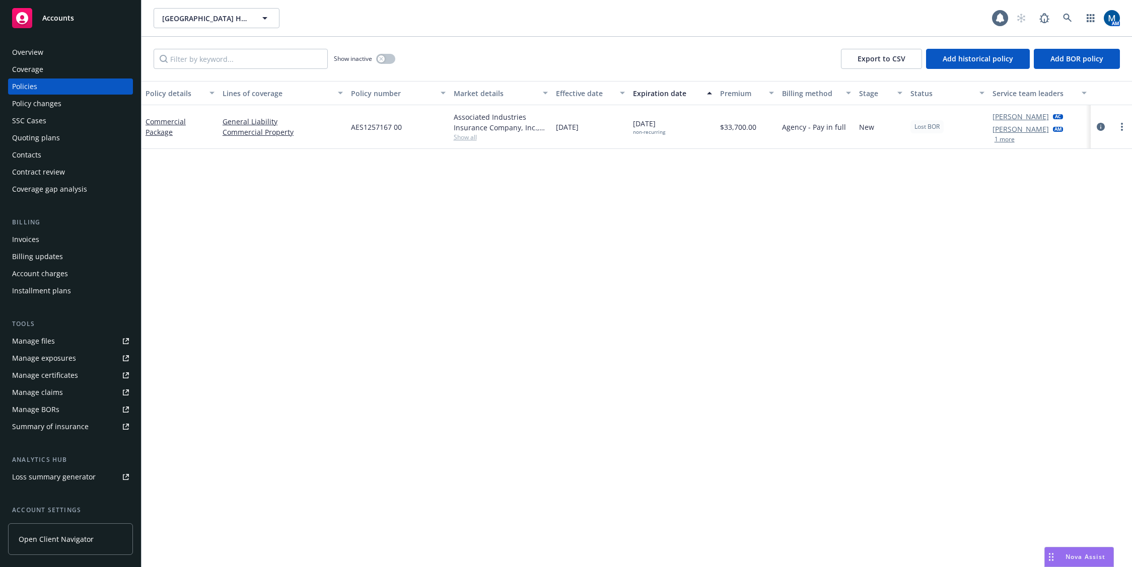
click at [51, 22] on span "Accounts" at bounding box center [58, 18] width 32 height 8
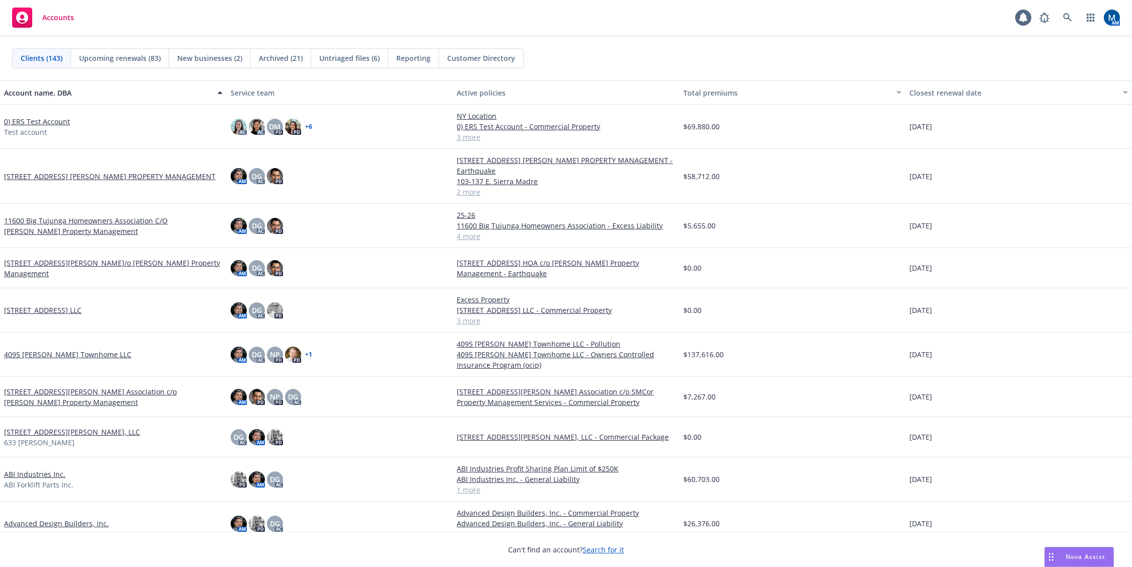
click at [213, 17] on div "Accounts 1 AM" at bounding box center [566, 18] width 1132 height 36
click at [971, 15] on icon at bounding box center [1067, 17] width 9 height 9
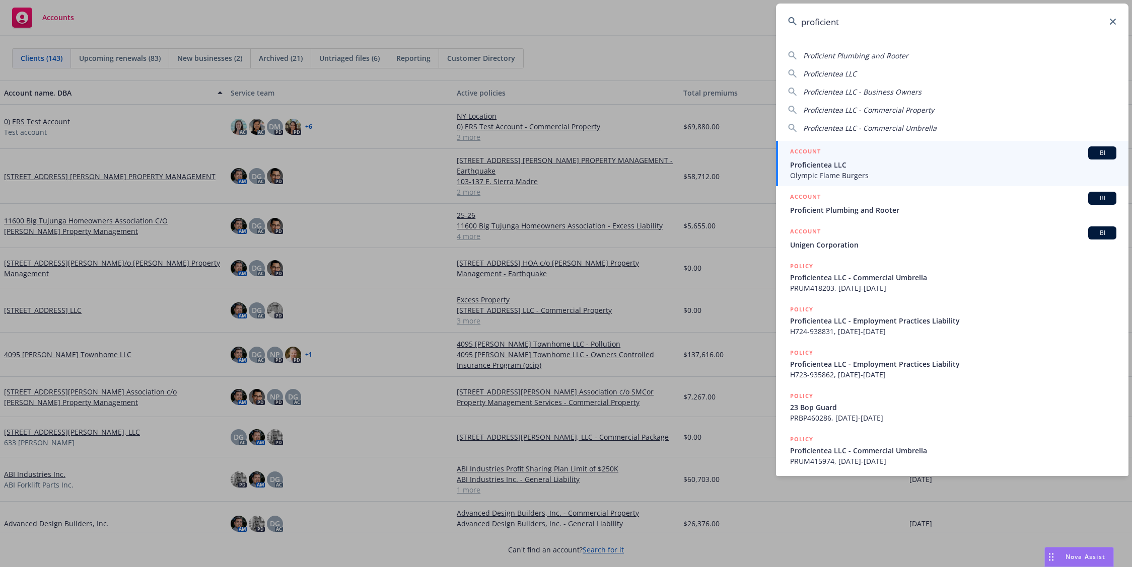
type input "proficient"
click at [918, 170] on span "Olympic Flame Burgers" at bounding box center [953, 175] width 326 height 11
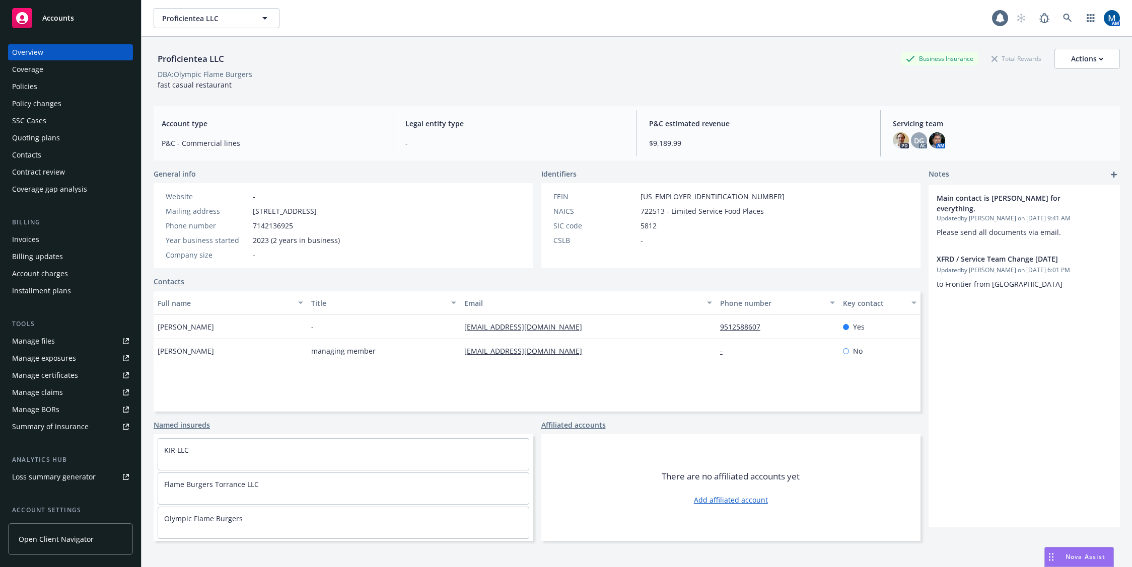
click at [82, 89] on div "Policies" at bounding box center [70, 87] width 117 height 16
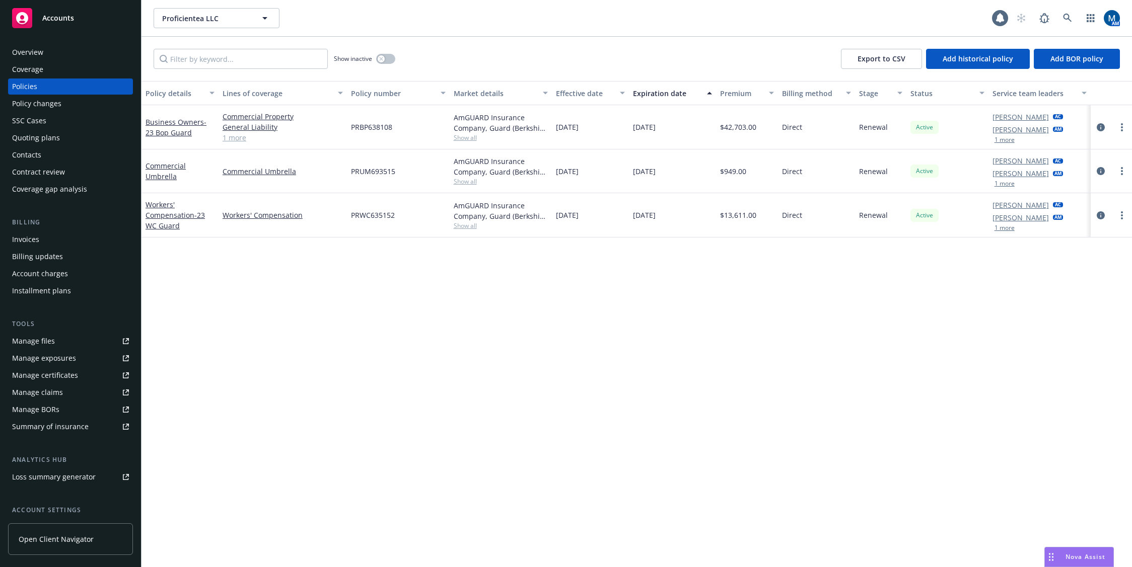
click at [341, 296] on div "Policy details Lines of coverage Policy number Market details Effective date Ex…" at bounding box center [636, 324] width 990 height 486
click at [382, 58] on icon "button" at bounding box center [381, 59] width 4 height 4
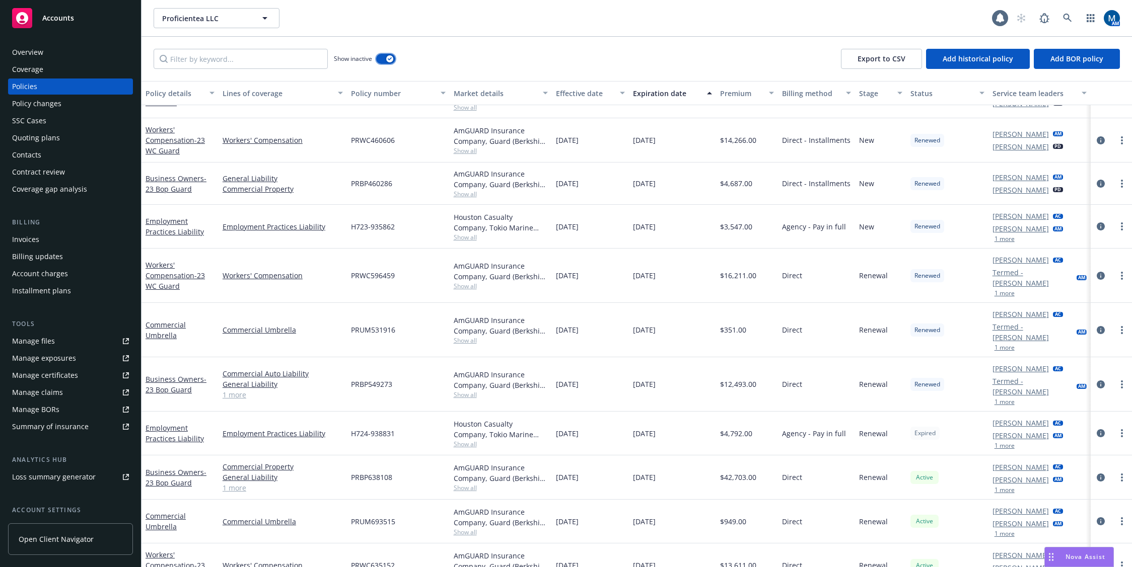
scroll to position [90, 0]
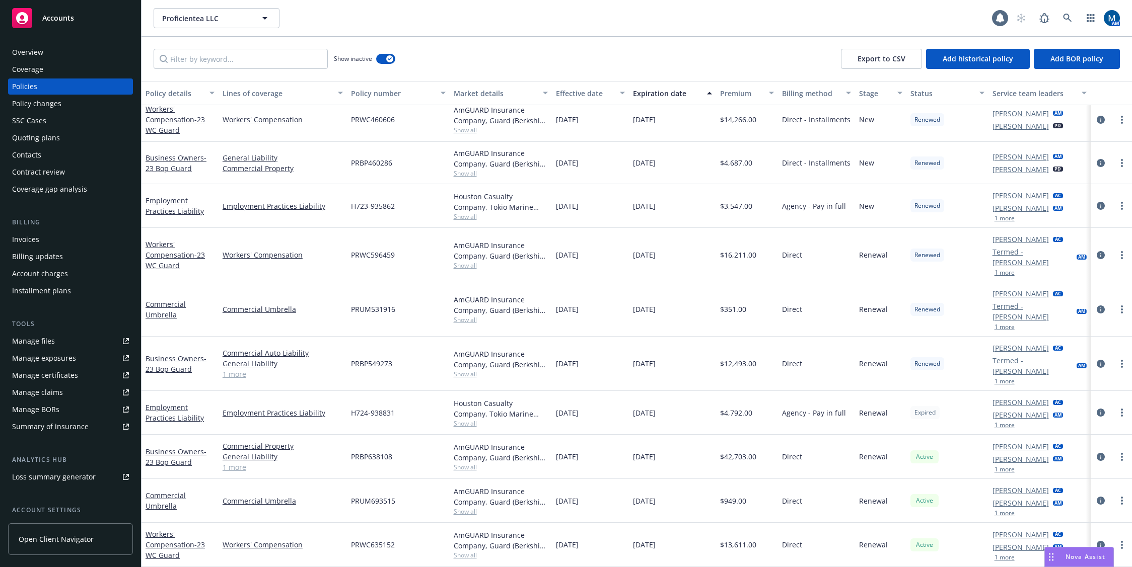
click at [45, 135] on div "Quoting plans" at bounding box center [36, 138] width 48 height 16
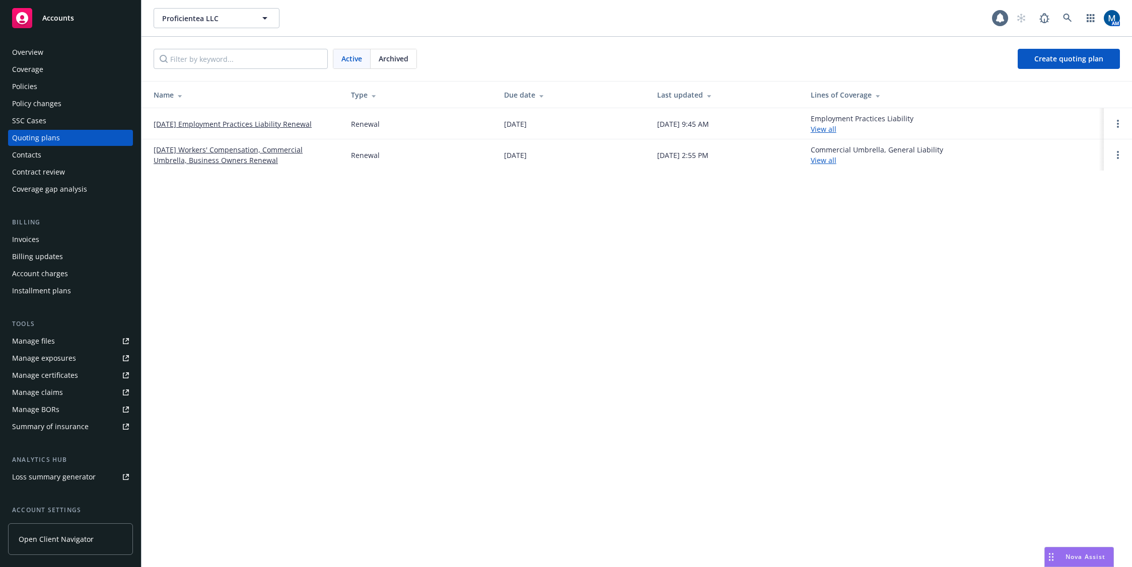
click at [218, 123] on link "[DATE] Employment Practices Liability Renewal" at bounding box center [233, 124] width 158 height 11
